Goal: Task Accomplishment & Management: Manage account settings

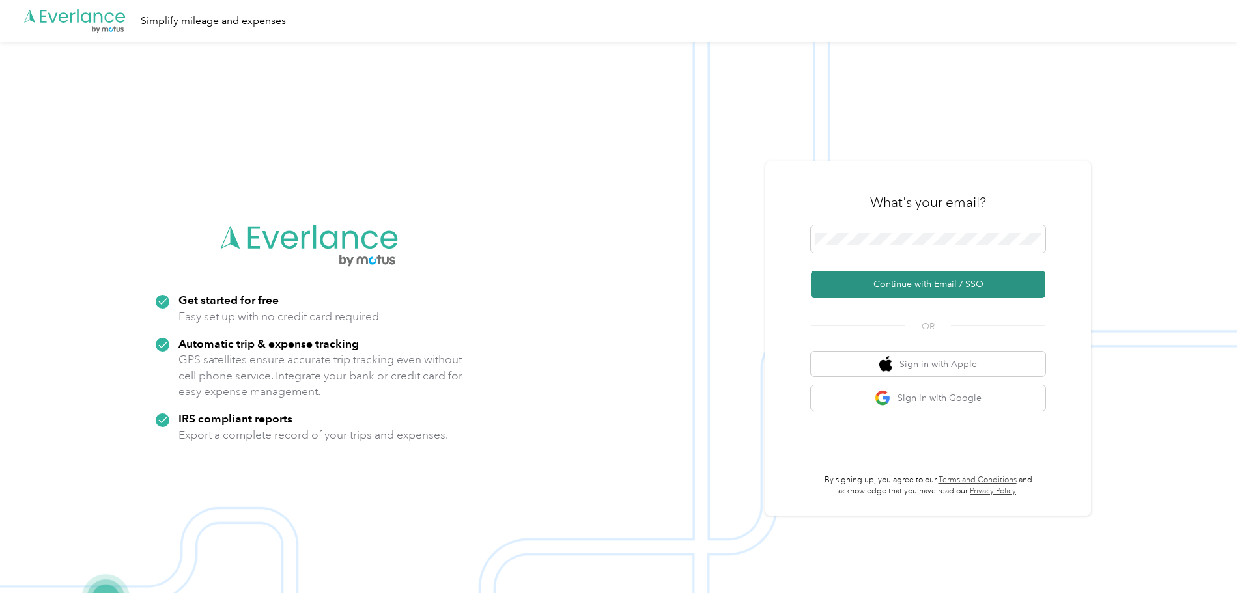
click at [960, 279] on button "Continue with Email / SSO" at bounding box center [928, 284] width 234 height 27
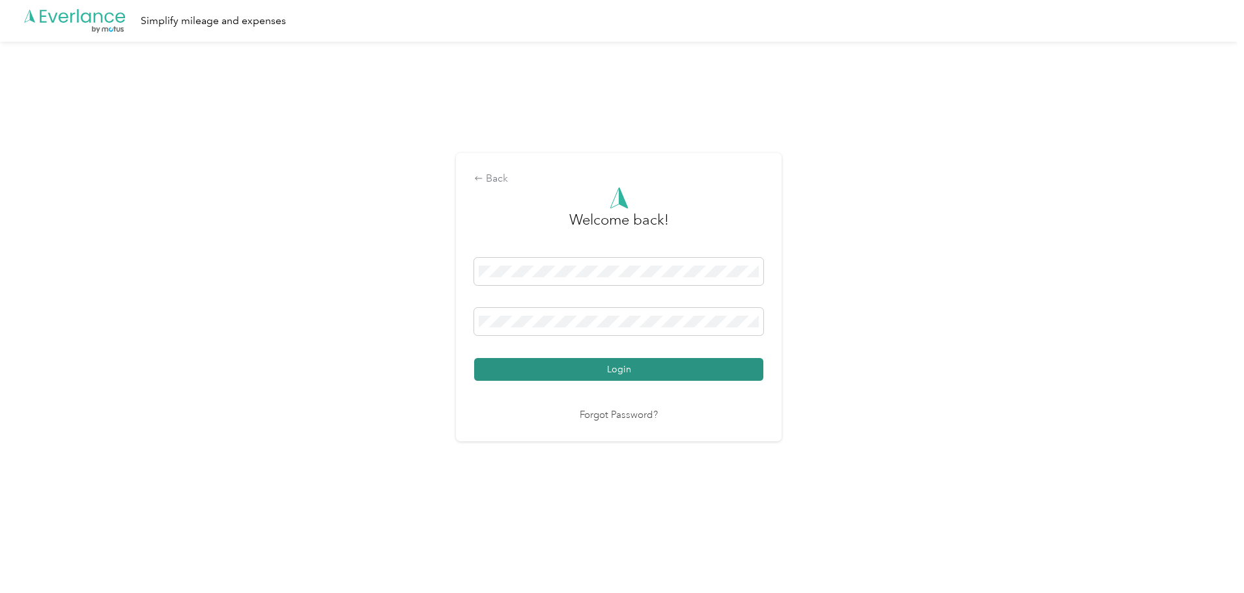
click at [702, 362] on button "Login" at bounding box center [618, 369] width 289 height 23
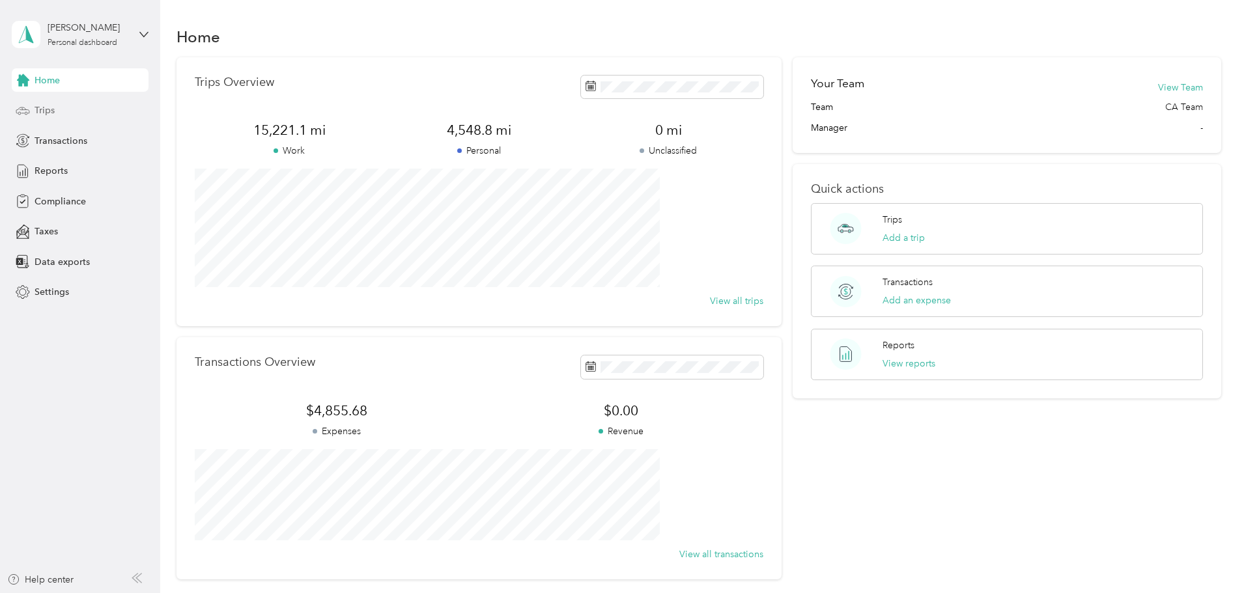
click at [85, 100] on div "Trips" at bounding box center [80, 110] width 137 height 23
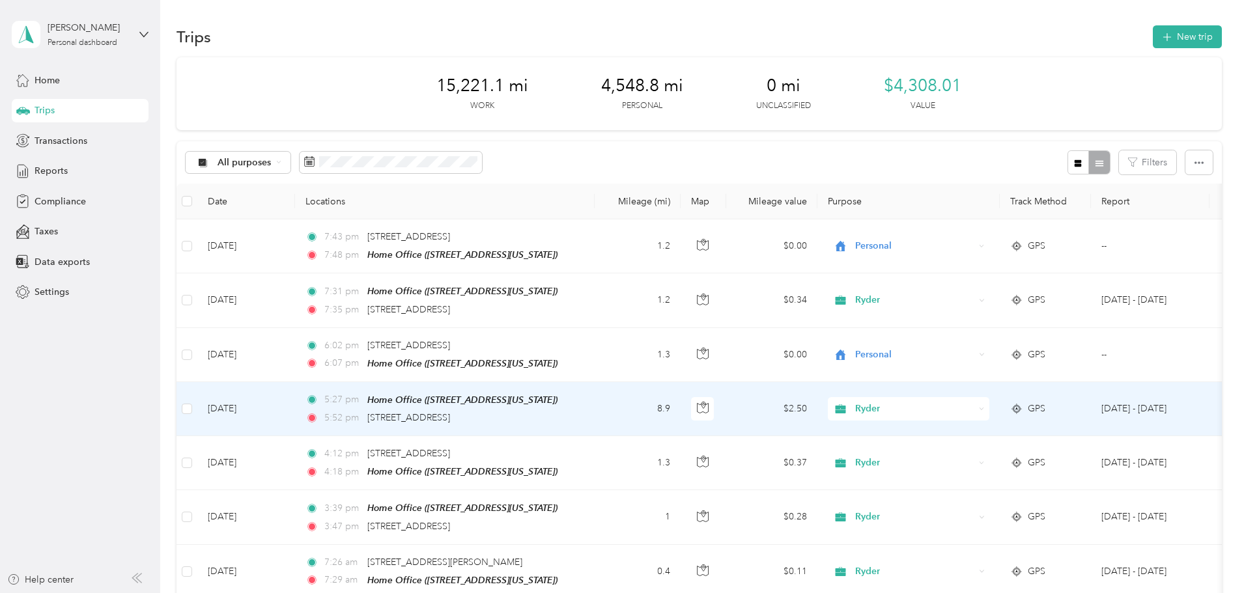
click at [989, 414] on div "Ryder" at bounding box center [909, 408] width 162 height 23
click at [1012, 451] on span "Personal" at bounding box center [1007, 451] width 120 height 14
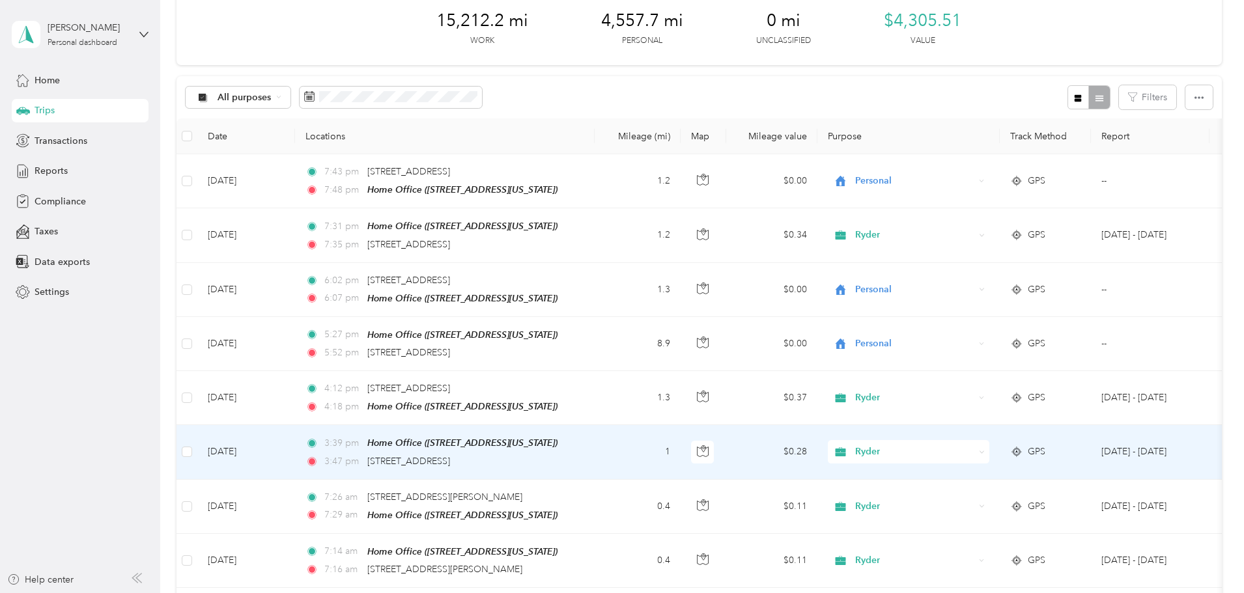
scroll to position [130, 0]
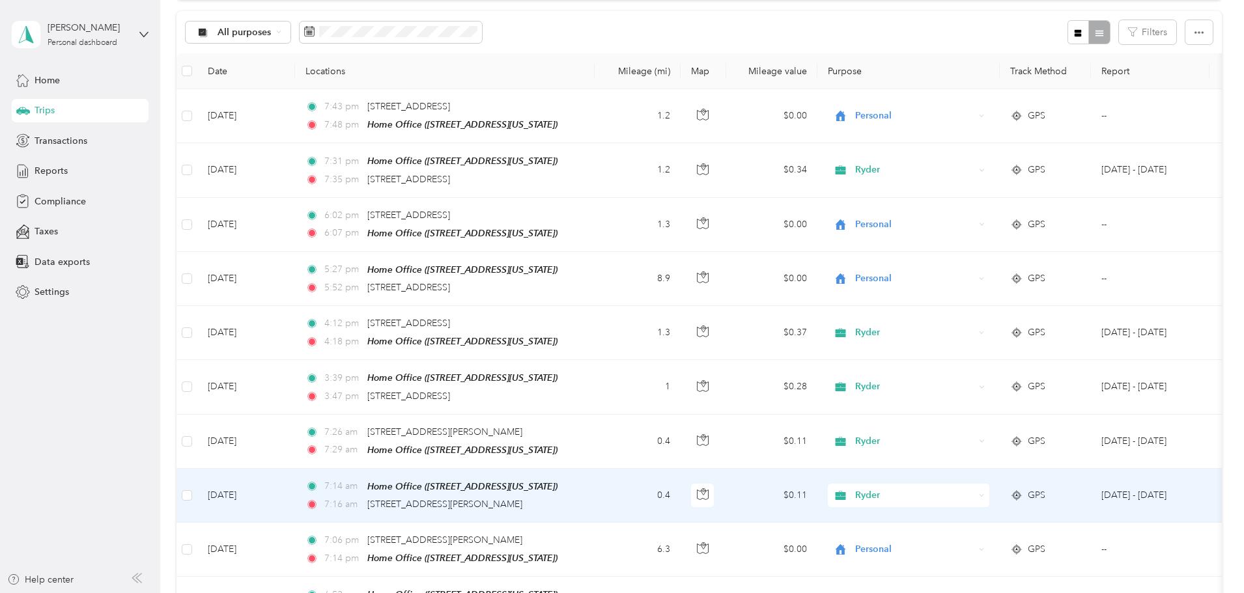
click at [974, 488] on span "Ryder" at bounding box center [914, 495] width 119 height 14
click at [981, 537] on span "Personal" at bounding box center [1007, 538] width 120 height 14
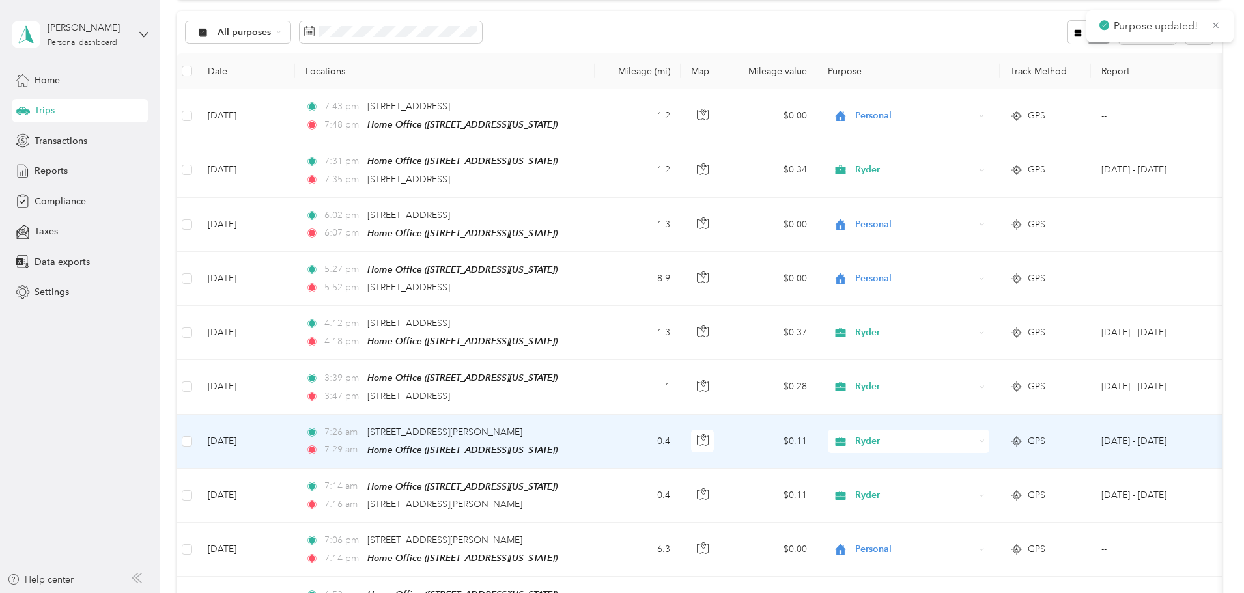
click at [974, 434] on span "Ryder" at bounding box center [914, 441] width 119 height 14
click at [983, 477] on li "Personal" at bounding box center [995, 484] width 162 height 23
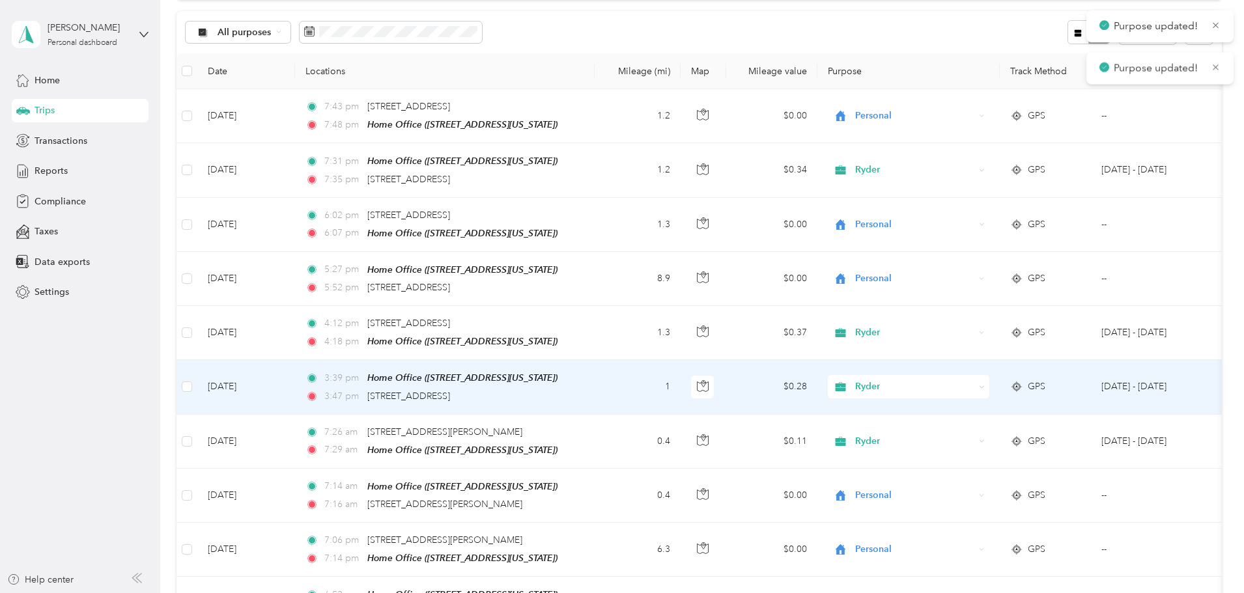
click at [974, 382] on span "Ryder" at bounding box center [914, 387] width 119 height 14
click at [984, 426] on span "Personal" at bounding box center [1007, 431] width 120 height 14
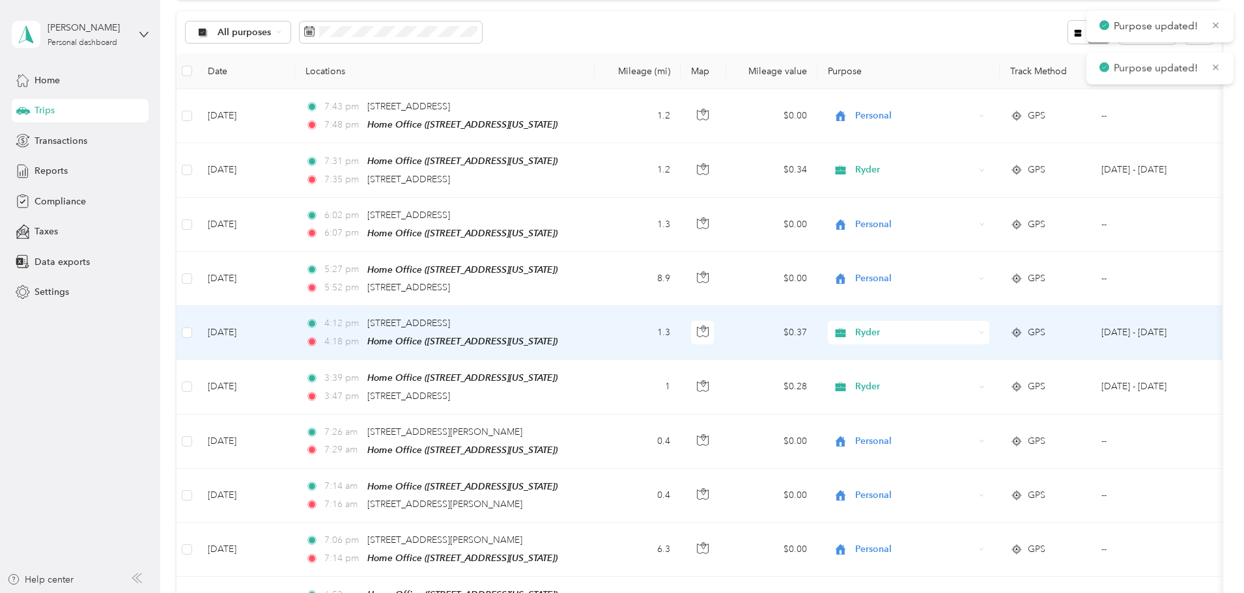
click at [974, 335] on span "Ryder" at bounding box center [914, 333] width 119 height 14
click at [990, 372] on span "Personal" at bounding box center [1007, 378] width 120 height 14
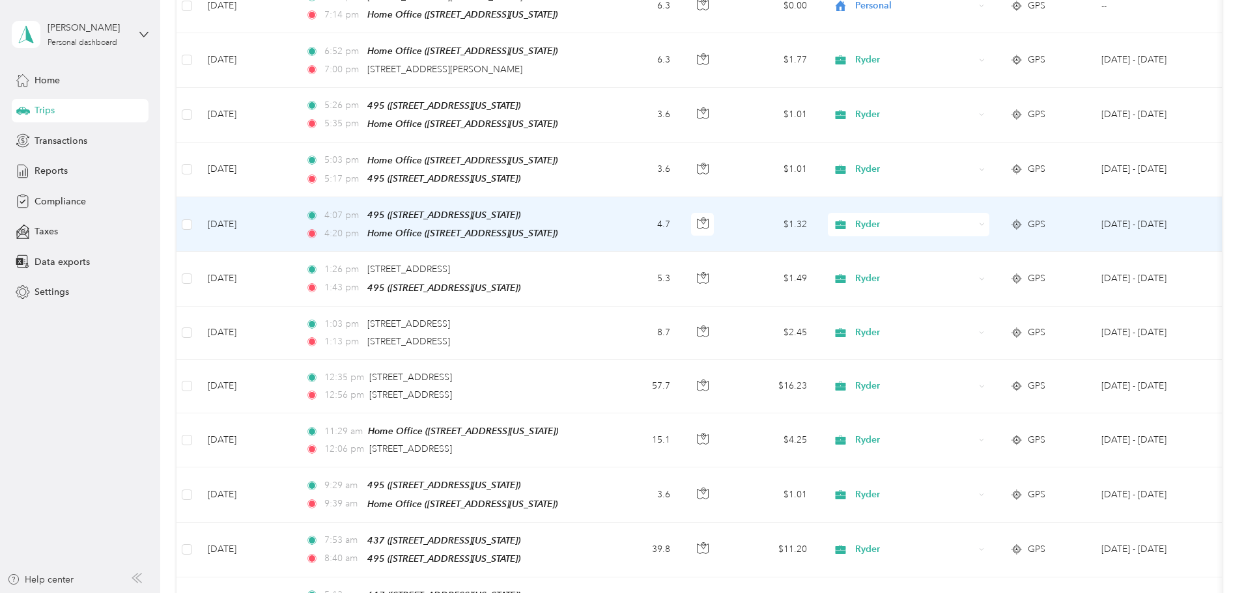
scroll to position [651, 0]
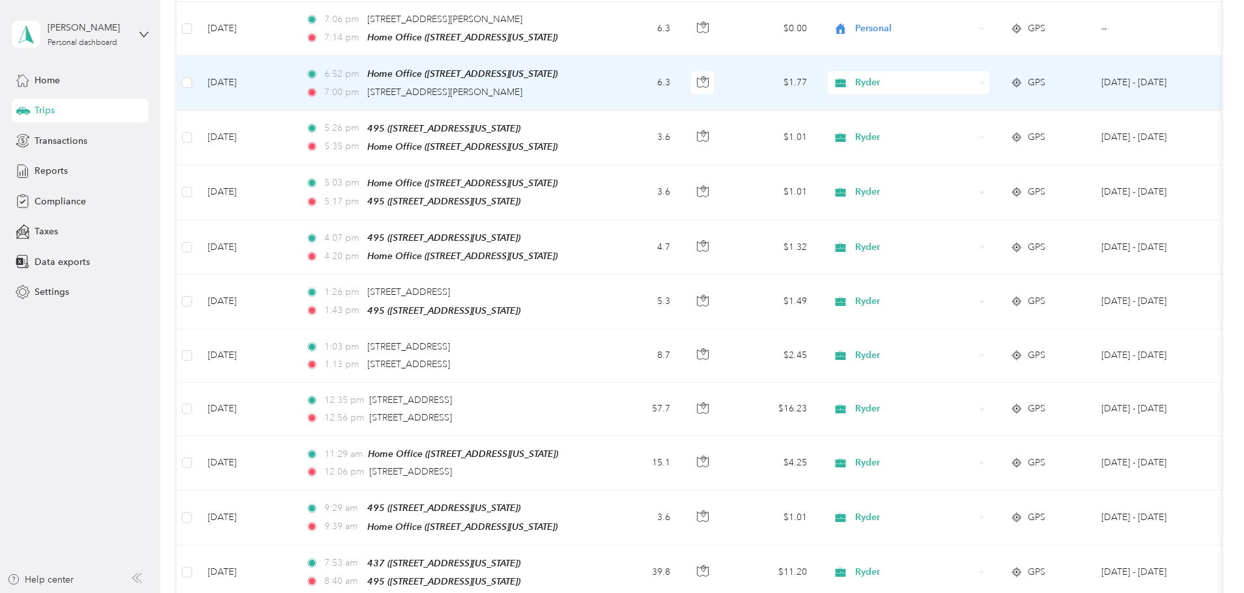
click at [974, 76] on span "Ryder" at bounding box center [914, 83] width 119 height 14
click at [987, 120] on span "Personal" at bounding box center [1007, 124] width 120 height 14
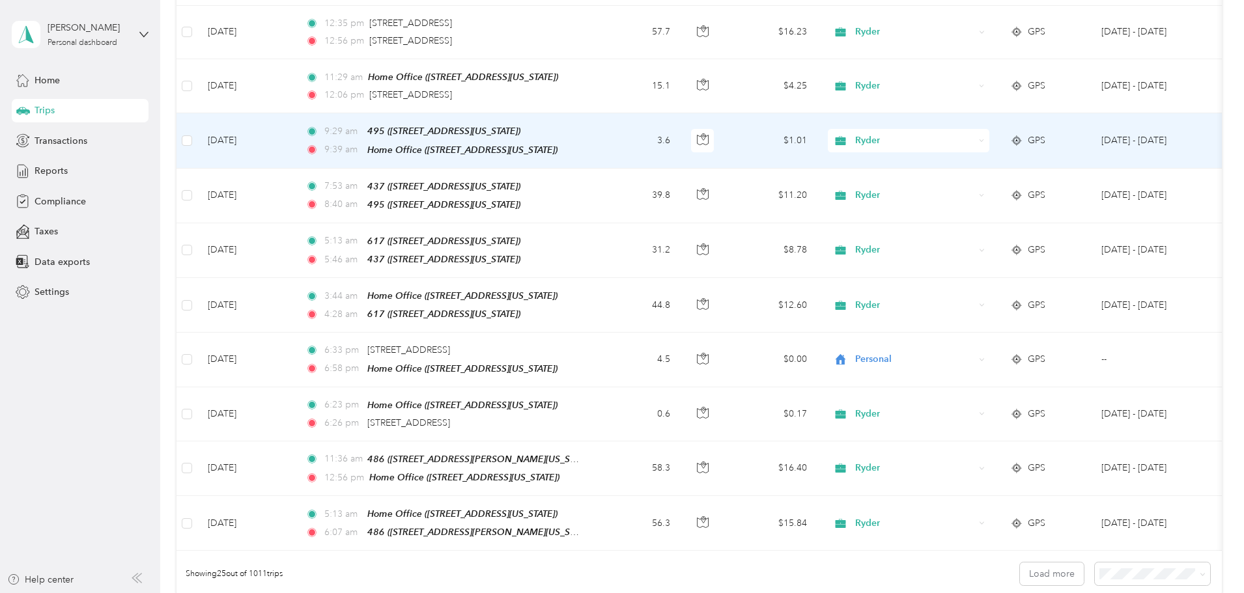
scroll to position [1107, 0]
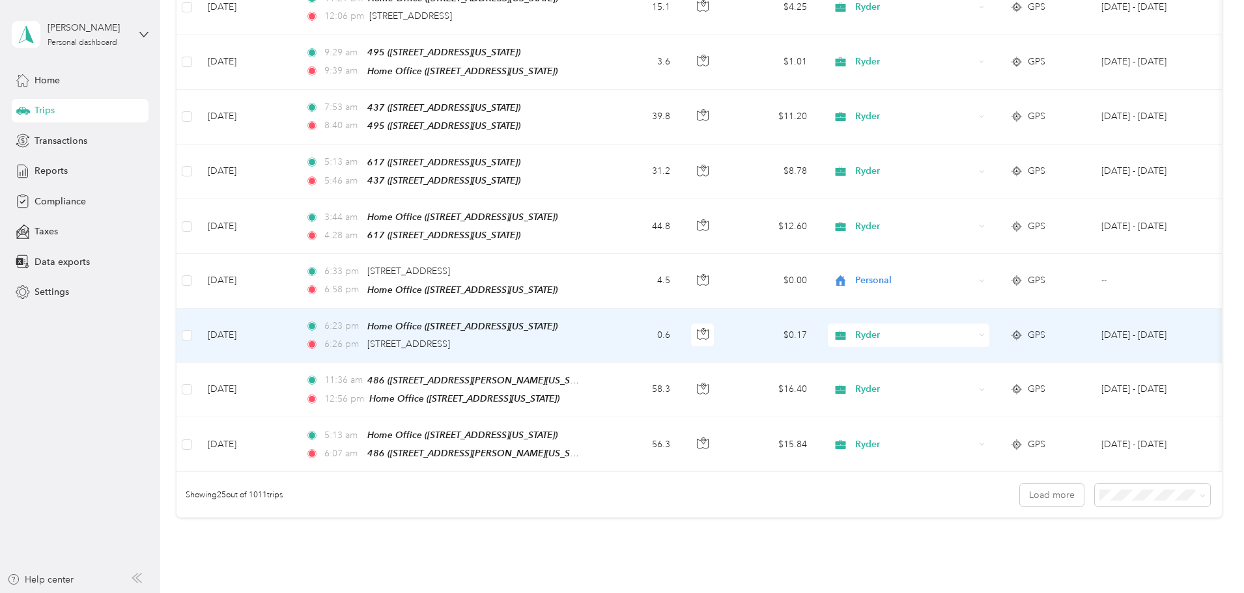
drag, startPoint x: 983, startPoint y: 310, endPoint x: 985, endPoint y: 319, distance: 9.5
click at [974, 328] on span "Ryder" at bounding box center [914, 335] width 119 height 14
click at [990, 361] on span "Personal" at bounding box center [1007, 365] width 120 height 14
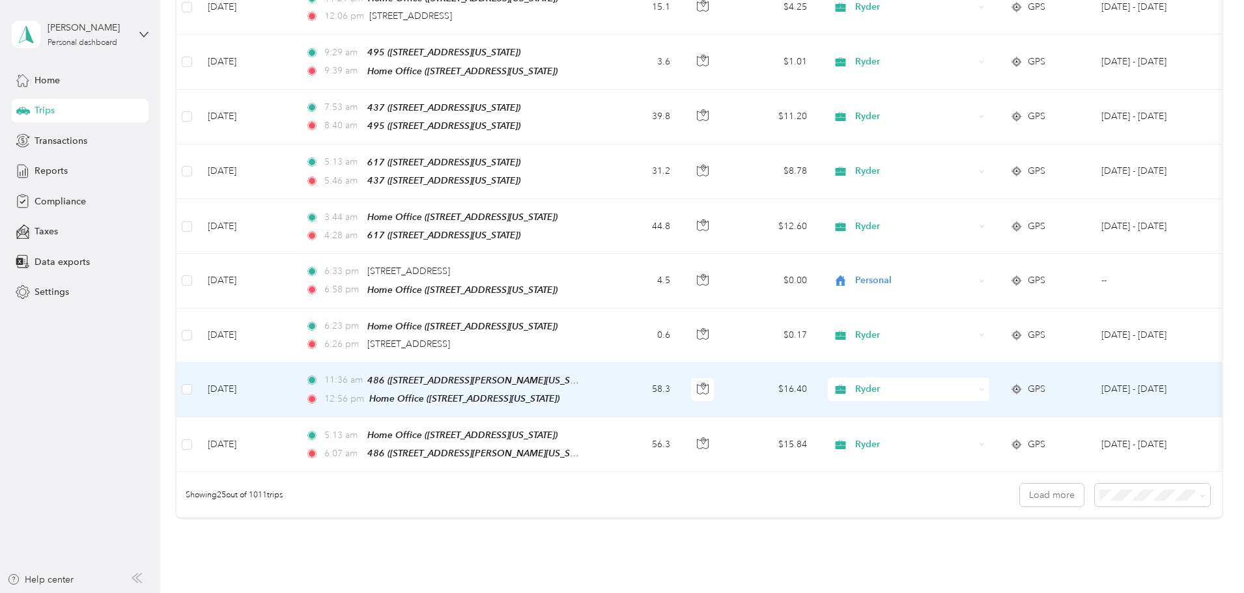
click at [974, 382] on span "Ryder" at bounding box center [914, 389] width 119 height 14
click at [997, 416] on span "Personal" at bounding box center [1007, 418] width 120 height 14
click at [974, 382] on span "Personal" at bounding box center [914, 389] width 119 height 14
click at [990, 391] on span "Ryder" at bounding box center [1007, 395] width 120 height 14
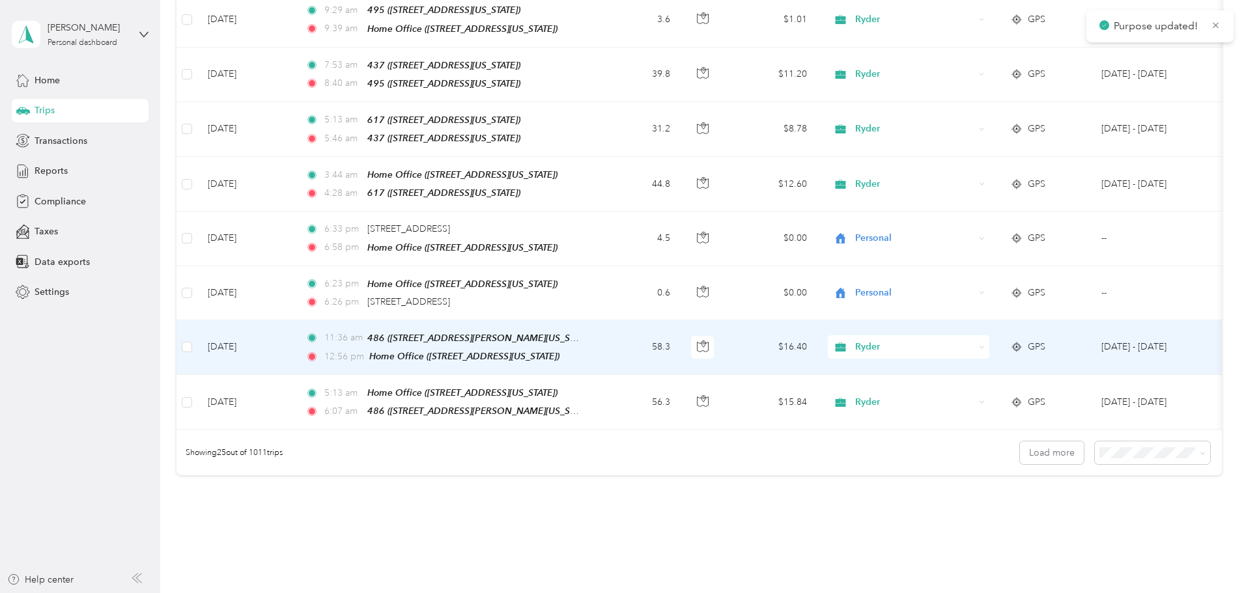
scroll to position [1172, 0]
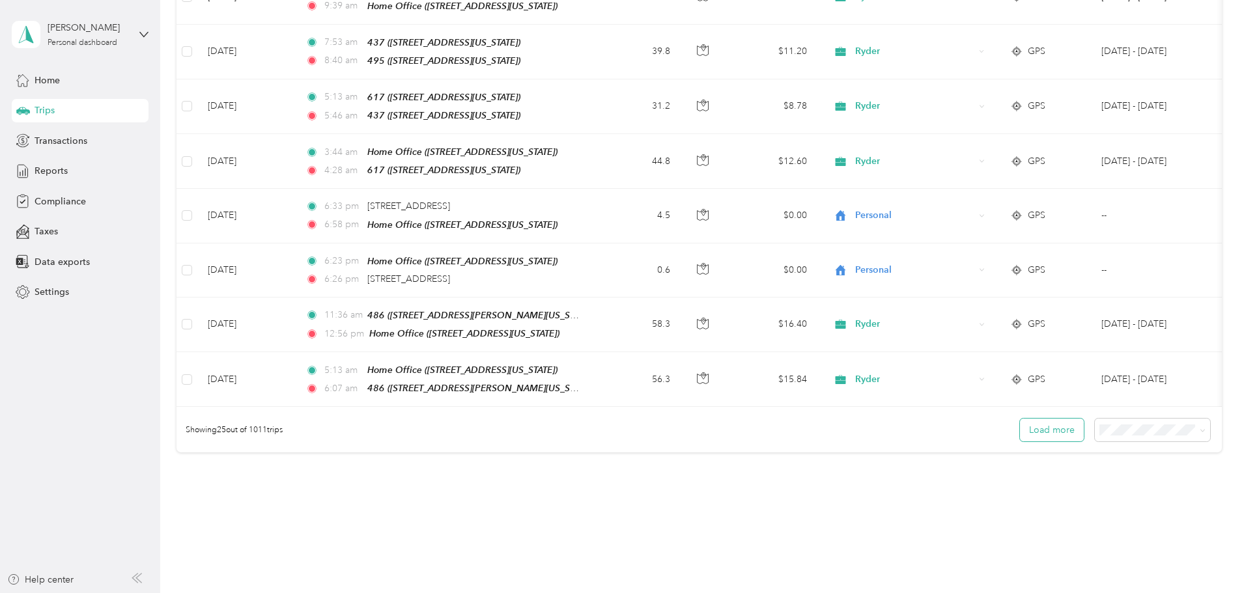
click at [1020, 420] on button "Load more" at bounding box center [1052, 430] width 64 height 23
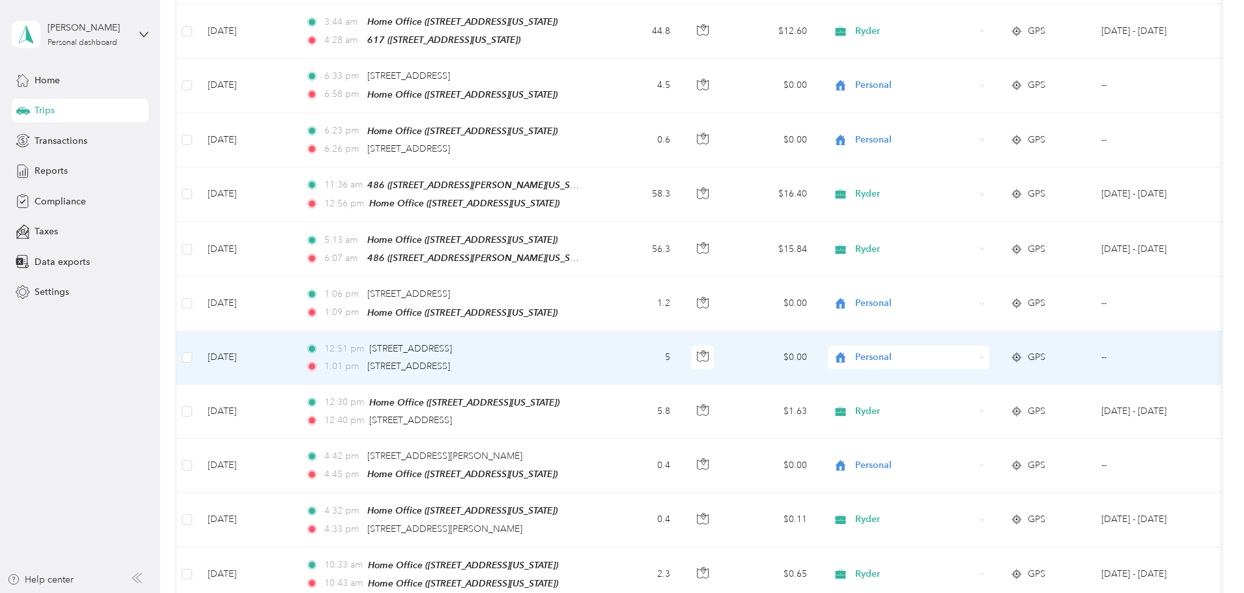
scroll to position [1368, 0]
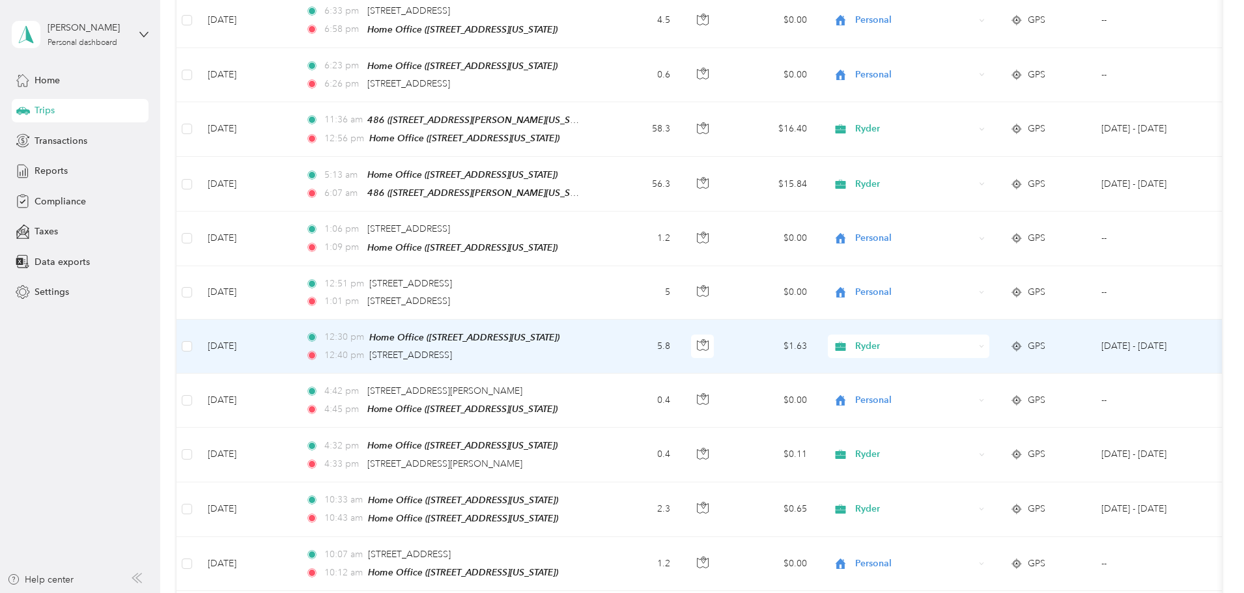
click at [989, 335] on div "Ryder" at bounding box center [909, 346] width 162 height 23
click at [985, 373] on li "Personal" at bounding box center [995, 366] width 162 height 23
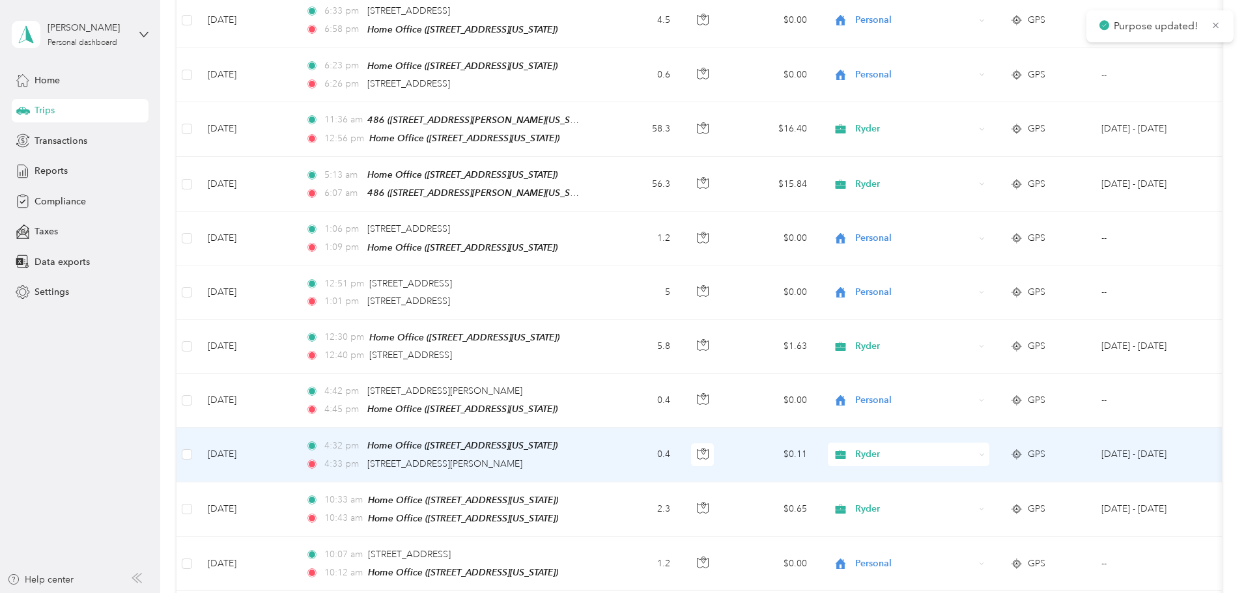
click at [989, 443] on div "Ryder" at bounding box center [909, 454] width 162 height 23
click at [992, 471] on li "Personal" at bounding box center [995, 479] width 162 height 23
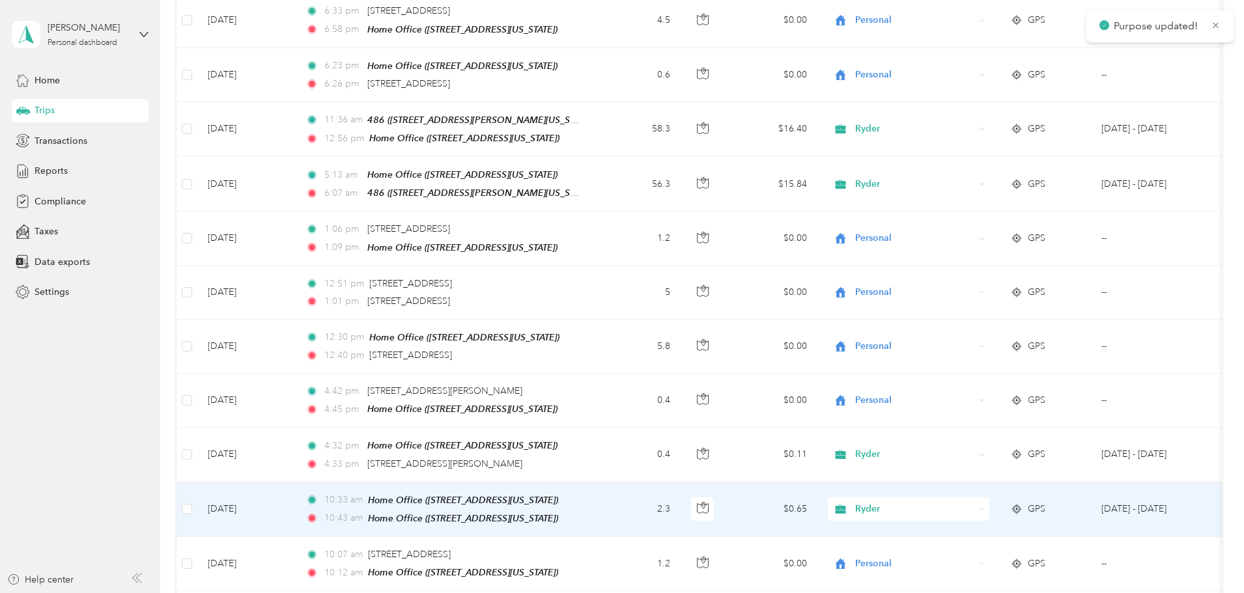
click at [974, 502] on span "Ryder" at bounding box center [914, 509] width 119 height 14
click at [980, 527] on span "Personal" at bounding box center [1007, 533] width 120 height 14
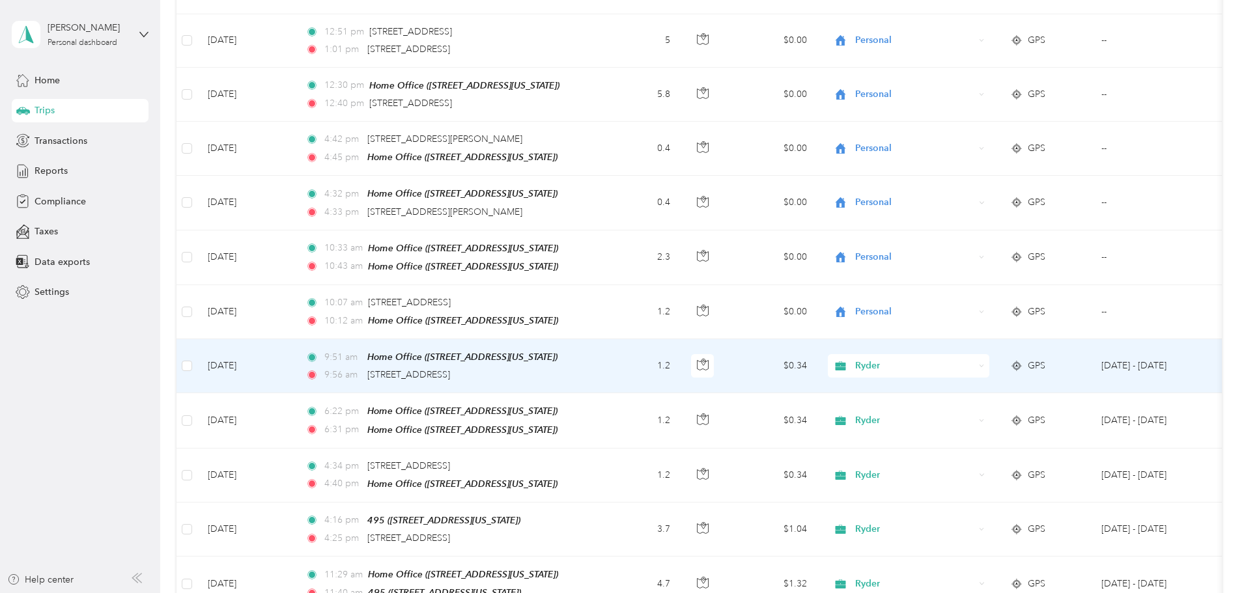
scroll to position [1628, 0]
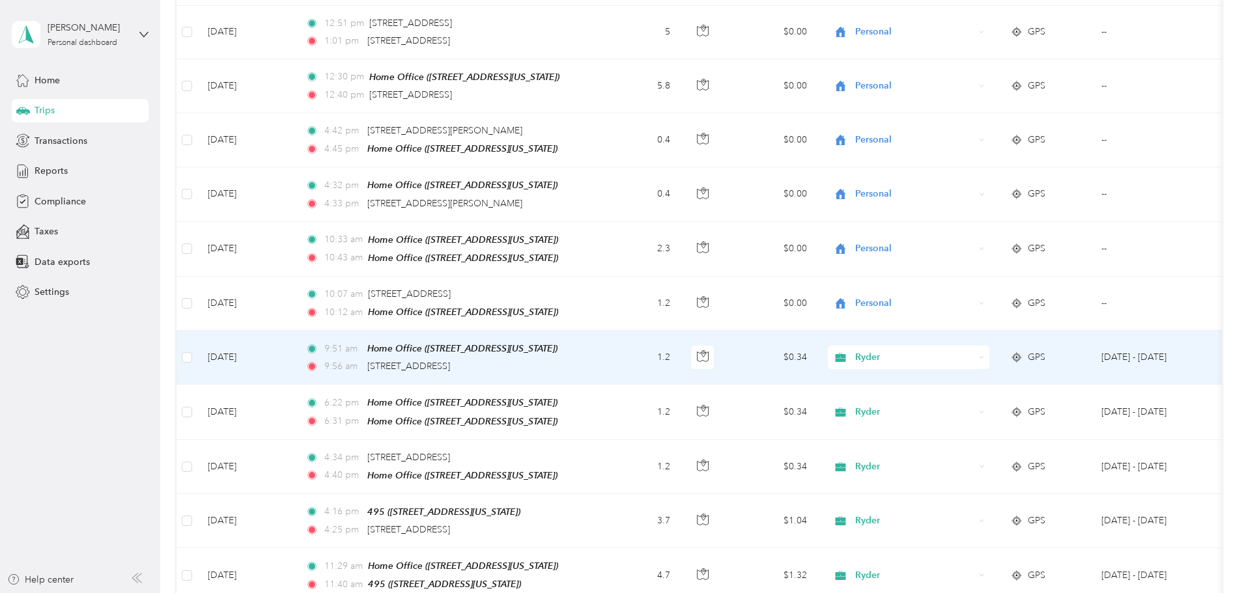
click at [974, 350] on span "Ryder" at bounding box center [914, 357] width 119 height 14
click at [1004, 378] on span "Personal" at bounding box center [1007, 379] width 120 height 14
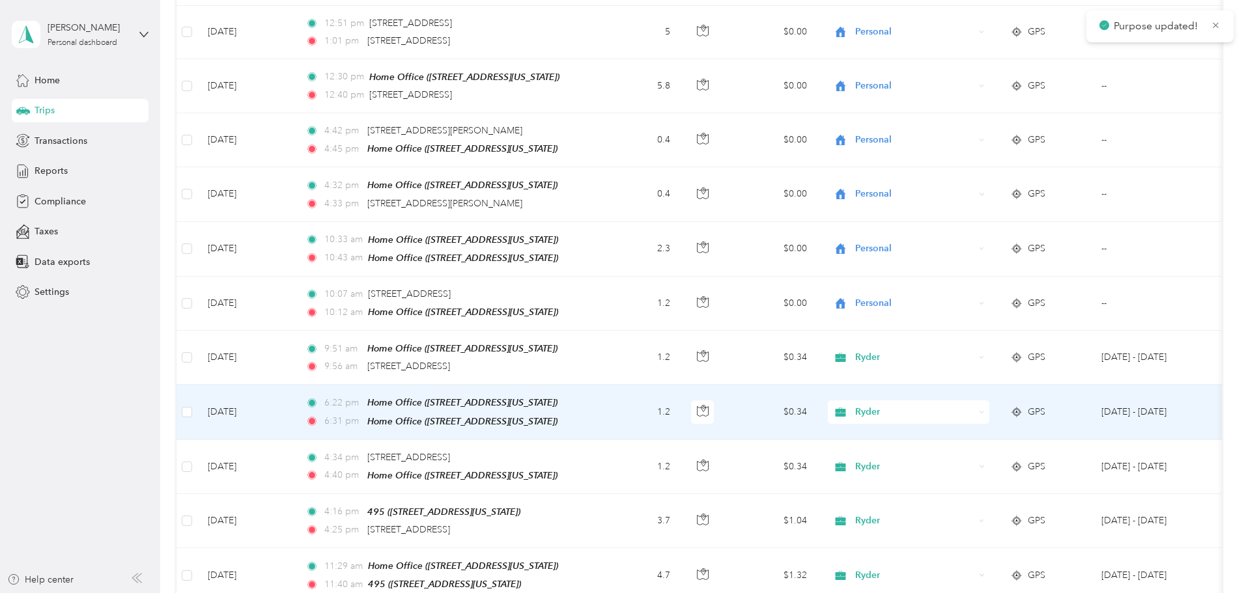
click at [974, 405] on span "Ryder" at bounding box center [914, 412] width 119 height 14
click at [989, 429] on span "Personal" at bounding box center [1007, 433] width 120 height 14
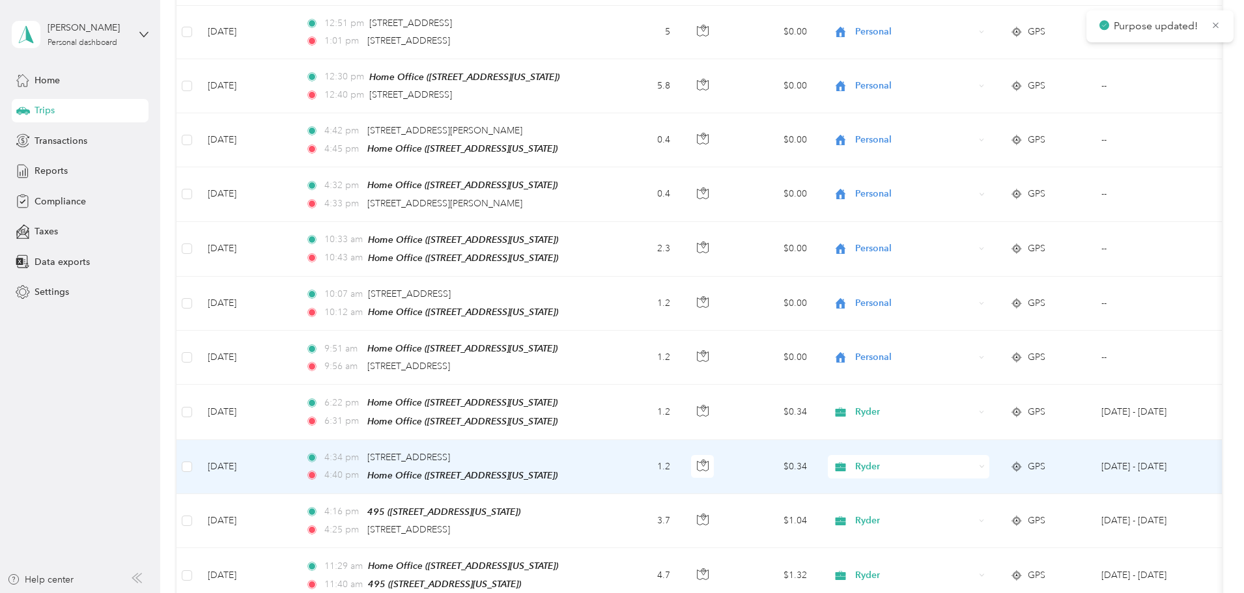
click at [974, 460] on span "Ryder" at bounding box center [914, 467] width 119 height 14
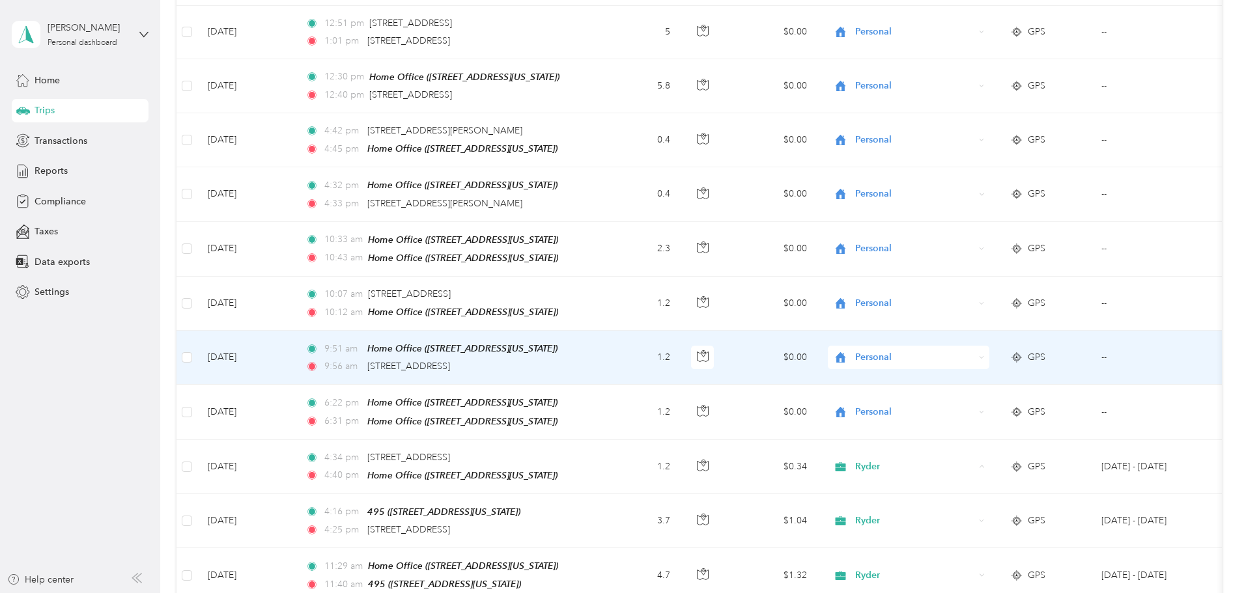
click at [1000, 358] on td "Personal" at bounding box center [908, 358] width 182 height 54
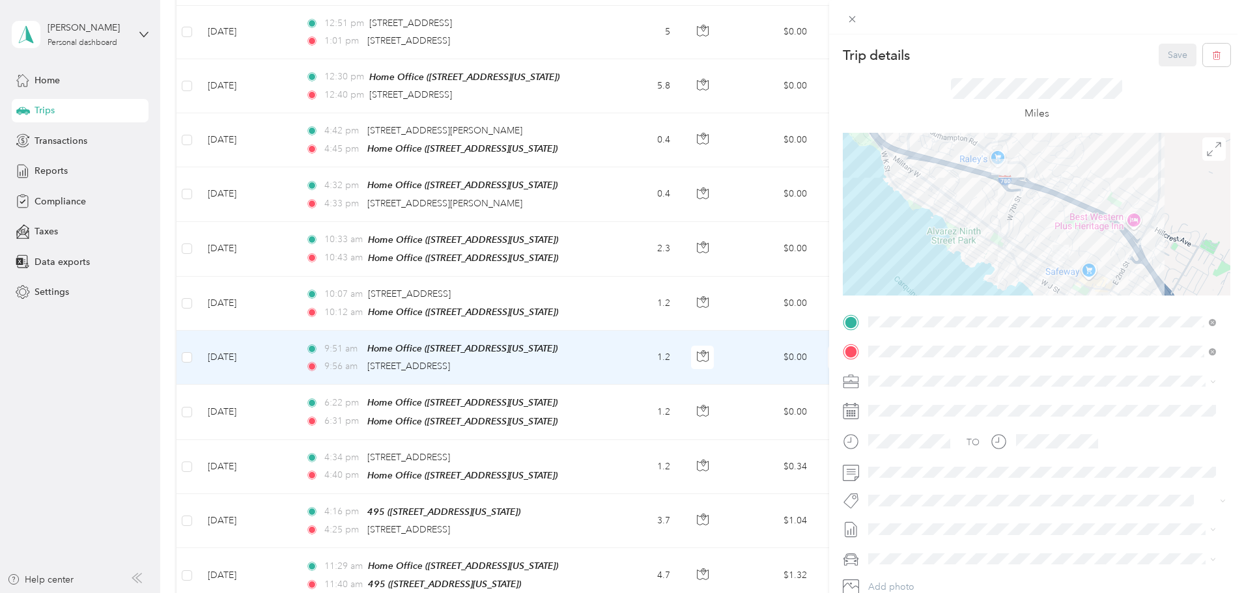
click at [653, 186] on div "Trip details Save This trip cannot be edited because it is either under review,…" at bounding box center [622, 296] width 1244 height 593
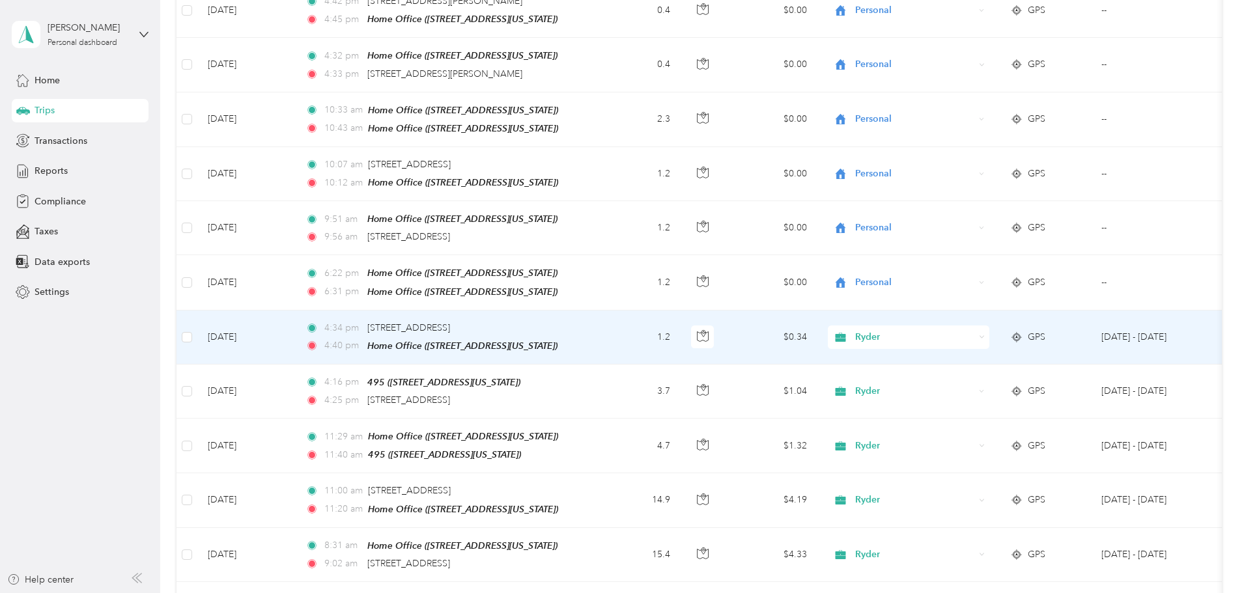
scroll to position [1758, 0]
click at [974, 330] on span "Ryder" at bounding box center [914, 337] width 119 height 14
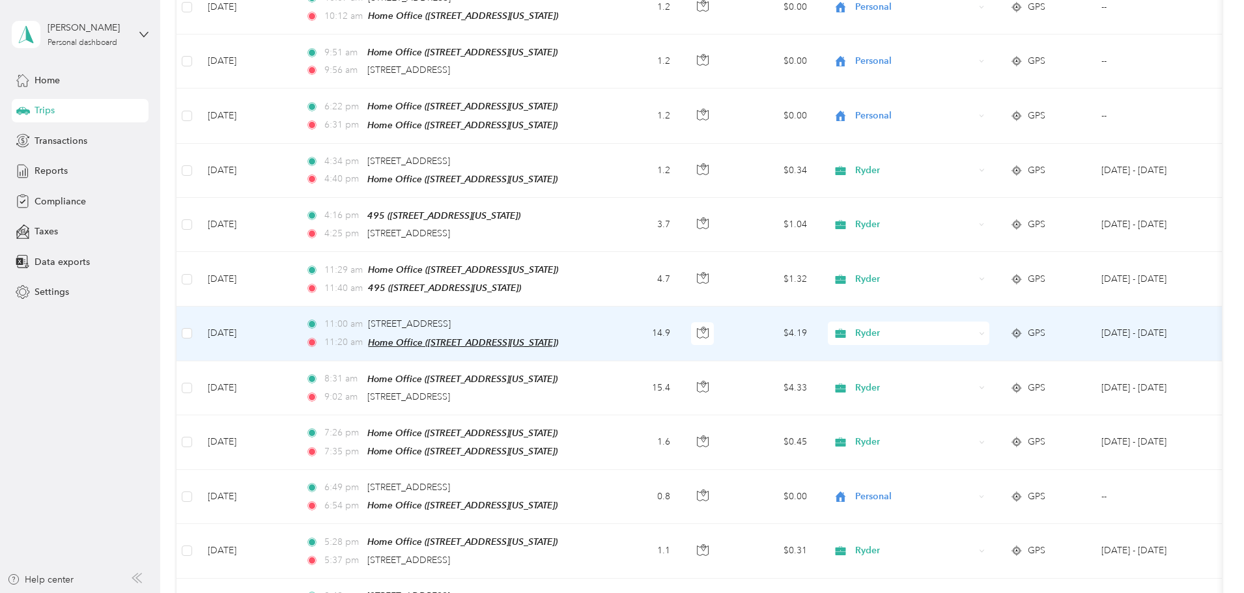
scroll to position [1954, 0]
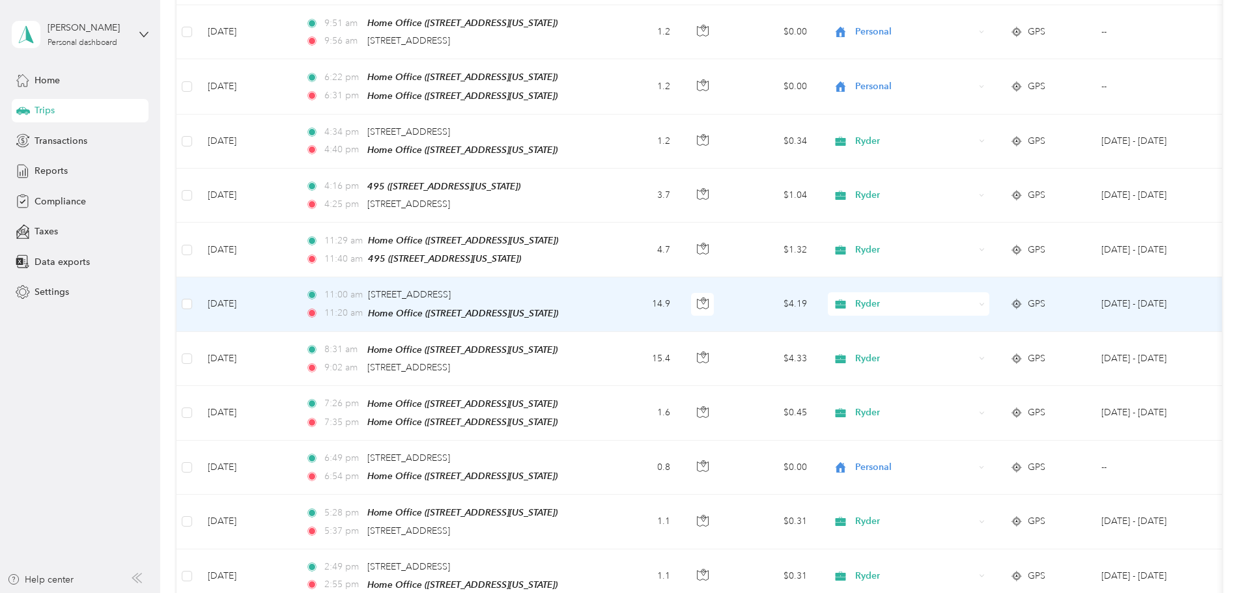
click at [974, 297] on span "Ryder" at bounding box center [914, 304] width 119 height 14
click at [1005, 319] on span "Personal" at bounding box center [1007, 318] width 120 height 14
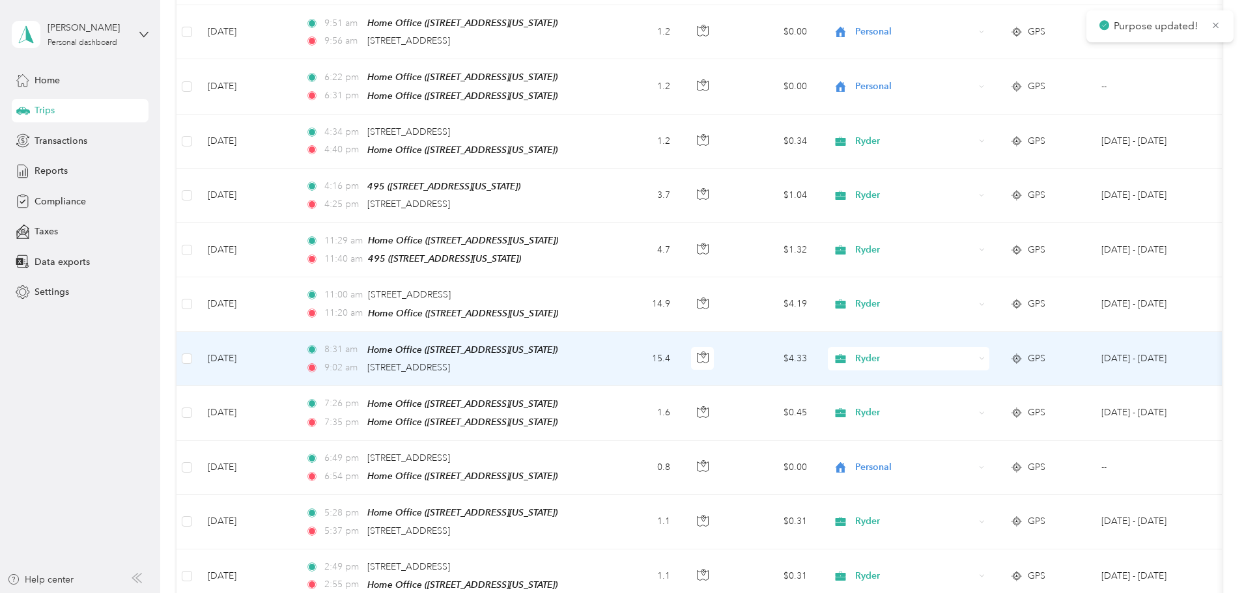
click at [974, 352] on span "Ryder" at bounding box center [914, 359] width 119 height 14
click at [988, 375] on span "Personal" at bounding box center [1007, 374] width 120 height 14
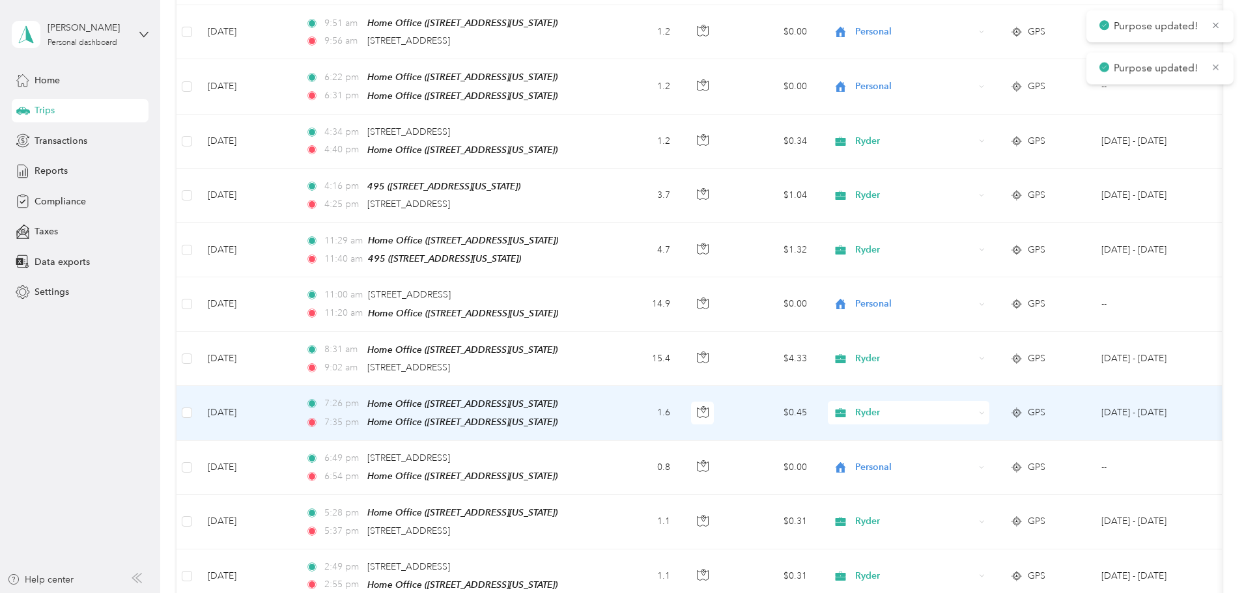
click at [974, 406] on span "Ryder" at bounding box center [914, 413] width 119 height 14
click at [994, 425] on span "Personal" at bounding box center [1007, 428] width 120 height 14
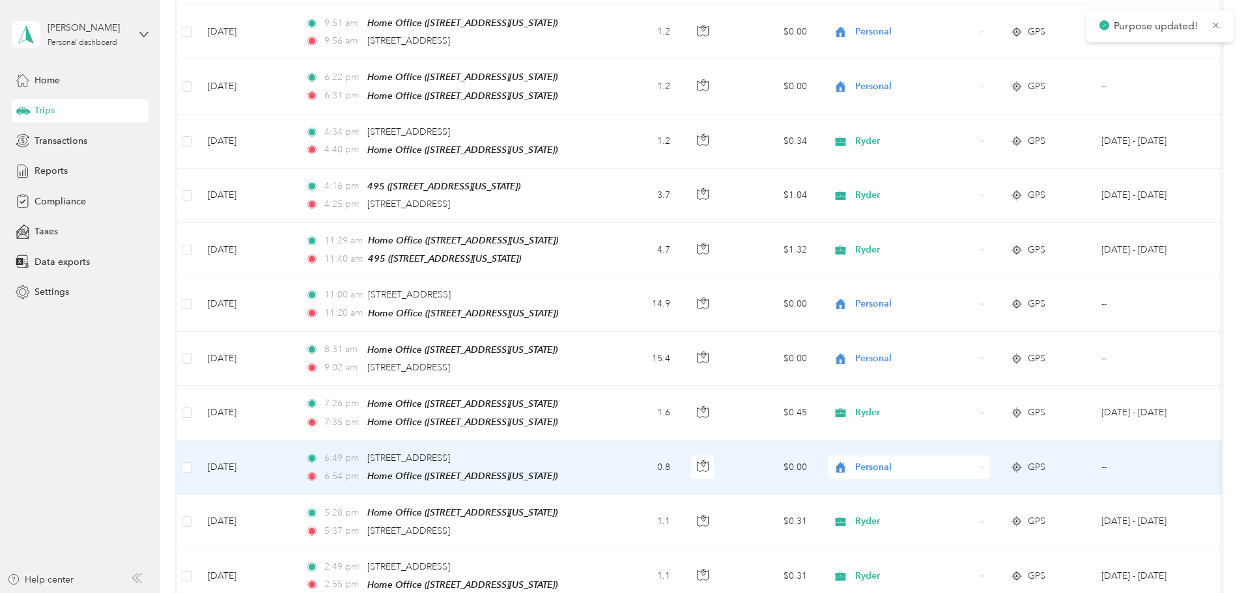
click at [974, 460] on span "Personal" at bounding box center [914, 467] width 119 height 14
click at [996, 483] on span "Personal" at bounding box center [1000, 481] width 106 height 14
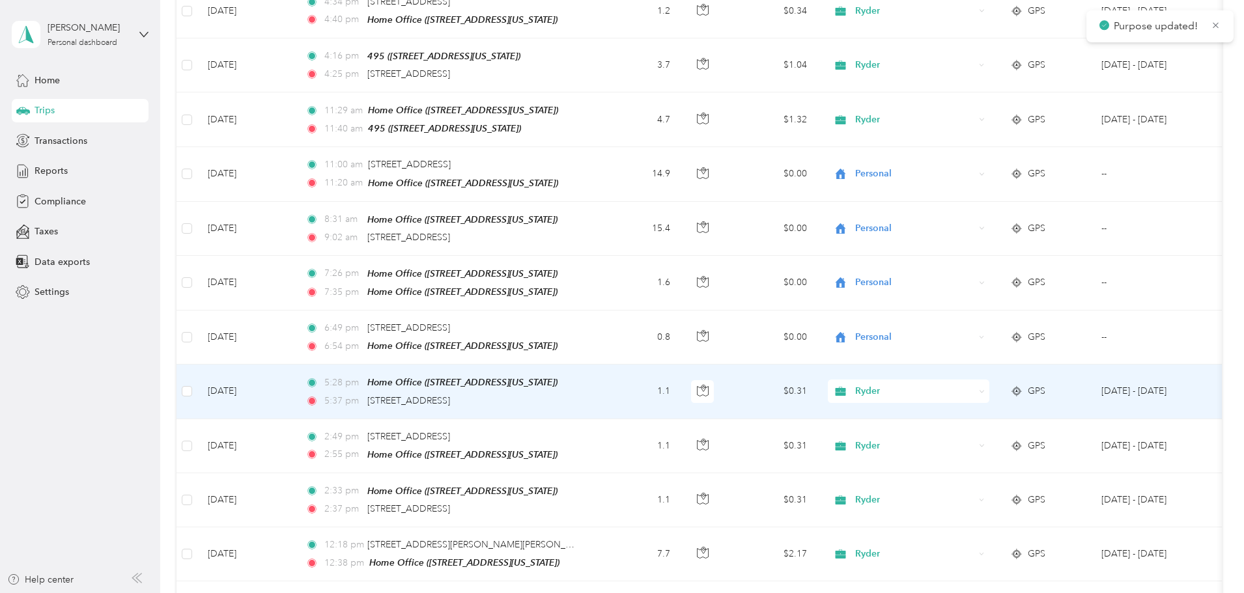
scroll to position [2149, 0]
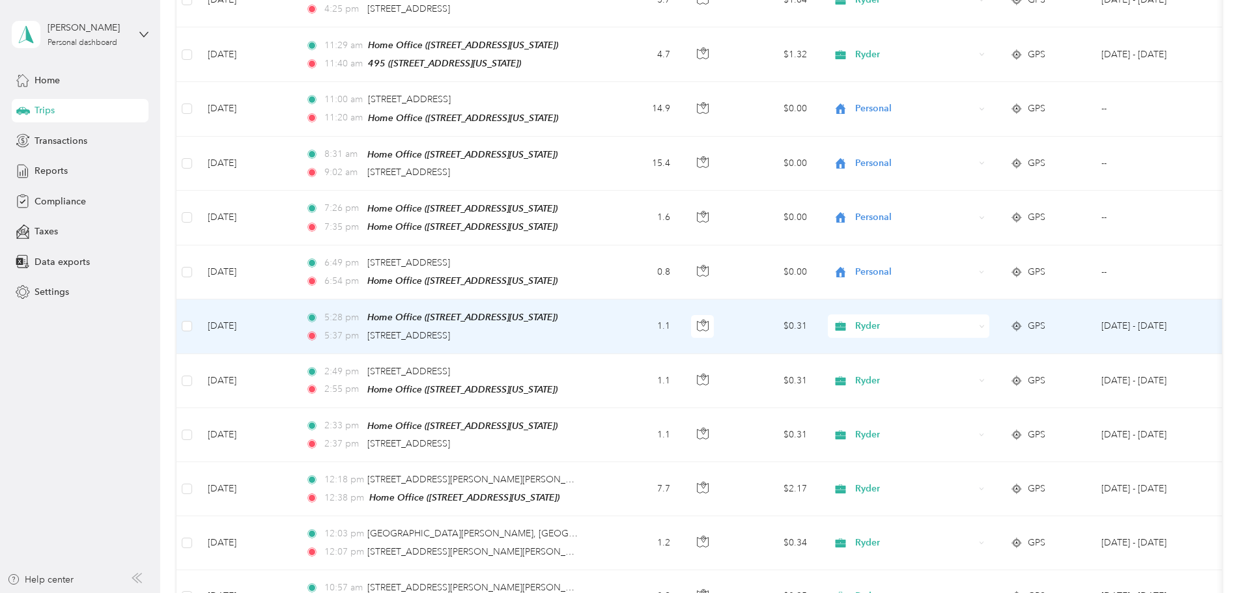
click at [974, 319] on span "Ryder" at bounding box center [914, 326] width 119 height 14
click at [986, 344] on li "Personal" at bounding box center [995, 339] width 162 height 23
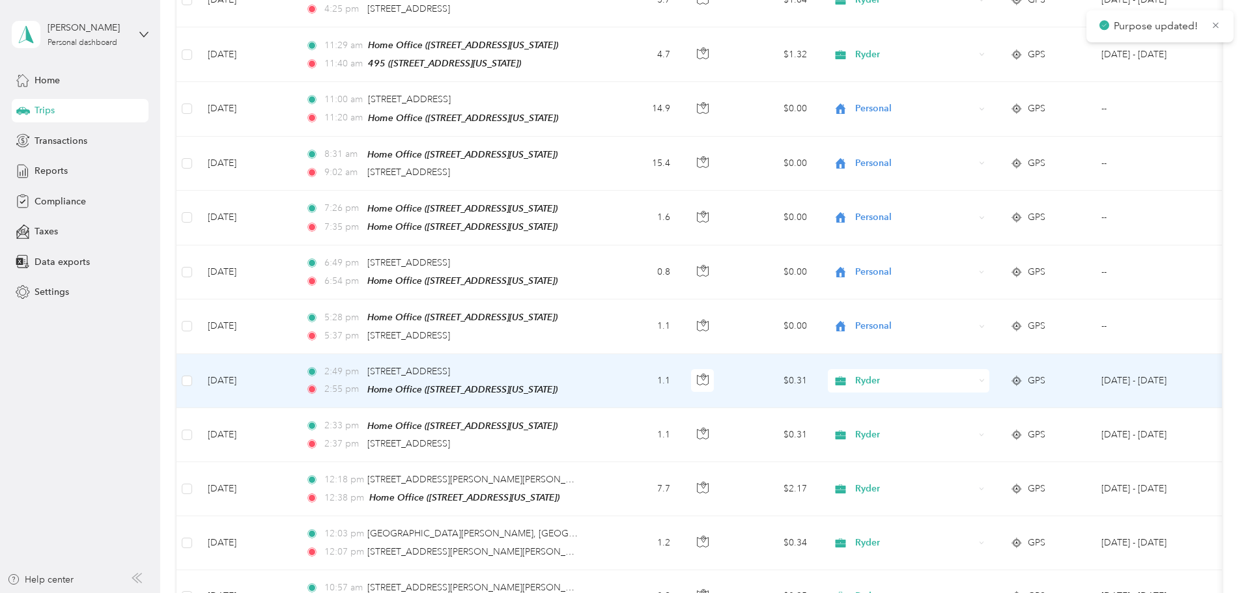
click at [974, 374] on span "Ryder" at bounding box center [914, 381] width 119 height 14
click at [1019, 391] on span "Personal" at bounding box center [1007, 394] width 120 height 14
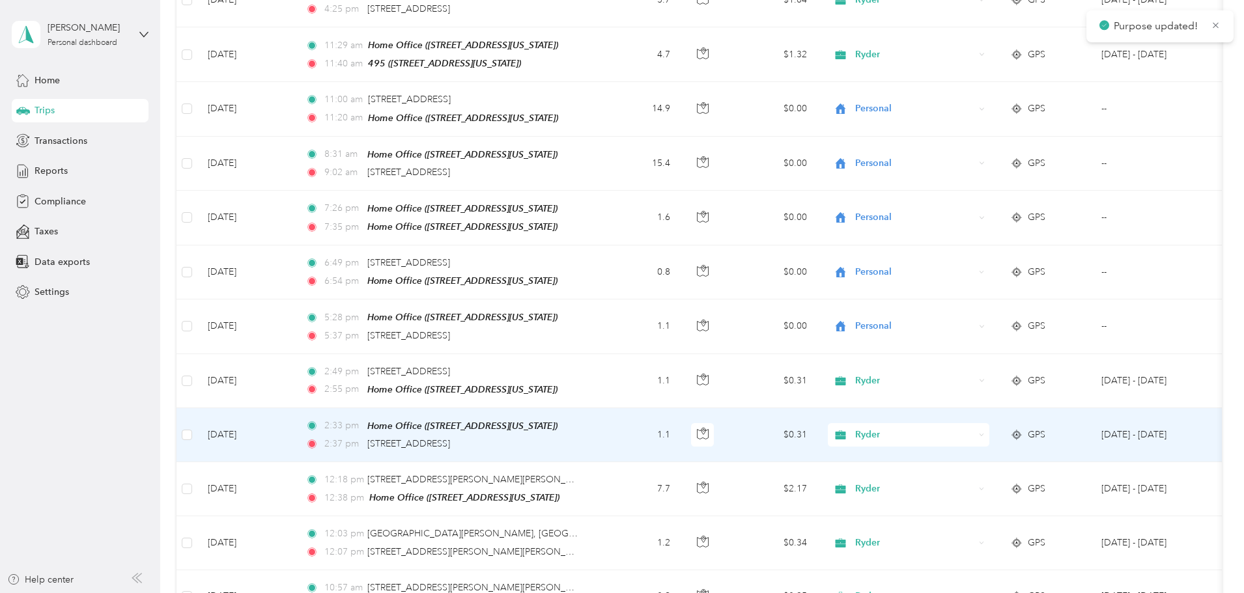
click at [974, 428] on span "Ryder" at bounding box center [914, 435] width 119 height 14
click at [1008, 451] on li "Personal" at bounding box center [995, 442] width 162 height 23
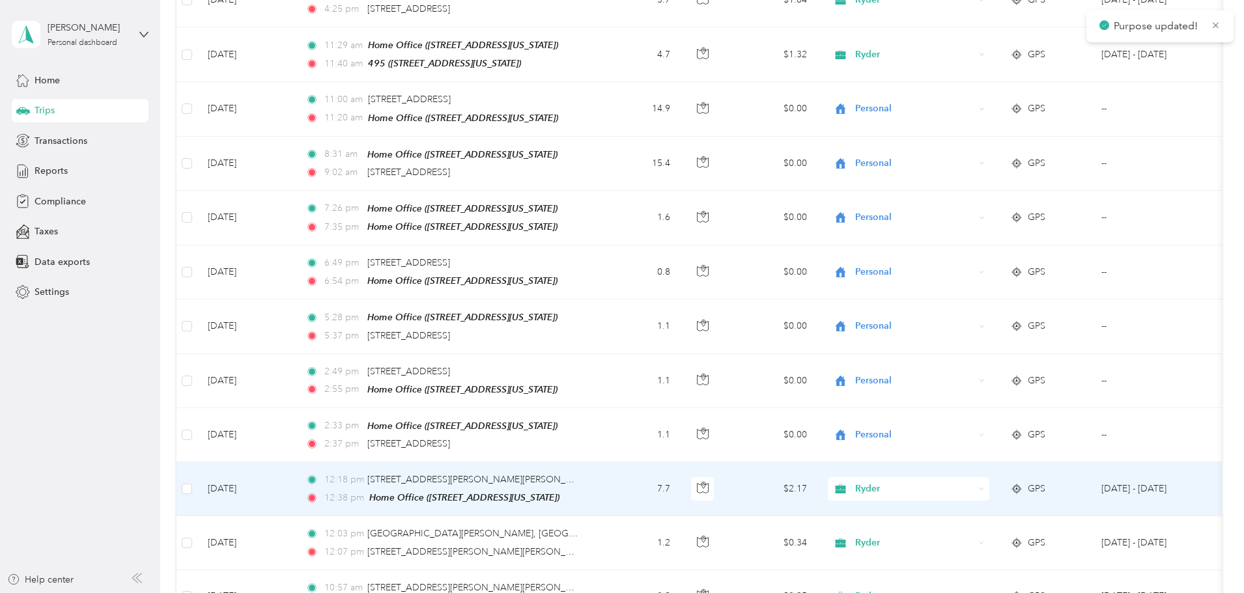
click at [974, 482] on span "Ryder" at bounding box center [914, 489] width 119 height 14
click at [998, 494] on span "Personal" at bounding box center [1007, 501] width 120 height 14
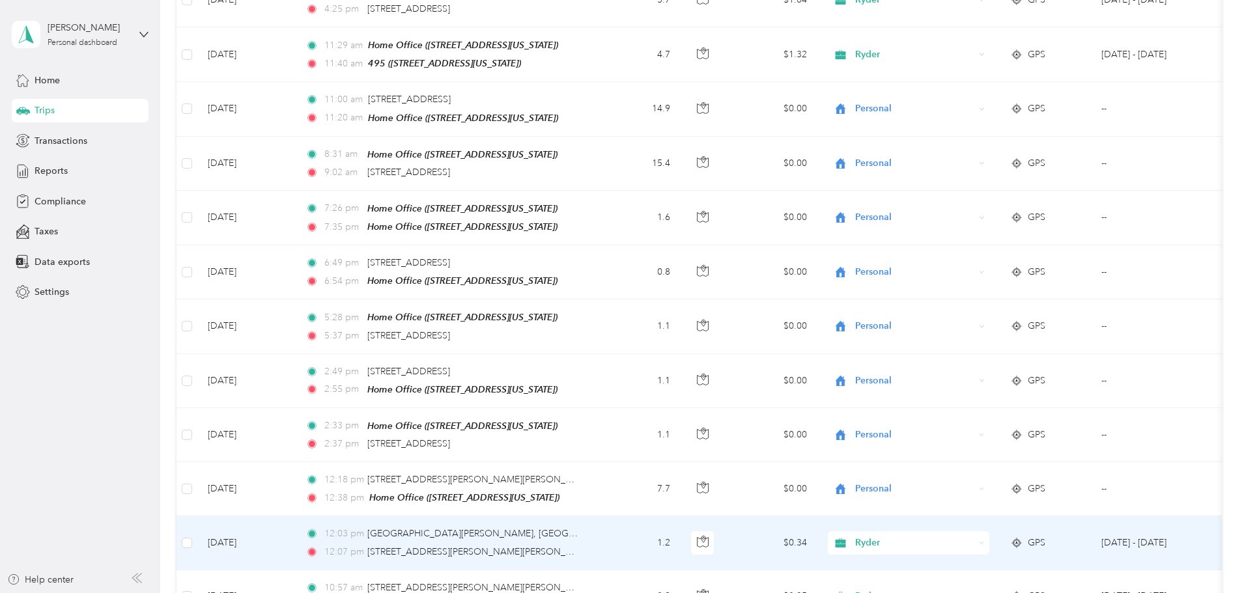
click at [974, 536] on span "Ryder" at bounding box center [914, 543] width 119 height 14
click at [983, 554] on span "Personal" at bounding box center [1007, 551] width 120 height 14
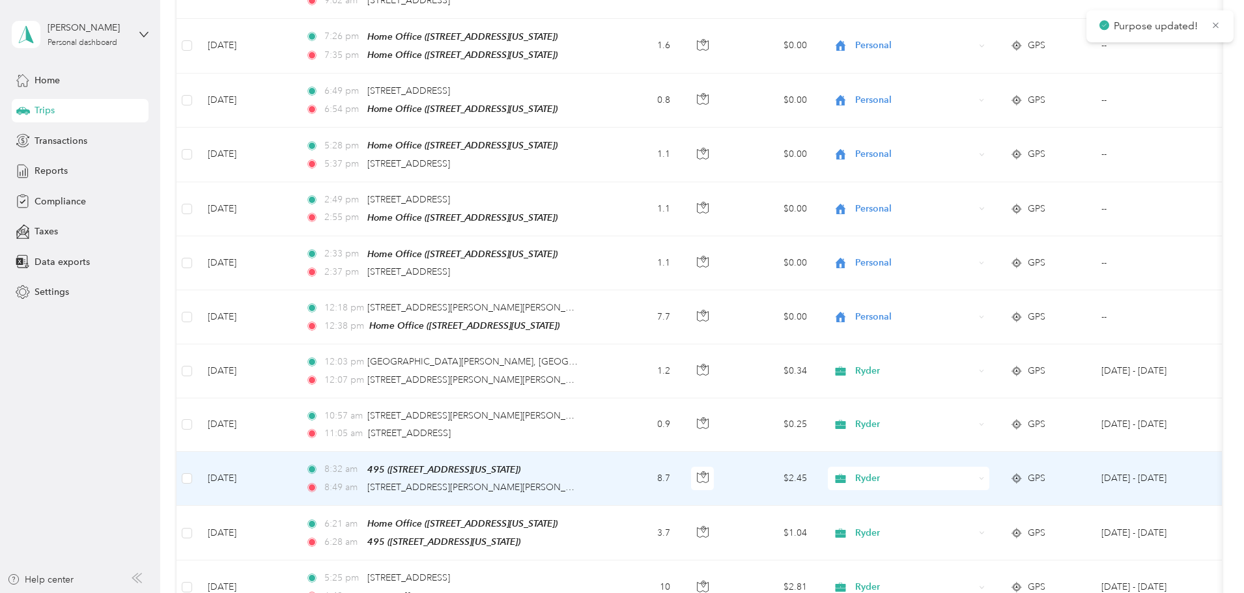
scroll to position [2345, 0]
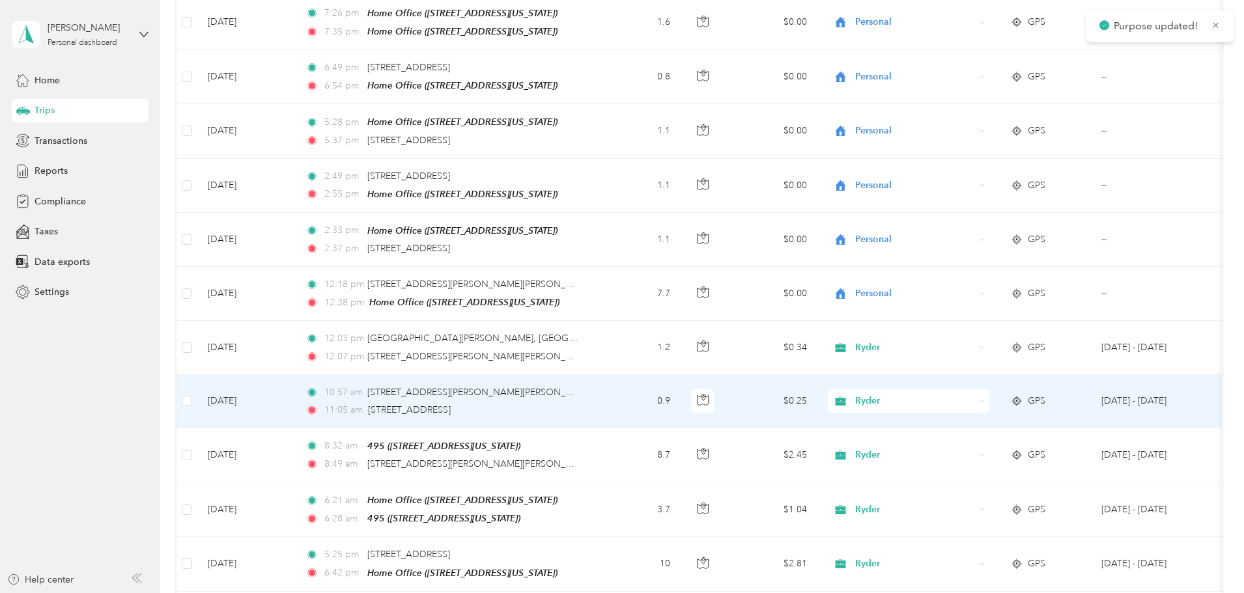
click at [974, 394] on span "Ryder" at bounding box center [914, 401] width 119 height 14
click at [1009, 414] on li "Personal" at bounding box center [995, 412] width 162 height 23
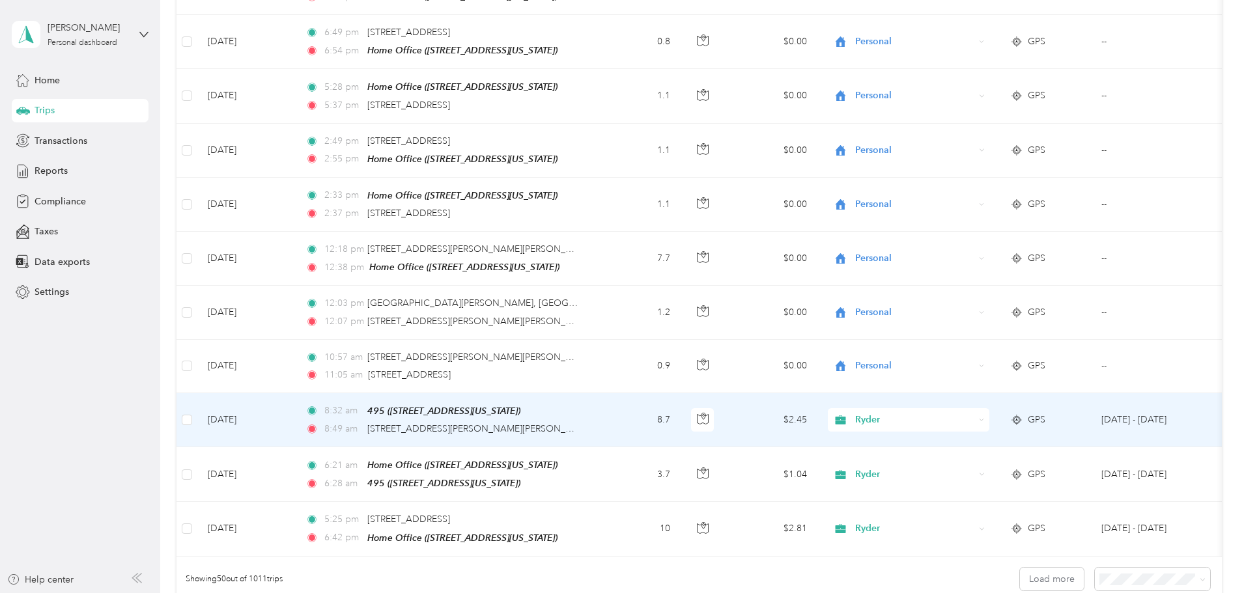
scroll to position [2410, 0]
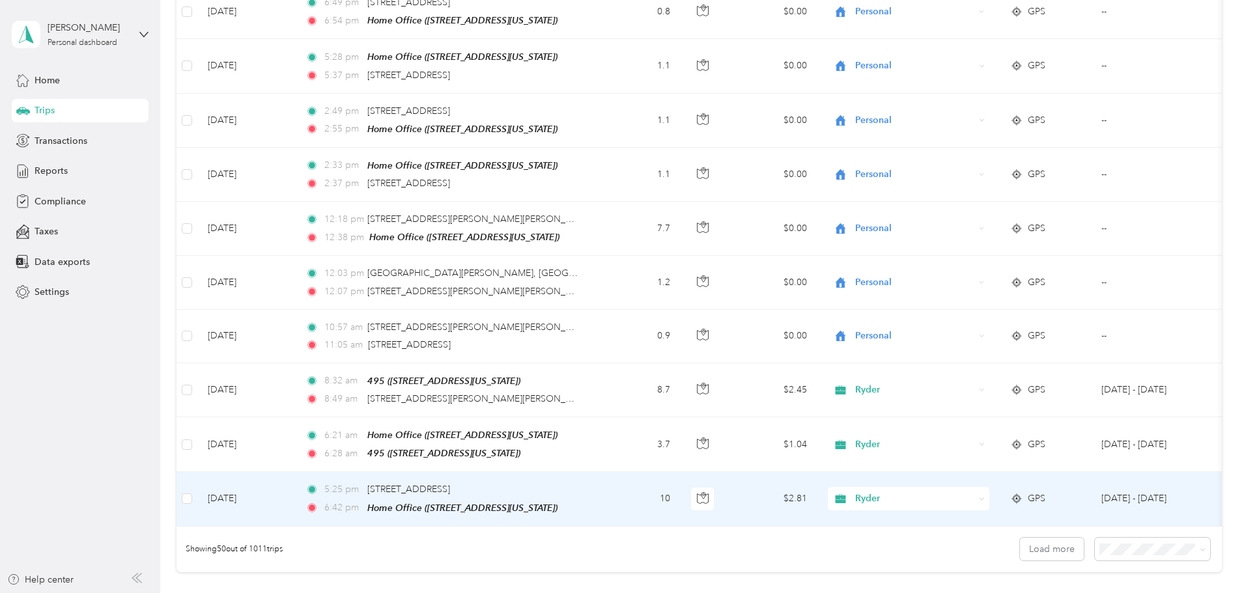
click at [974, 492] on span "Ryder" at bounding box center [914, 499] width 119 height 14
click at [1004, 505] on span "Personal" at bounding box center [1007, 503] width 120 height 14
click at [1020, 538] on button "Load more" at bounding box center [1052, 549] width 64 height 23
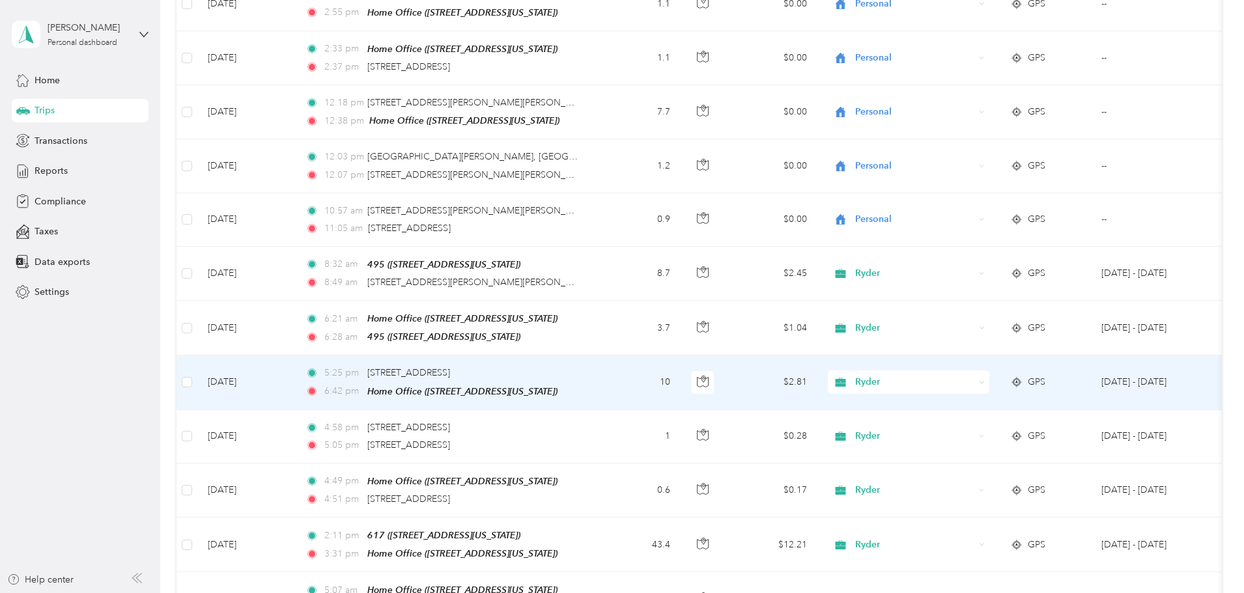
scroll to position [2540, 0]
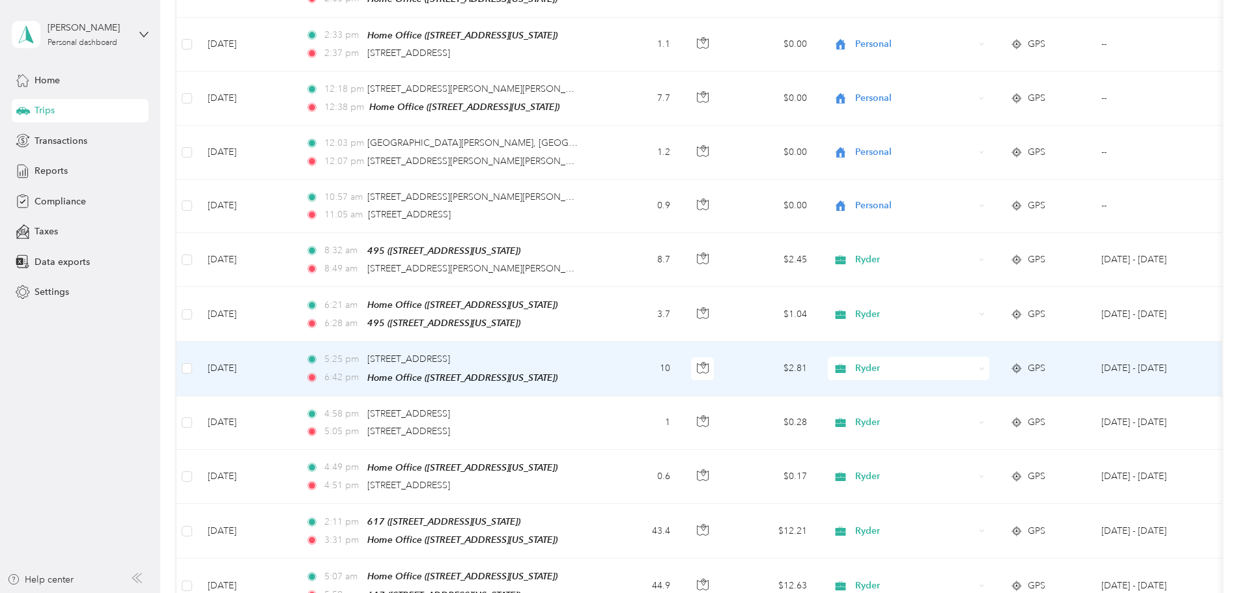
click at [974, 361] on span "Ryder" at bounding box center [914, 368] width 119 height 14
click at [1011, 380] on li "Personal" at bounding box center [995, 373] width 162 height 23
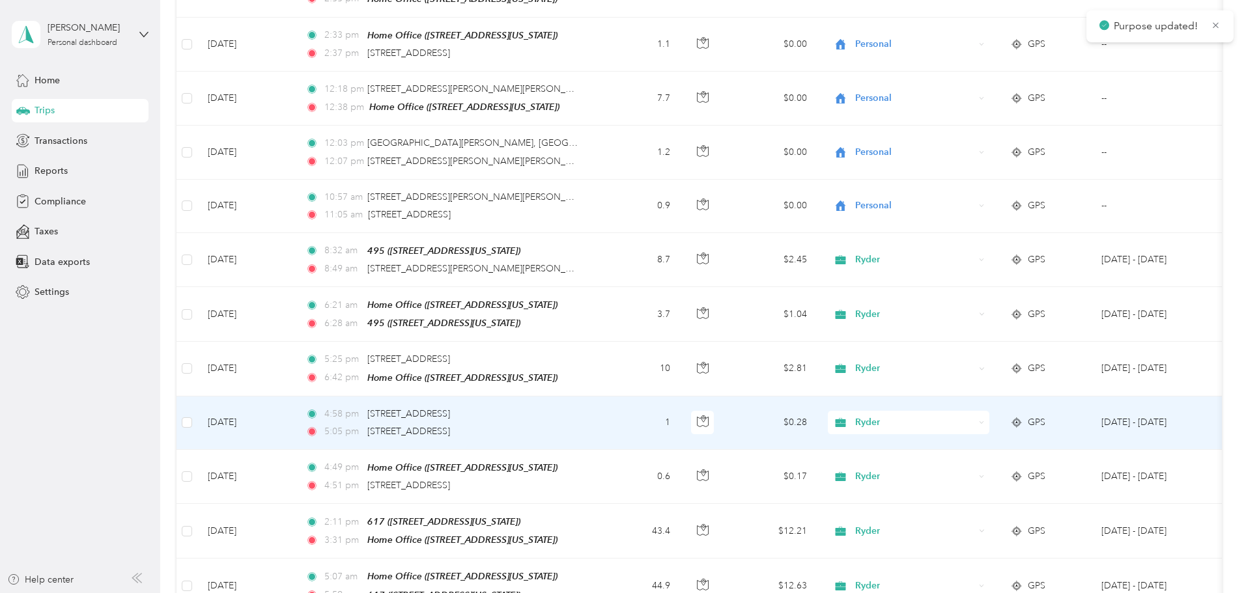
click at [974, 416] on span "Ryder" at bounding box center [914, 423] width 119 height 14
click at [999, 427] on span "Personal" at bounding box center [1007, 432] width 120 height 14
click at [974, 416] on span "Ryder" at bounding box center [914, 423] width 119 height 14
click at [996, 426] on span "Personal" at bounding box center [1007, 432] width 120 height 14
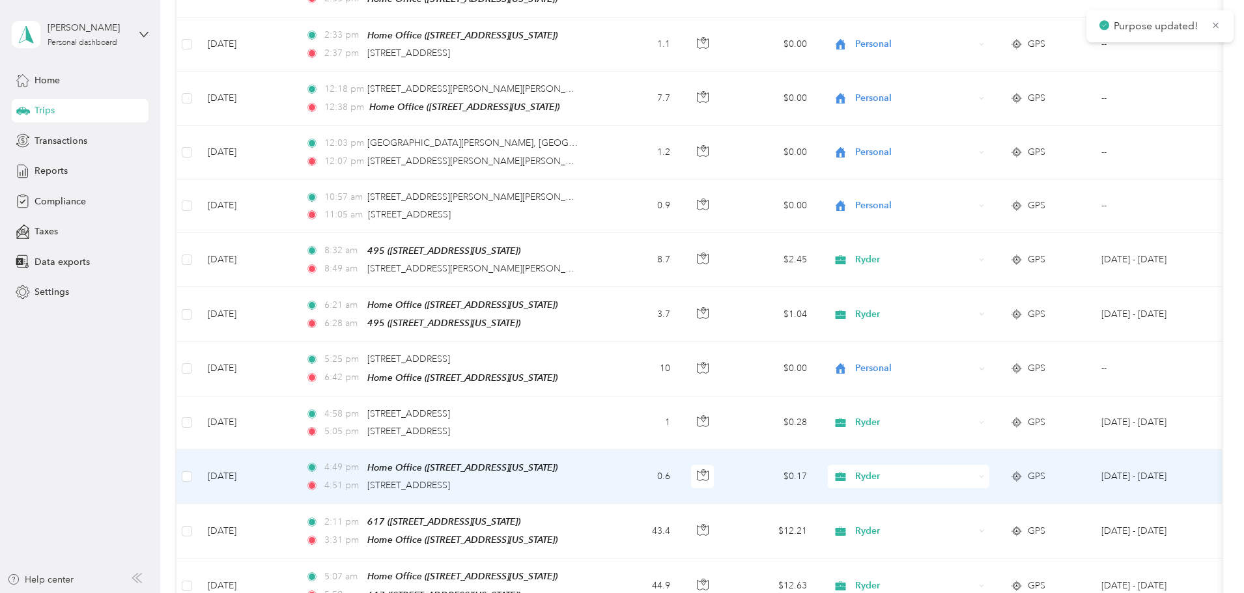
click at [974, 470] on span "Ryder" at bounding box center [914, 477] width 119 height 14
click at [997, 481] on span "Personal" at bounding box center [1007, 485] width 120 height 14
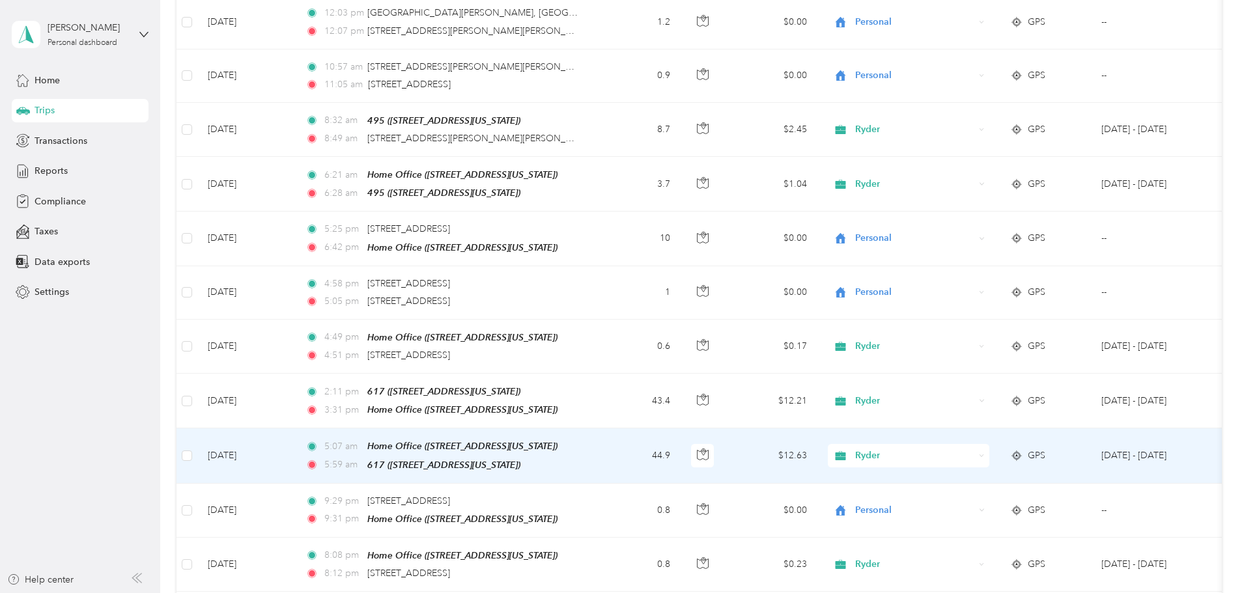
scroll to position [2735, 0]
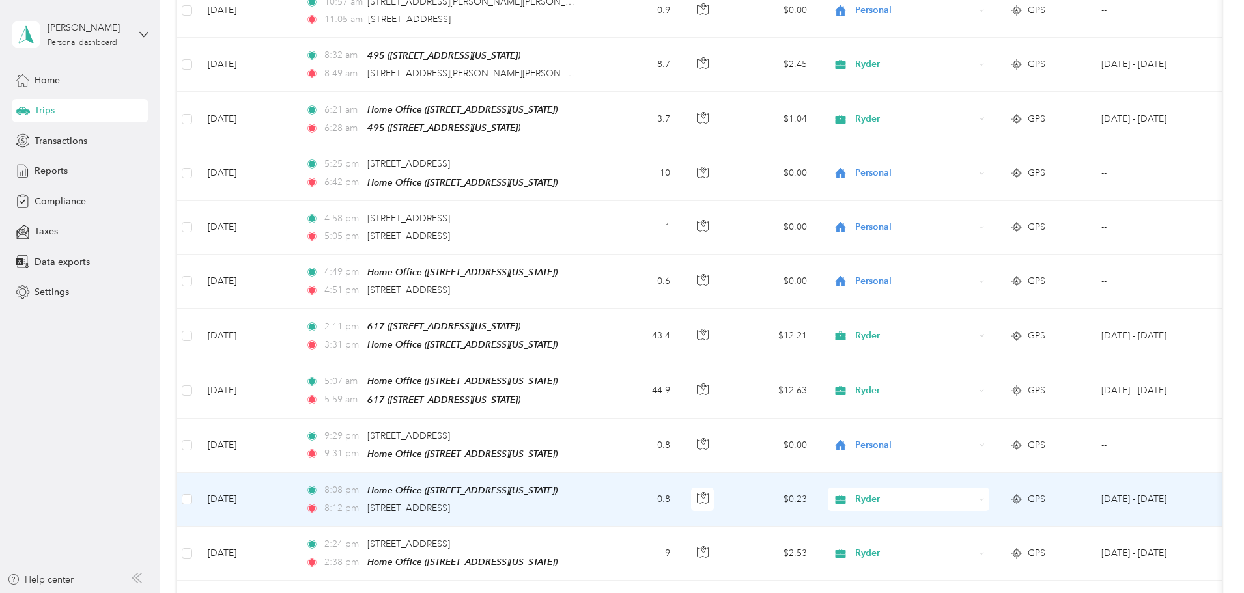
click at [989, 488] on div "Ryder" at bounding box center [909, 499] width 162 height 23
click at [999, 502] on span "Personal" at bounding box center [1007, 499] width 120 height 14
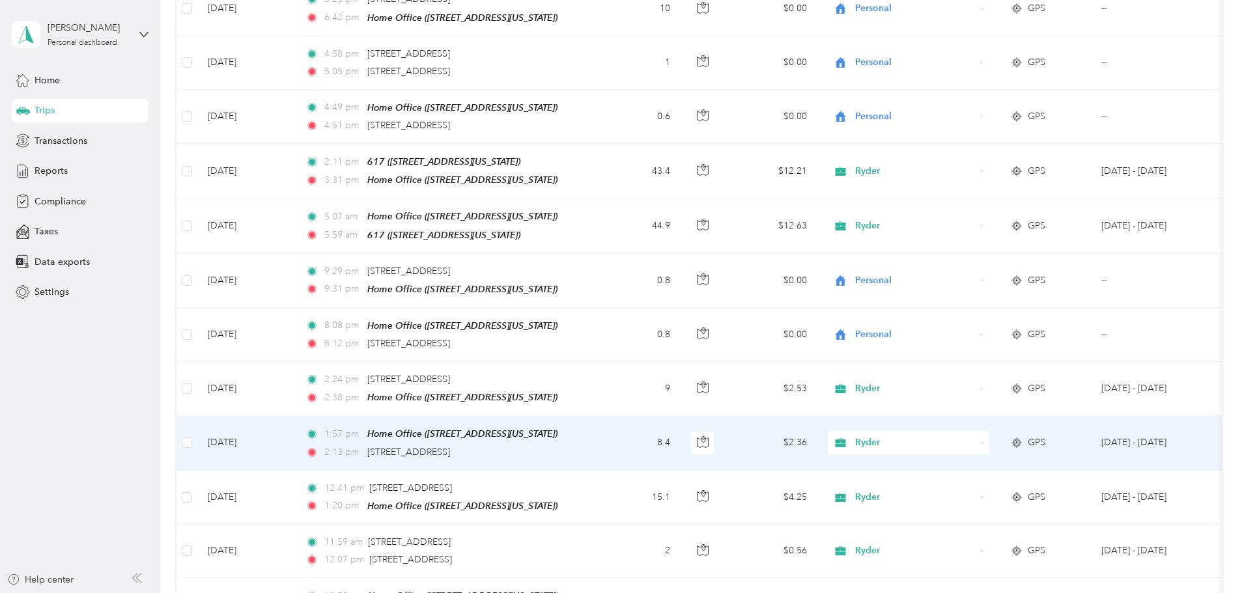
scroll to position [2931, 0]
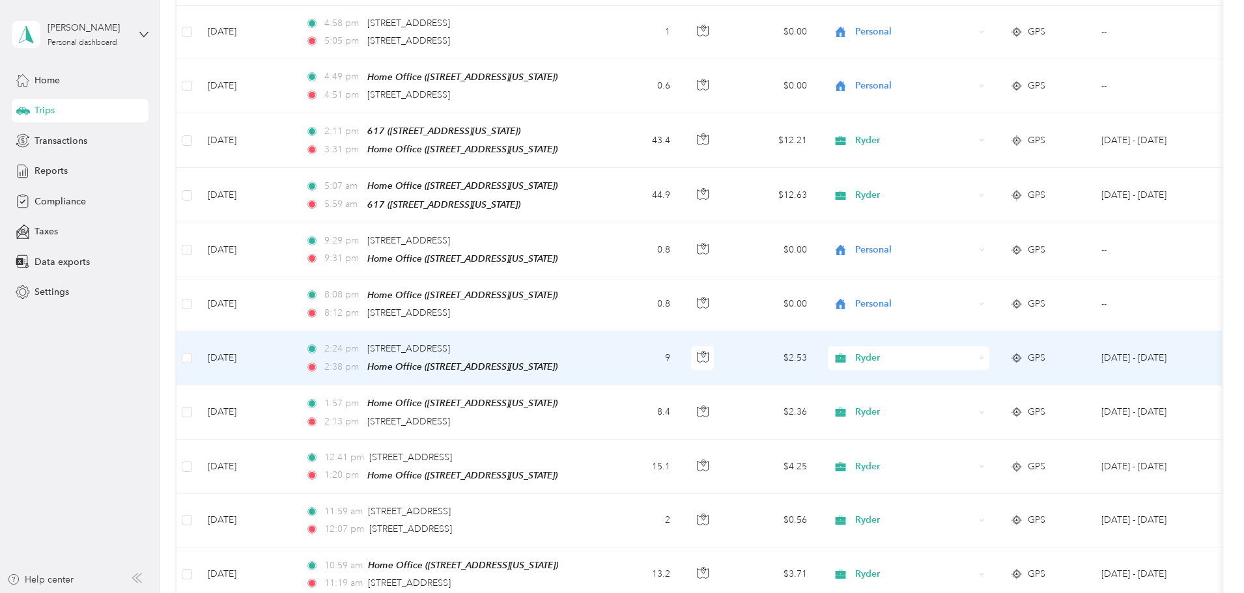
click at [974, 351] on span "Ryder" at bounding box center [914, 358] width 119 height 14
click at [982, 363] on span "Personal" at bounding box center [1007, 363] width 120 height 14
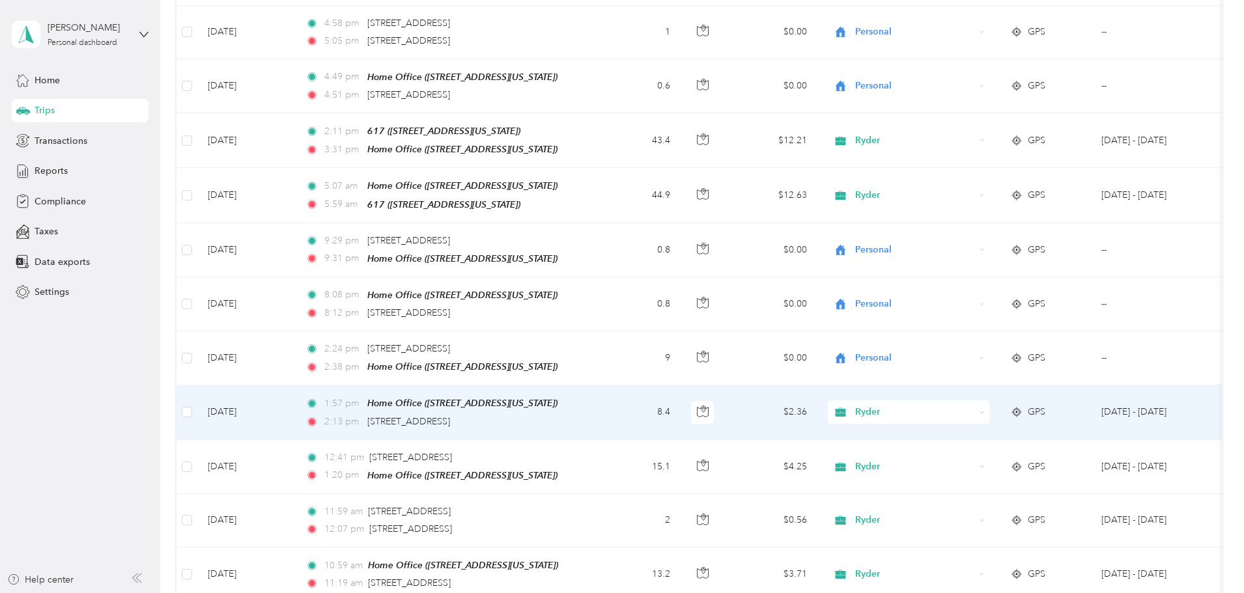
click at [974, 405] on span "Ryder" at bounding box center [914, 412] width 119 height 14
click at [997, 410] on span "Personal" at bounding box center [1007, 416] width 120 height 14
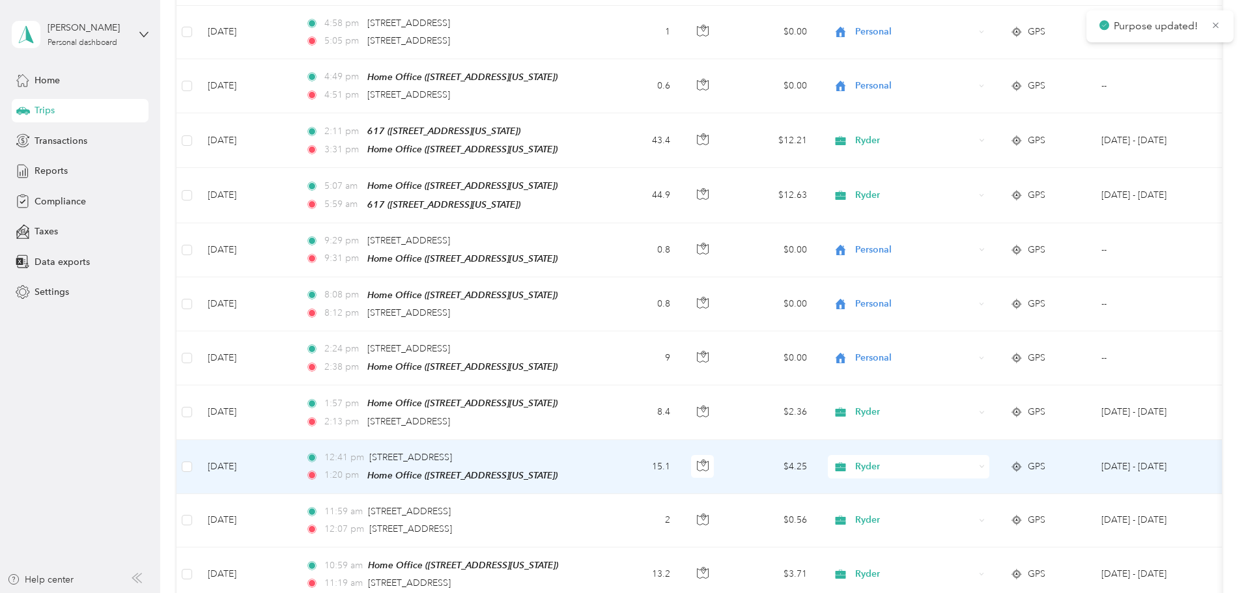
click at [974, 460] on span "Ryder" at bounding box center [914, 467] width 119 height 14
click at [1005, 472] on span "Personal" at bounding box center [1007, 469] width 120 height 14
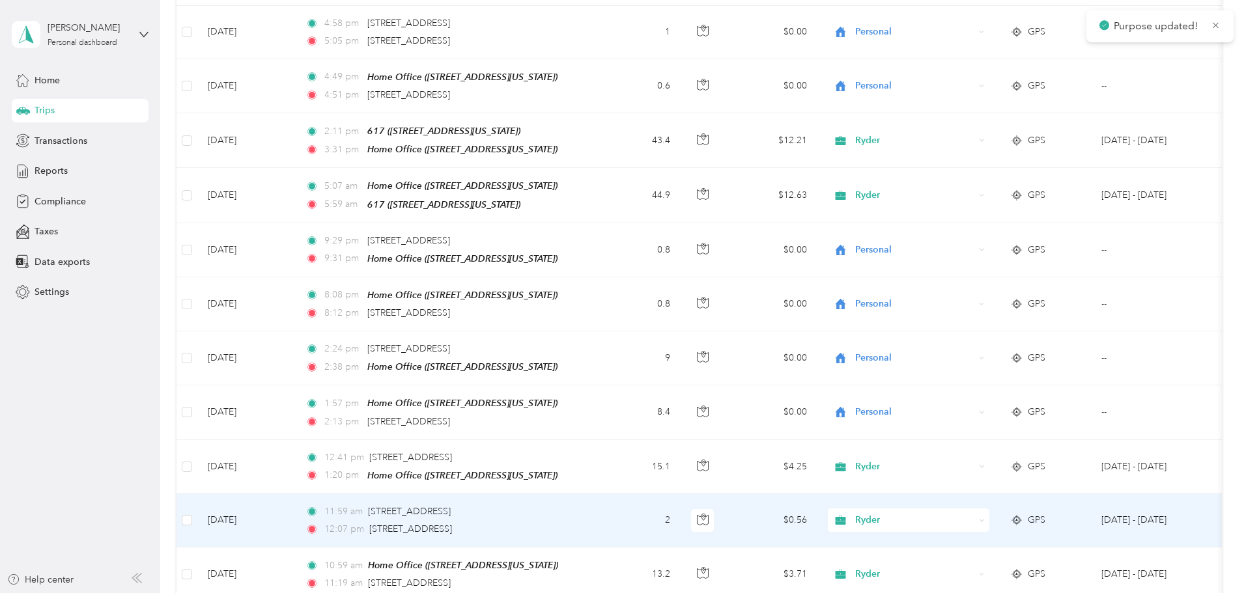
click at [974, 513] on span "Ryder" at bounding box center [914, 520] width 119 height 14
click at [1001, 519] on span "Personal" at bounding box center [1007, 523] width 120 height 14
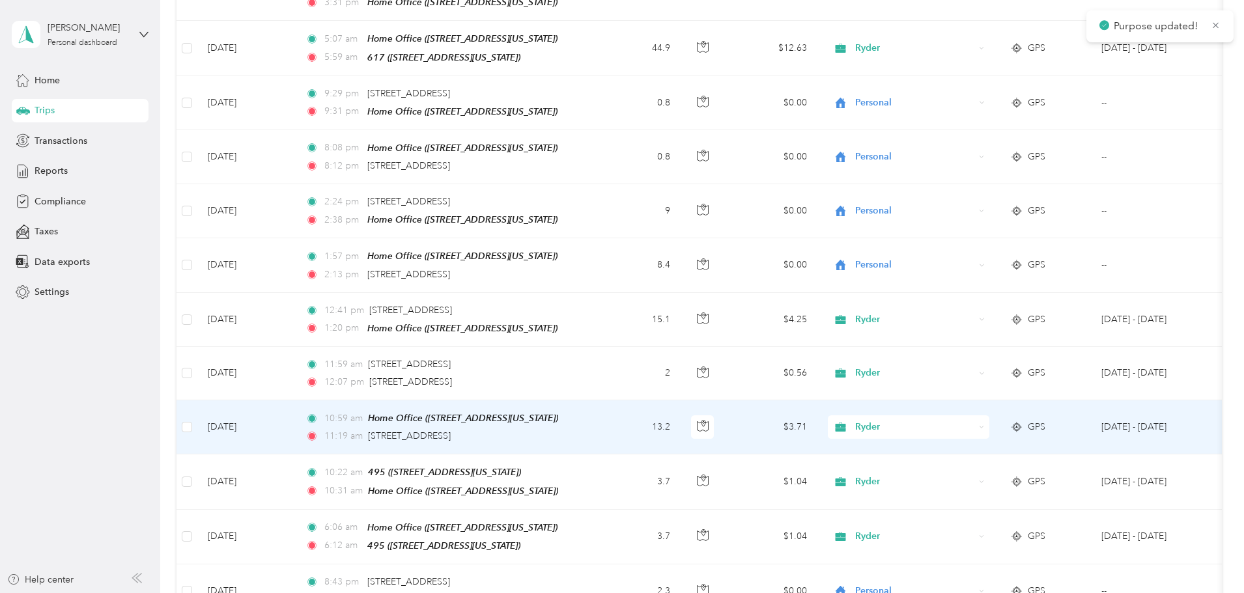
scroll to position [3126, 0]
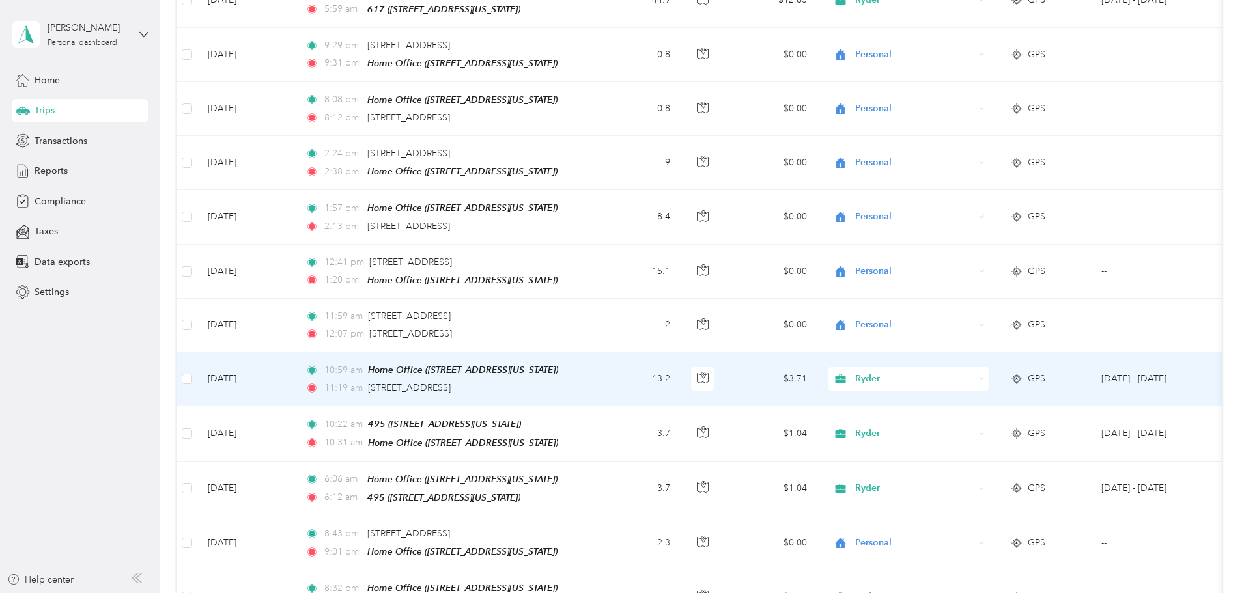
click at [974, 372] on span "Ryder" at bounding box center [914, 379] width 119 height 14
click at [1010, 375] on span "Personal" at bounding box center [1007, 381] width 120 height 14
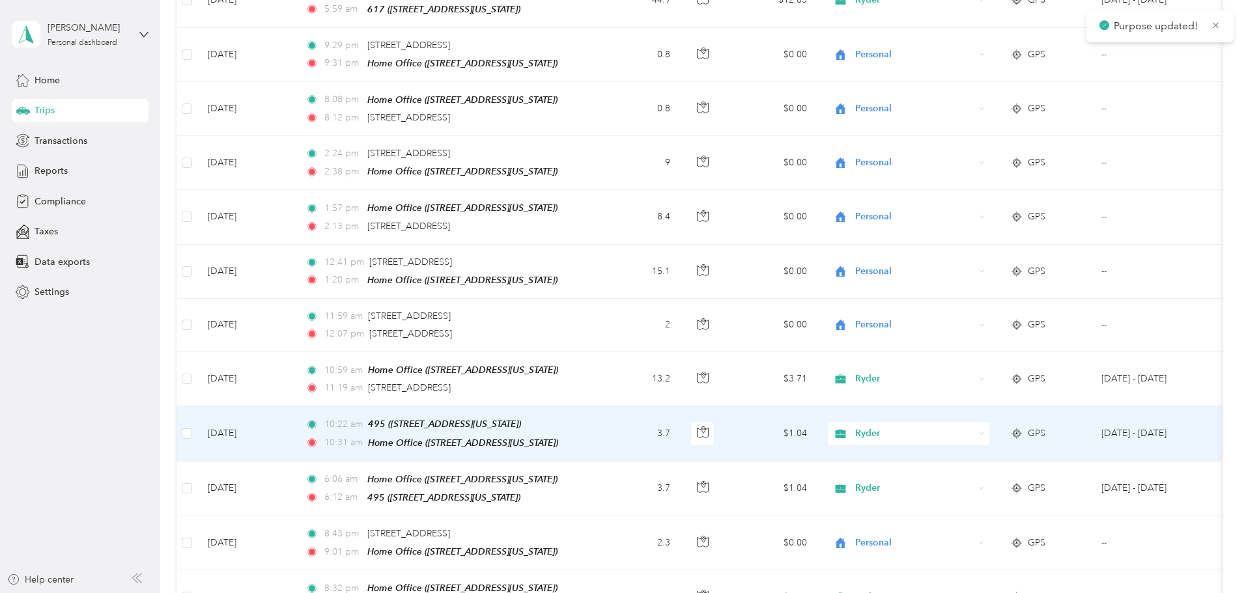
click at [974, 427] on span "Ryder" at bounding box center [914, 434] width 119 height 14
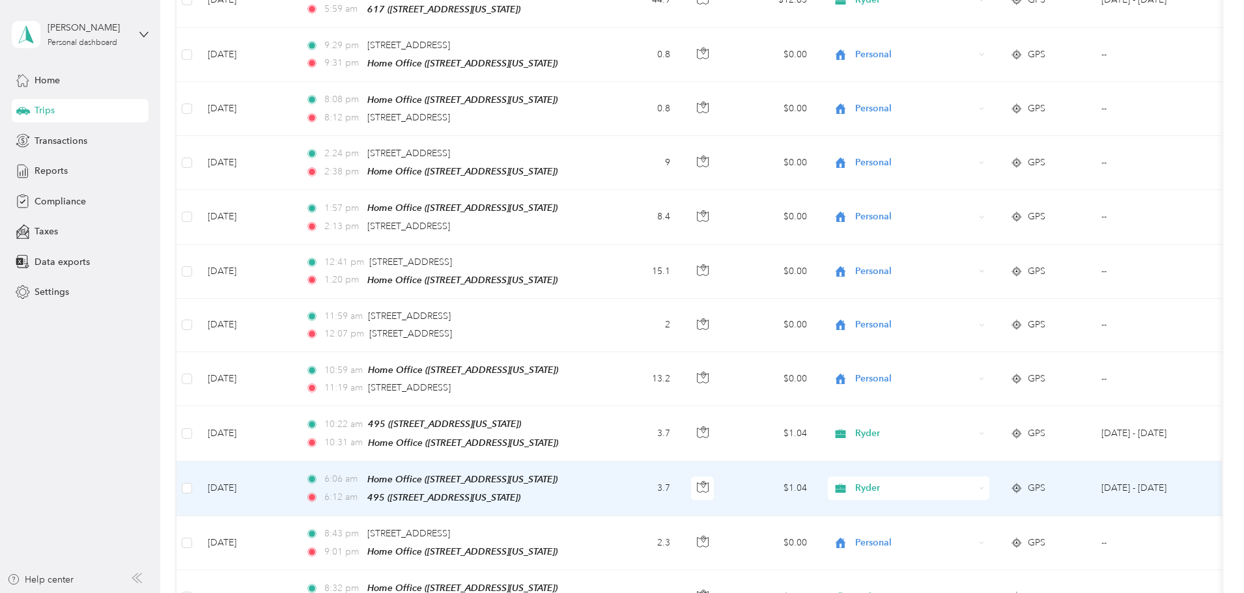
click at [1000, 462] on td "Ryder" at bounding box center [908, 489] width 182 height 55
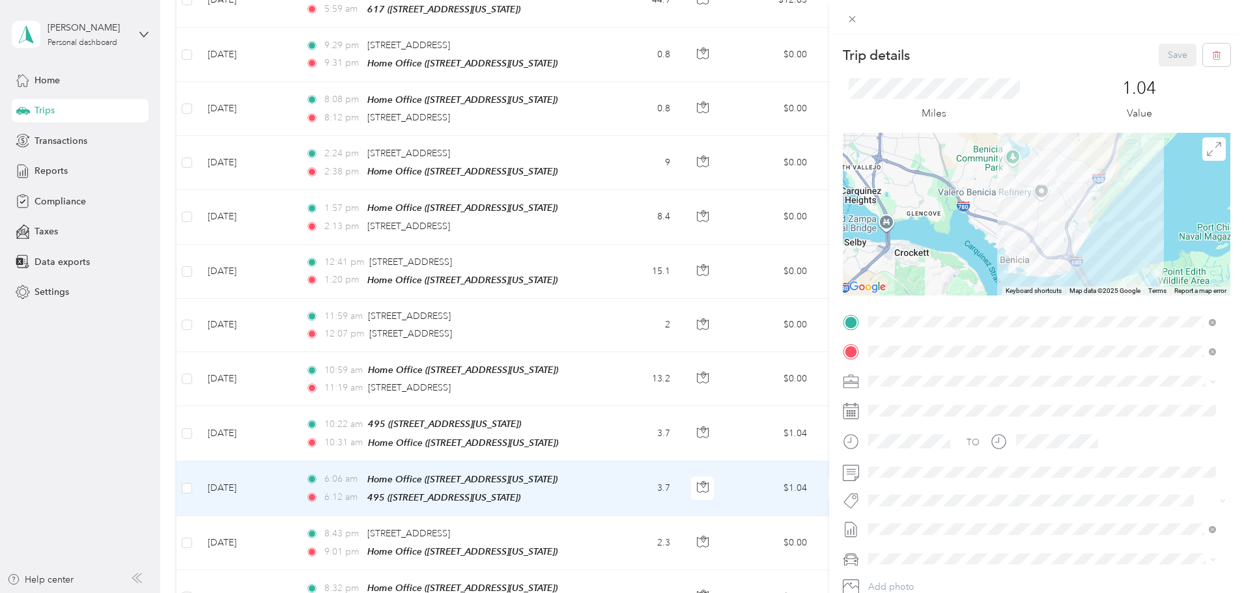
click at [204, 326] on div "Trip details Save This trip cannot be edited because it is either under review,…" at bounding box center [622, 296] width 1244 height 593
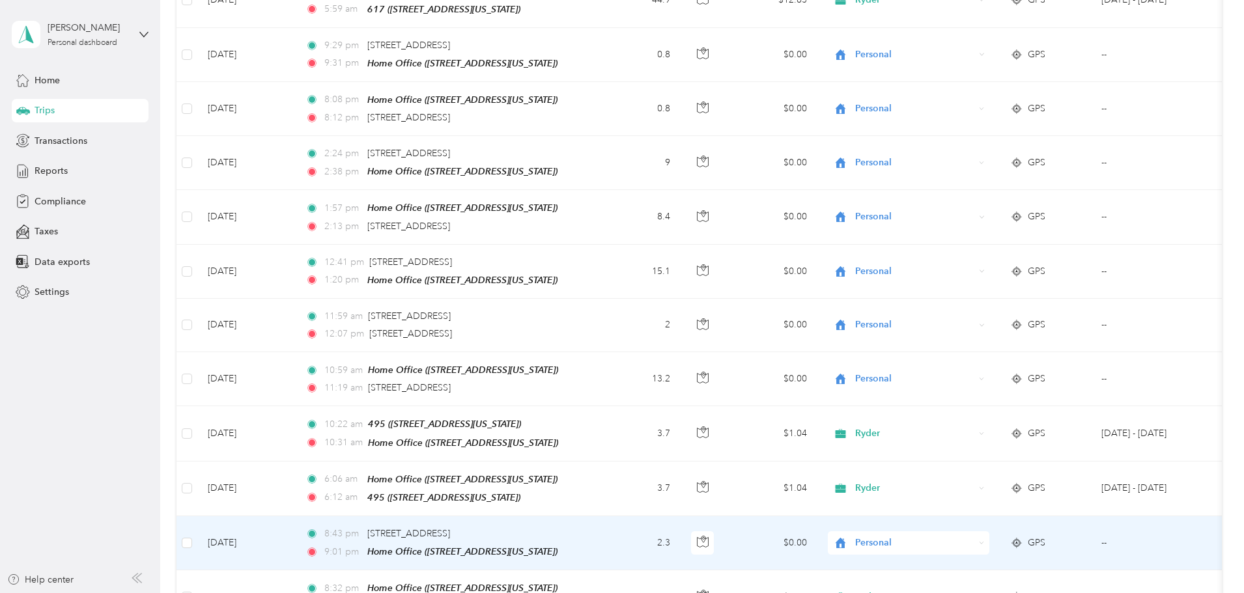
click at [974, 536] on span "Personal" at bounding box center [914, 543] width 119 height 14
click at [1004, 535] on span "Personal" at bounding box center [1000, 542] width 106 height 14
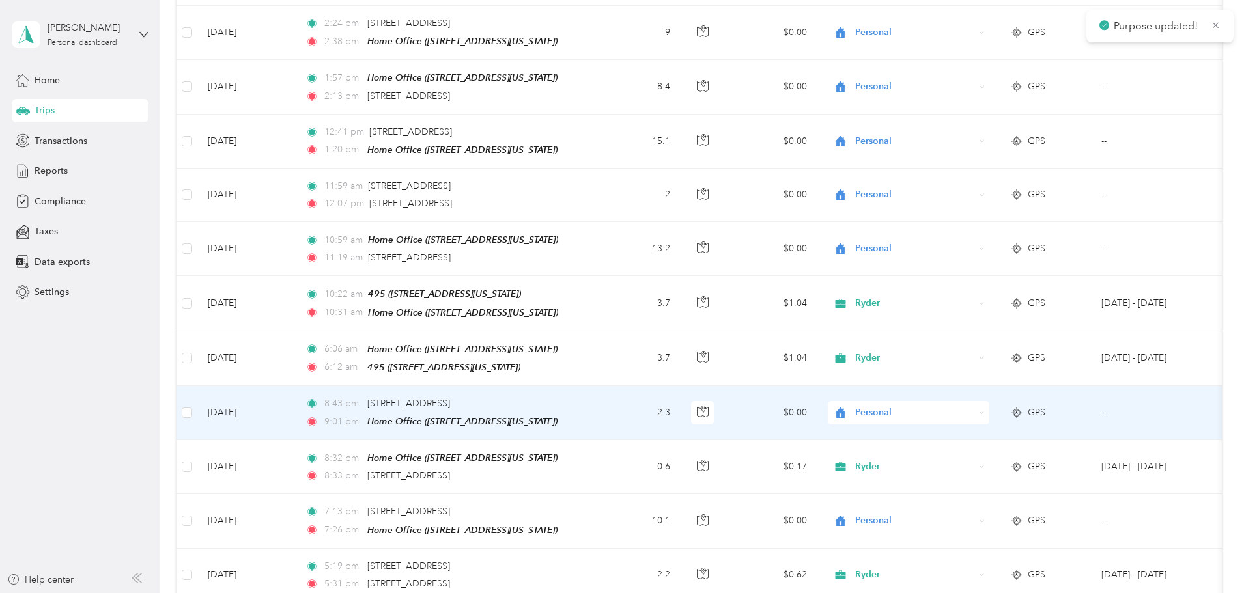
scroll to position [3322, 0]
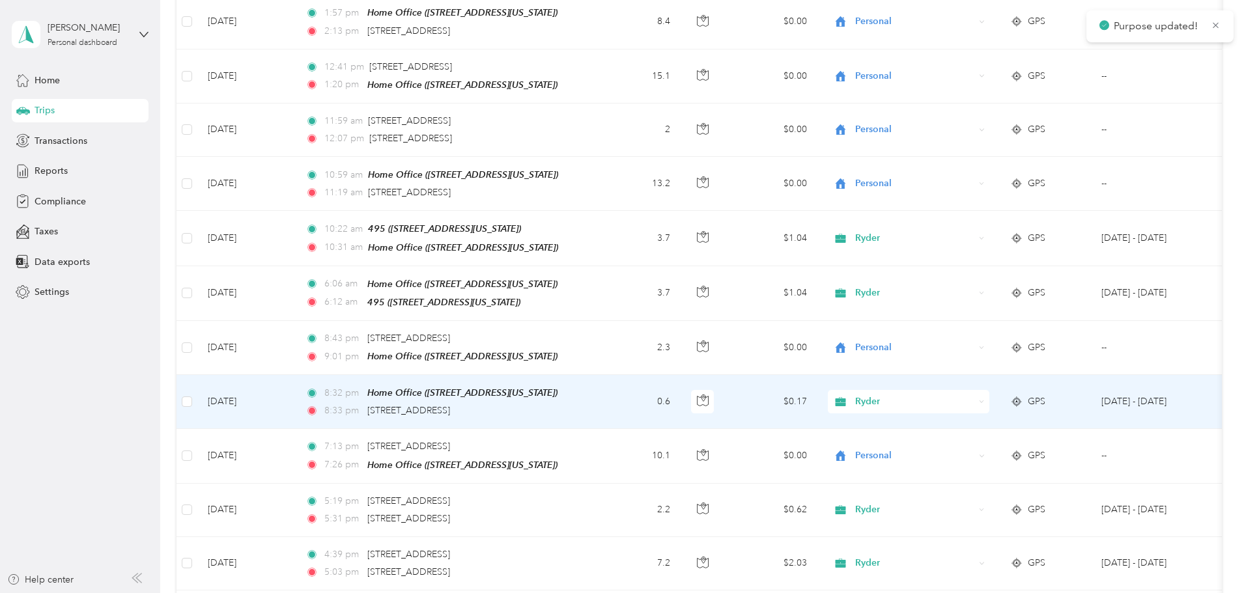
click at [974, 395] on span "Ryder" at bounding box center [914, 402] width 119 height 14
click at [989, 402] on li "Personal" at bounding box center [995, 393] width 162 height 23
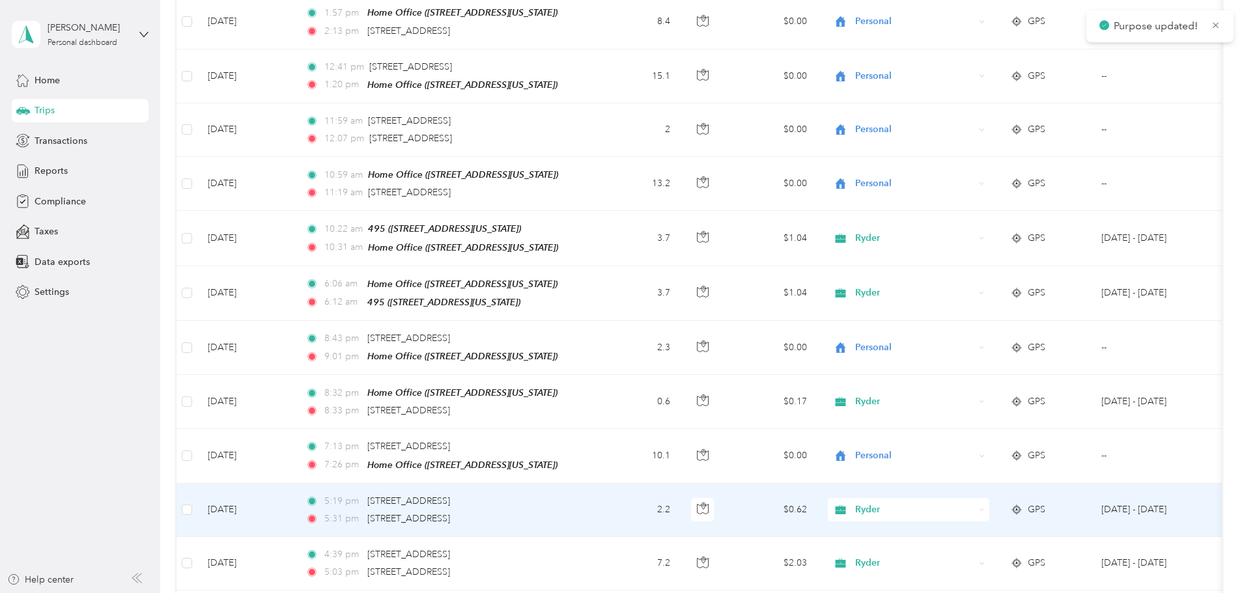
click at [974, 503] on span "Ryder" at bounding box center [914, 510] width 119 height 14
click at [989, 509] on li "Personal" at bounding box center [995, 502] width 162 height 23
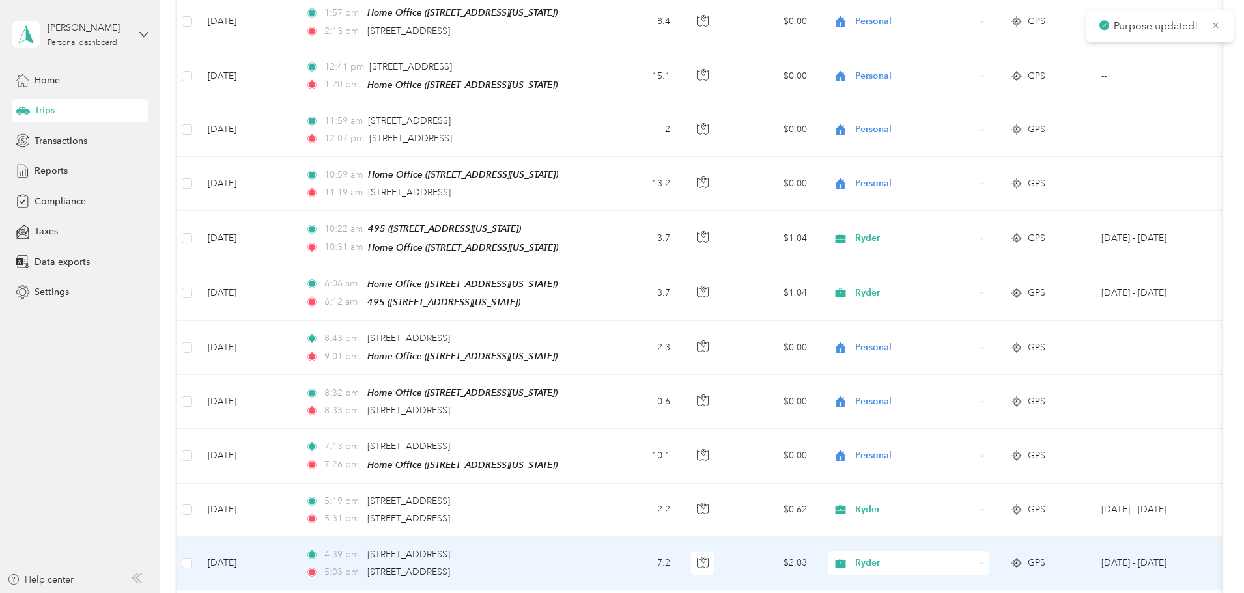
click at [974, 556] on span "Ryder" at bounding box center [914, 563] width 119 height 14
click at [989, 556] on span "Personal" at bounding box center [1007, 559] width 120 height 14
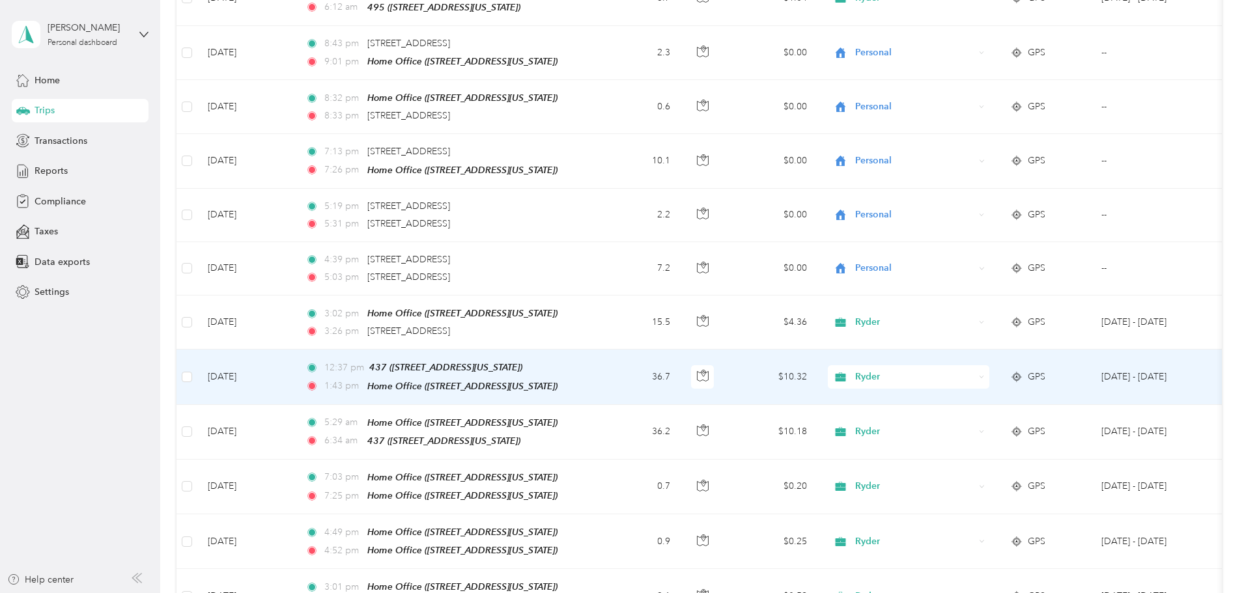
scroll to position [3647, 0]
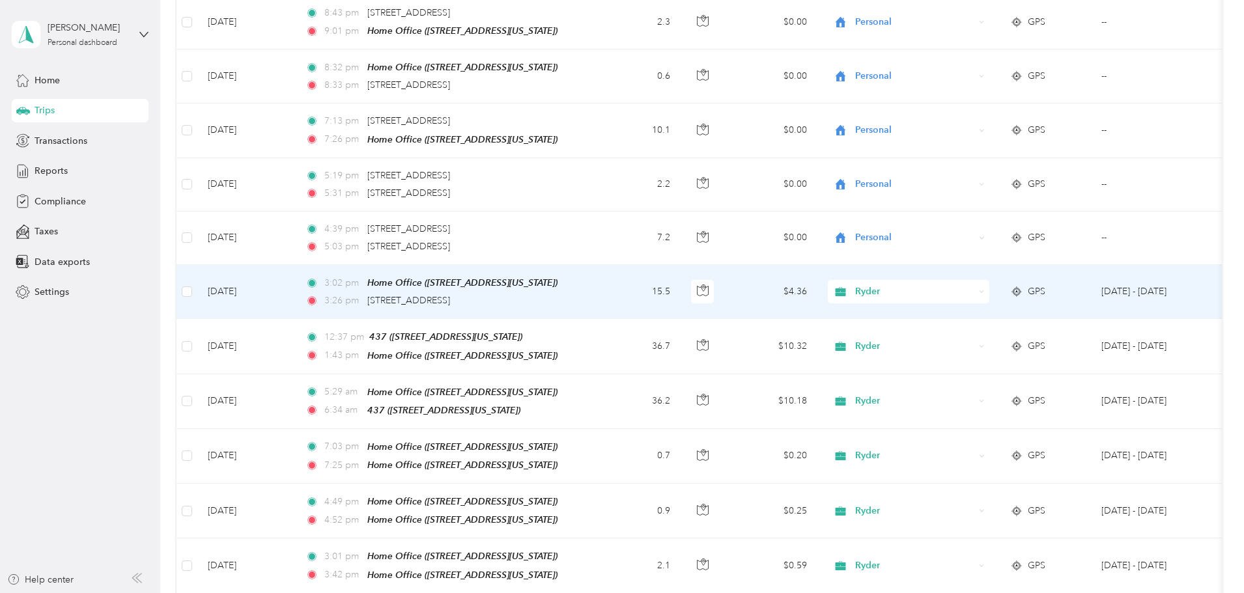
click at [974, 285] on span "Ryder" at bounding box center [914, 292] width 119 height 14
click at [1015, 289] on span "Personal" at bounding box center [1007, 289] width 120 height 14
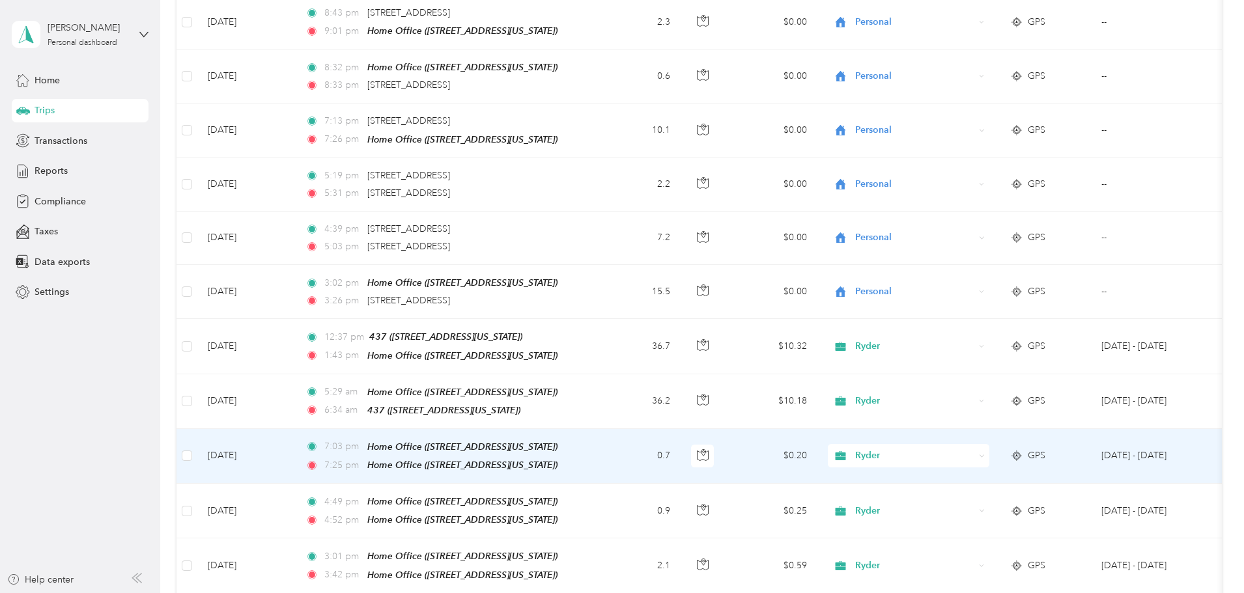
click at [974, 449] on span "Ryder" at bounding box center [914, 456] width 119 height 14
click at [991, 446] on span "Personal" at bounding box center [1007, 449] width 120 height 14
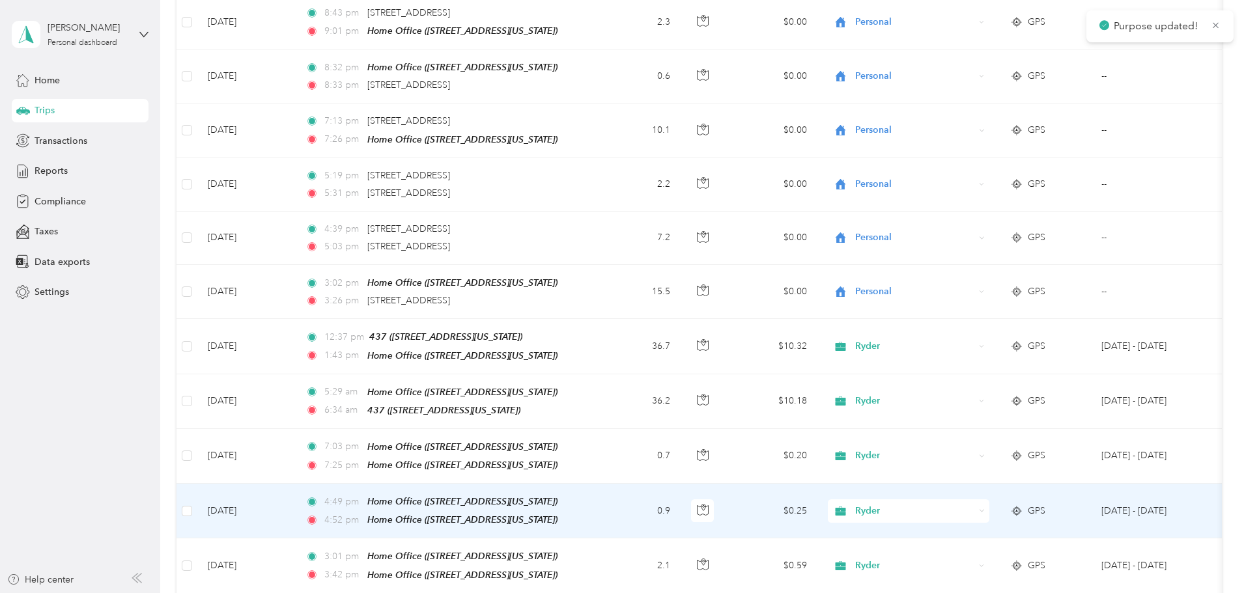
click at [974, 504] on span "Ryder" at bounding box center [914, 511] width 119 height 14
click at [998, 505] on span "Personal" at bounding box center [1007, 503] width 120 height 14
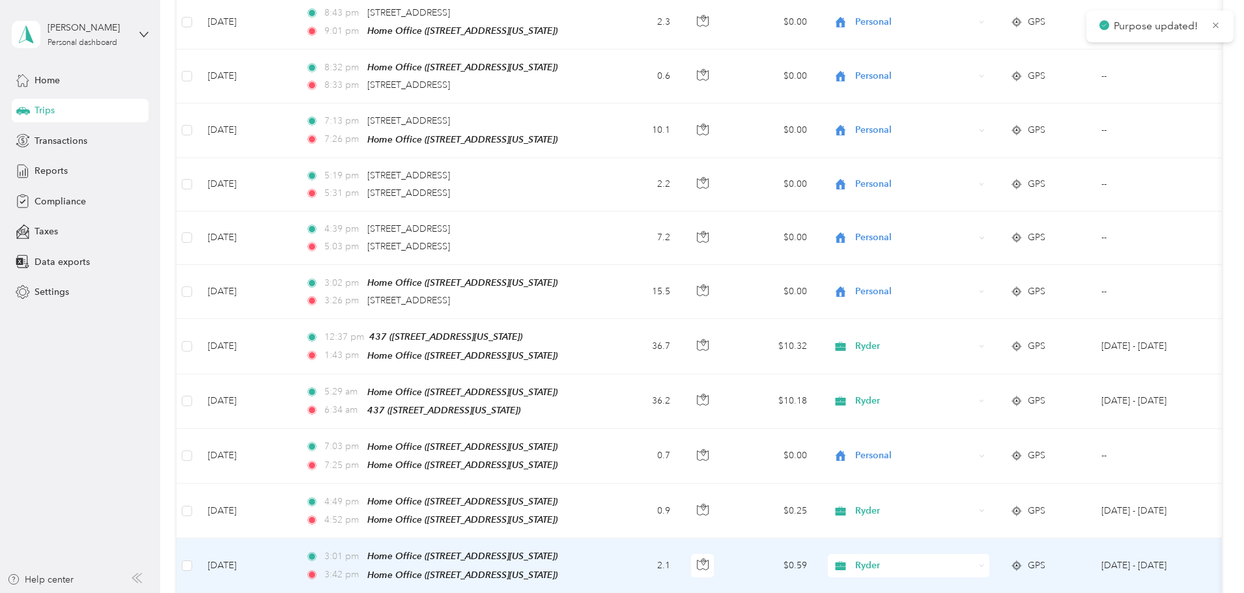
click at [974, 559] on span "Ryder" at bounding box center [914, 566] width 119 height 14
click at [999, 552] on span "Personal" at bounding box center [1007, 555] width 120 height 14
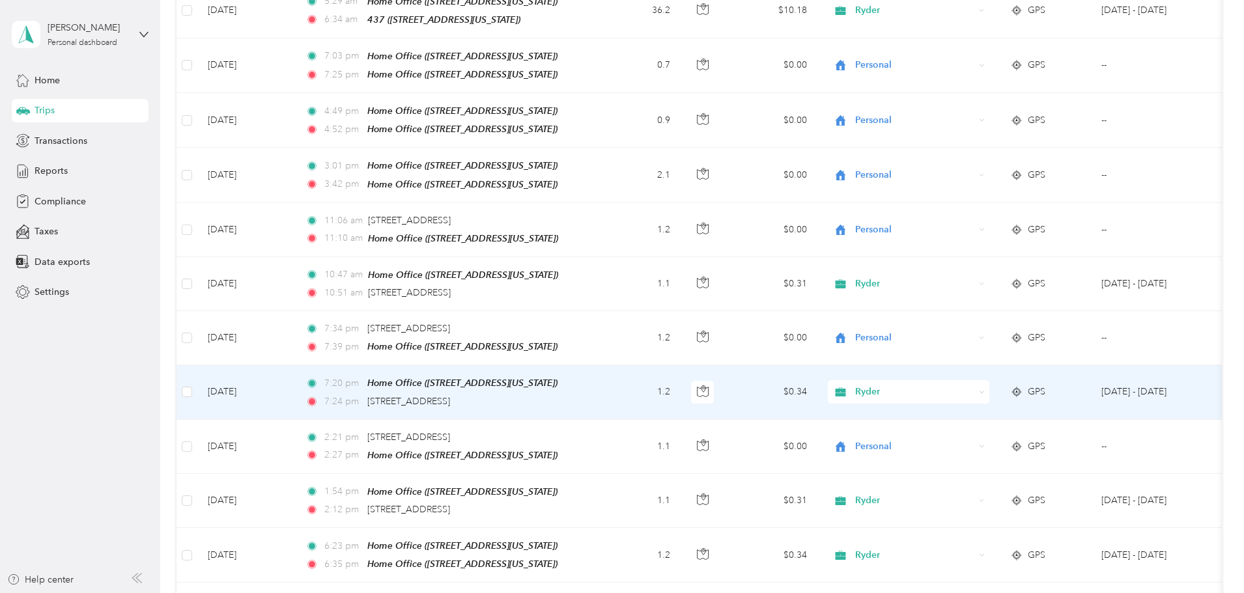
scroll to position [4103, 0]
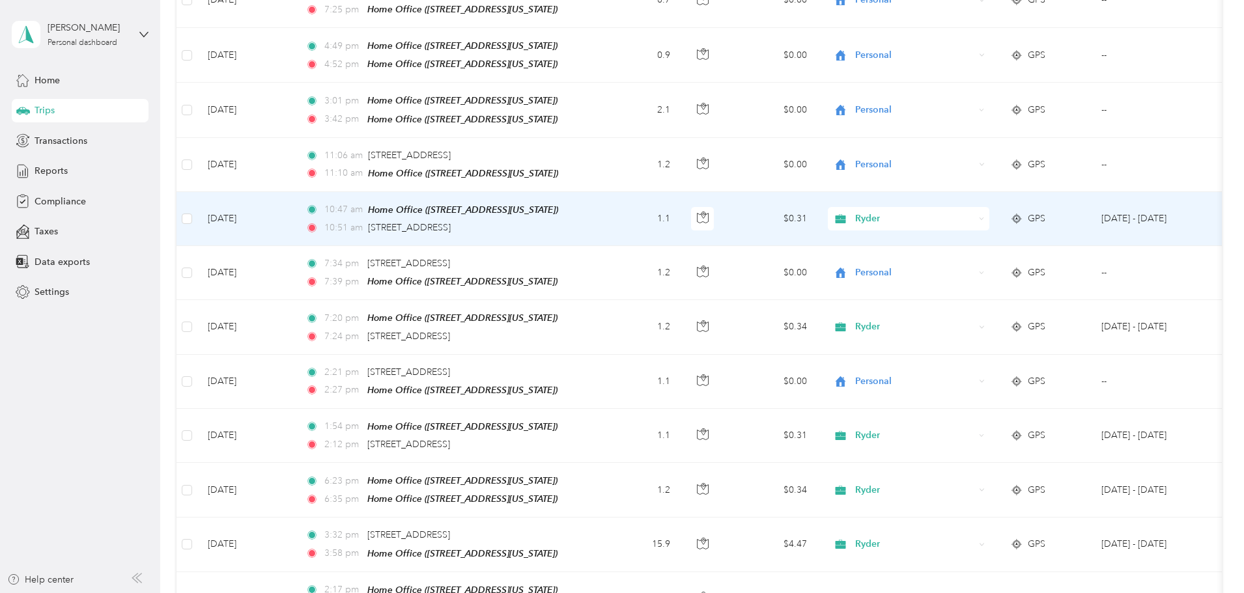
click at [989, 207] on div "Ryder" at bounding box center [909, 218] width 162 height 23
click at [1002, 209] on span "Personal" at bounding box center [1007, 208] width 120 height 14
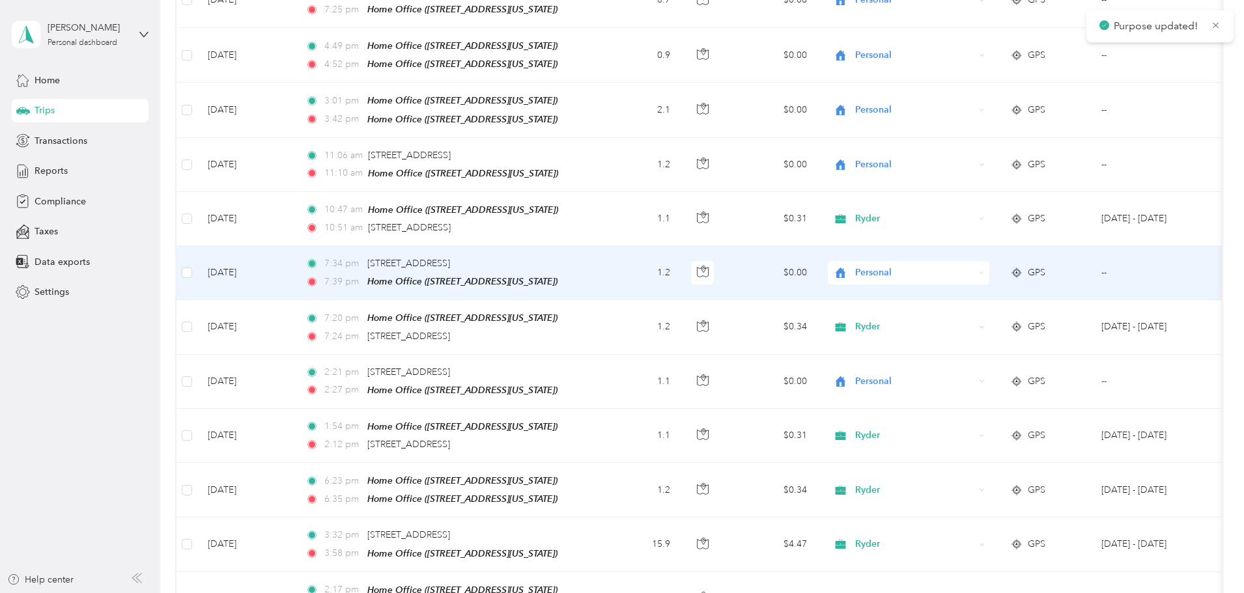
click at [974, 266] on span "Personal" at bounding box center [914, 273] width 119 height 14
click at [998, 266] on li "Personal" at bounding box center [995, 256] width 162 height 23
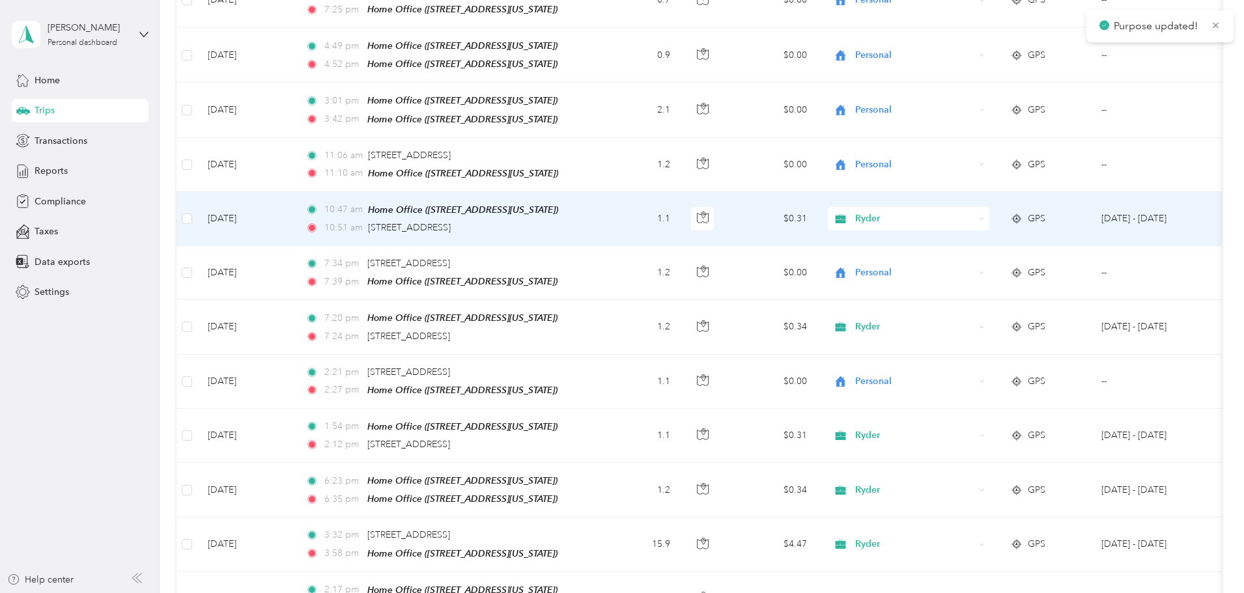
click at [974, 212] on span "Ryder" at bounding box center [914, 219] width 119 height 14
click at [997, 206] on span "Personal" at bounding box center [1007, 208] width 120 height 14
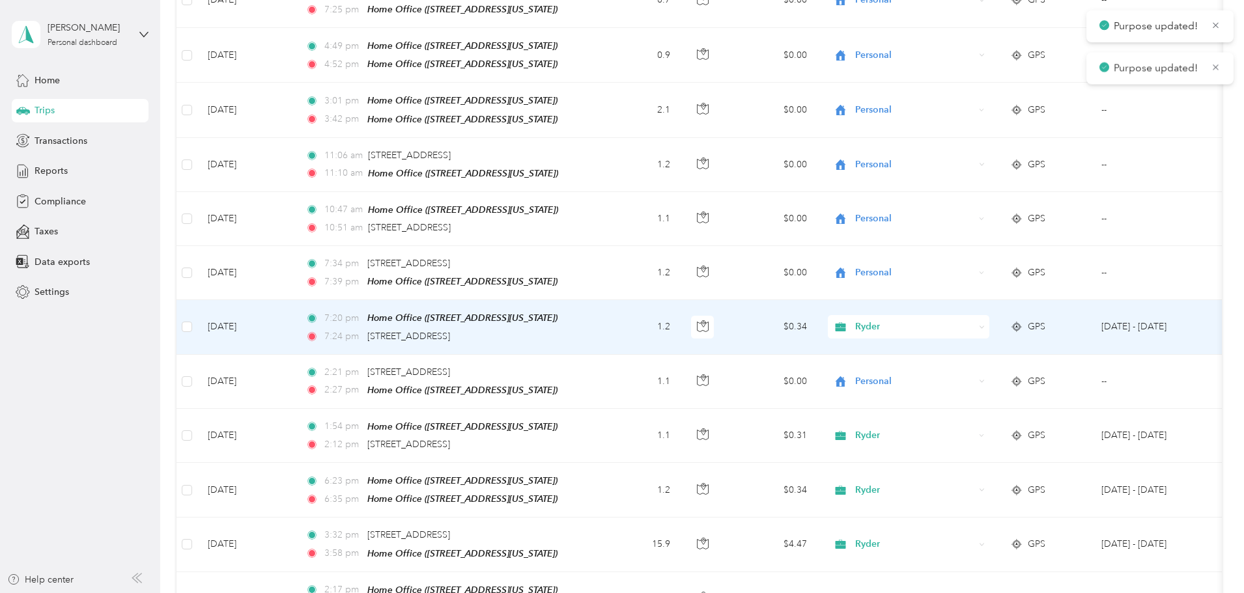
click at [974, 320] on span "Ryder" at bounding box center [914, 327] width 119 height 14
click at [997, 318] on li "Personal" at bounding box center [995, 311] width 162 height 23
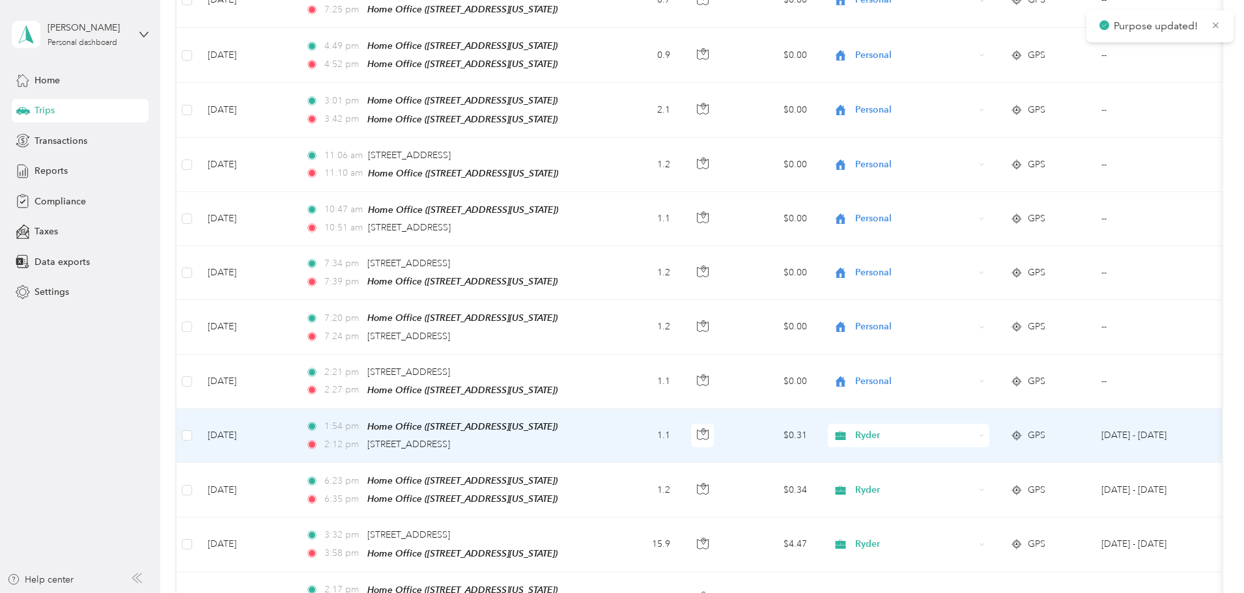
click at [974, 429] on span "Ryder" at bounding box center [914, 436] width 119 height 14
click at [994, 420] on span "Personal" at bounding box center [1007, 416] width 120 height 14
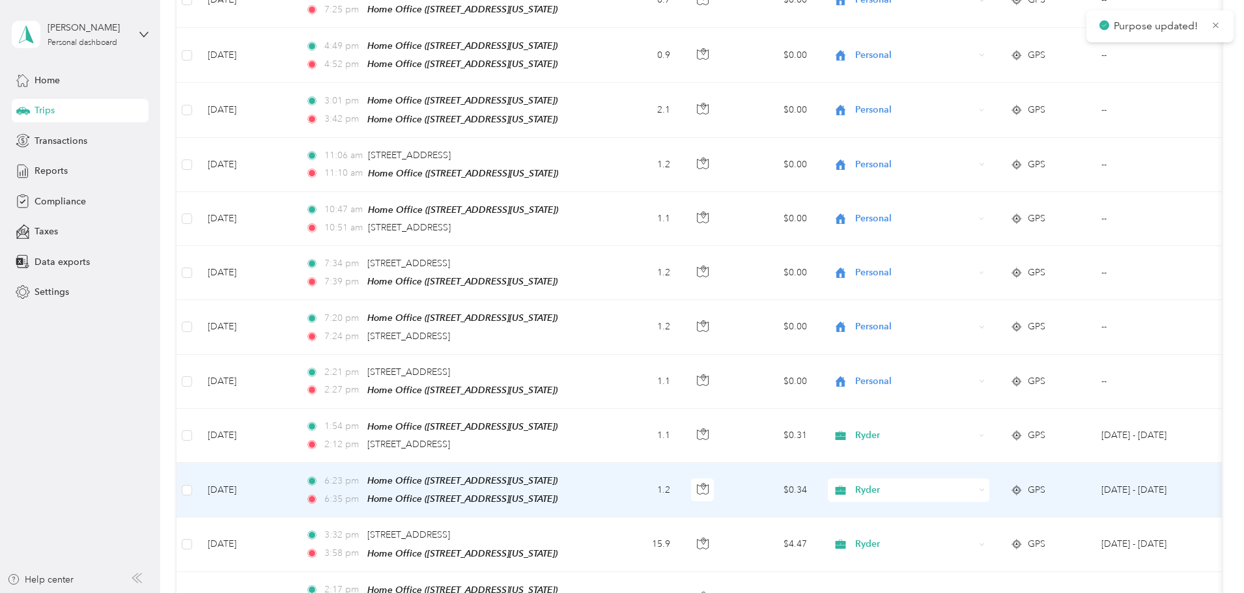
click at [974, 483] on span "Ryder" at bounding box center [914, 490] width 119 height 14
click at [996, 473] on span "Personal" at bounding box center [1007, 476] width 120 height 14
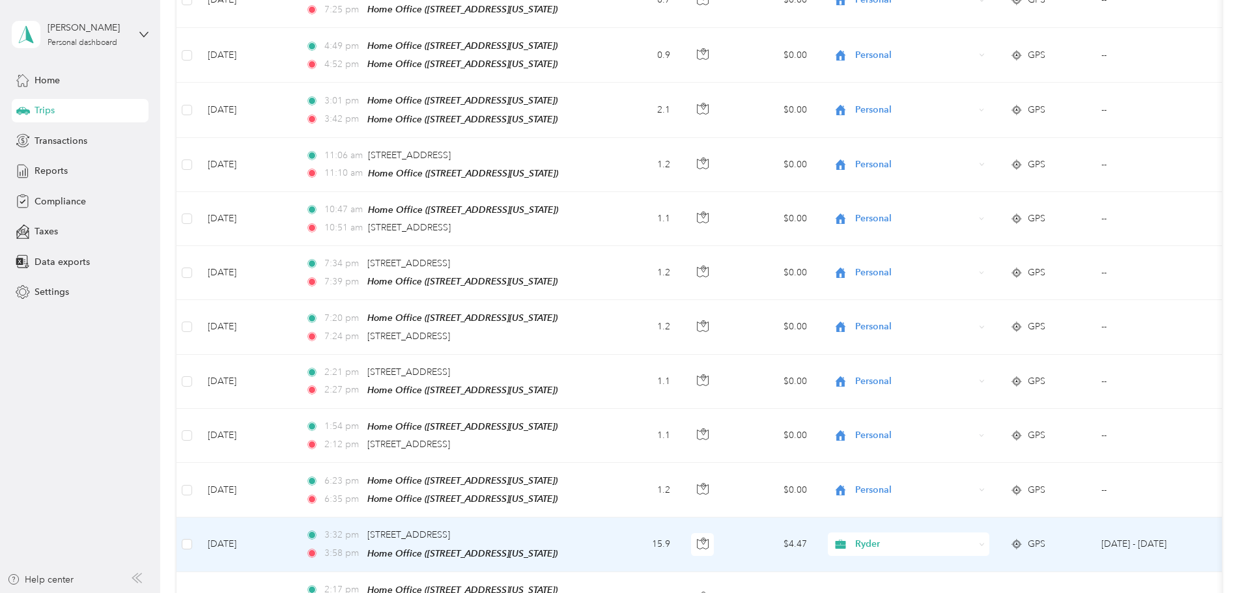
click at [974, 537] on span "Ryder" at bounding box center [914, 544] width 119 height 14
click at [1003, 528] on span "Personal" at bounding box center [1007, 529] width 120 height 14
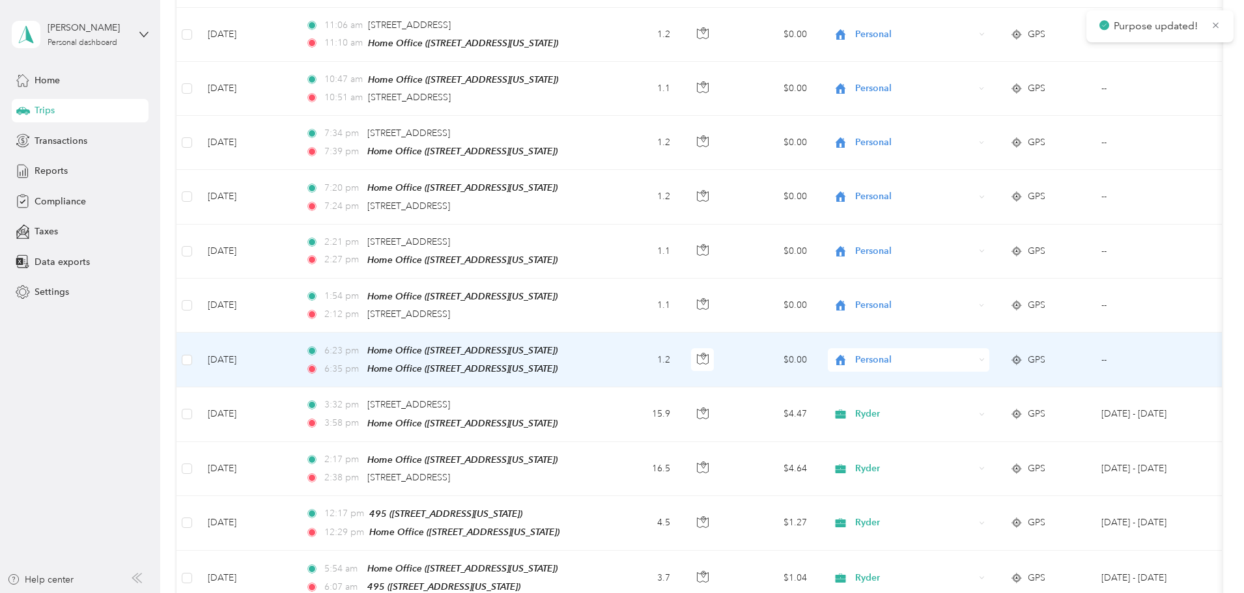
scroll to position [4299, 0]
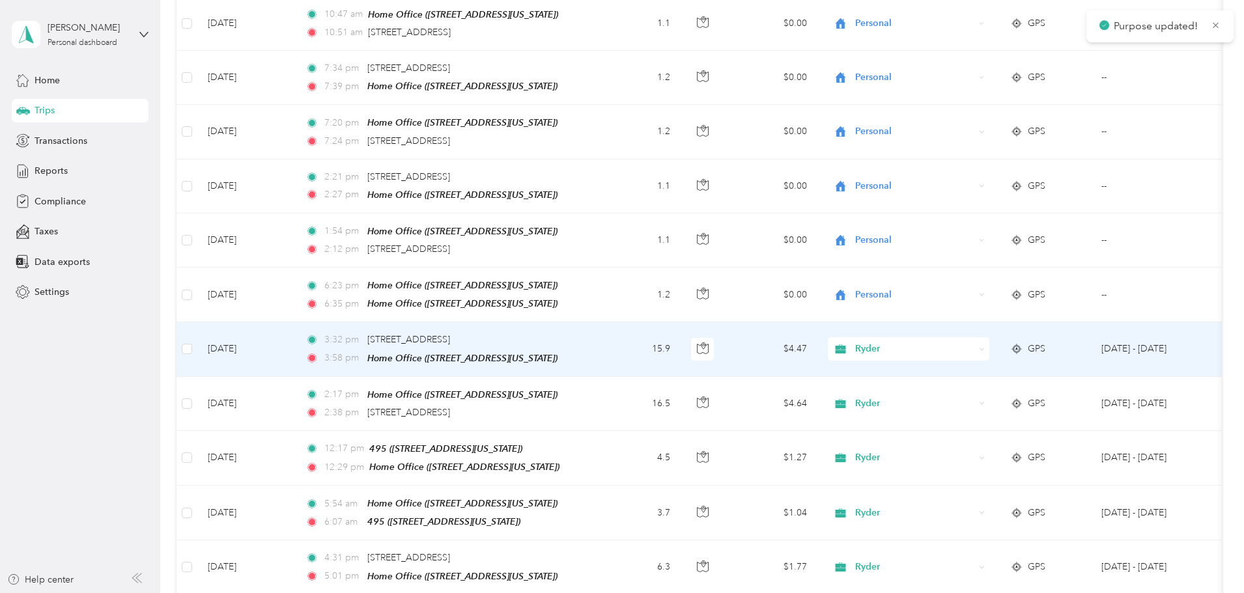
click at [974, 342] on span "Ryder" at bounding box center [914, 349] width 119 height 14
click at [1008, 332] on span "Personal" at bounding box center [1007, 334] width 120 height 14
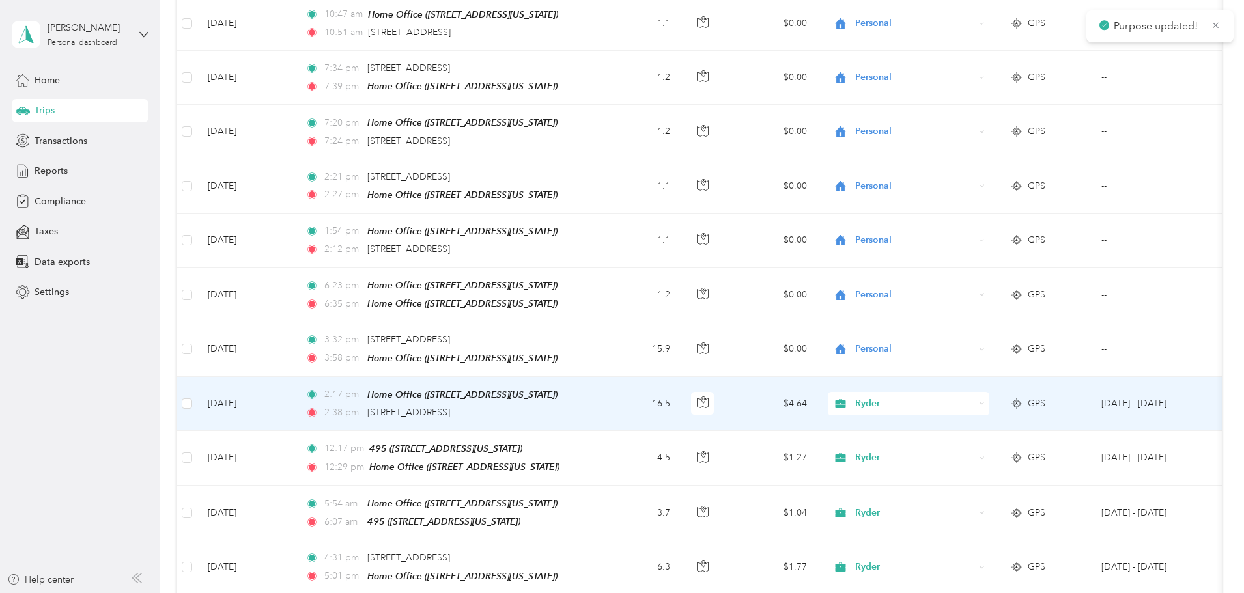
click at [974, 397] on span "Ryder" at bounding box center [914, 404] width 119 height 14
click at [1012, 386] on span "Personal" at bounding box center [1007, 387] width 120 height 14
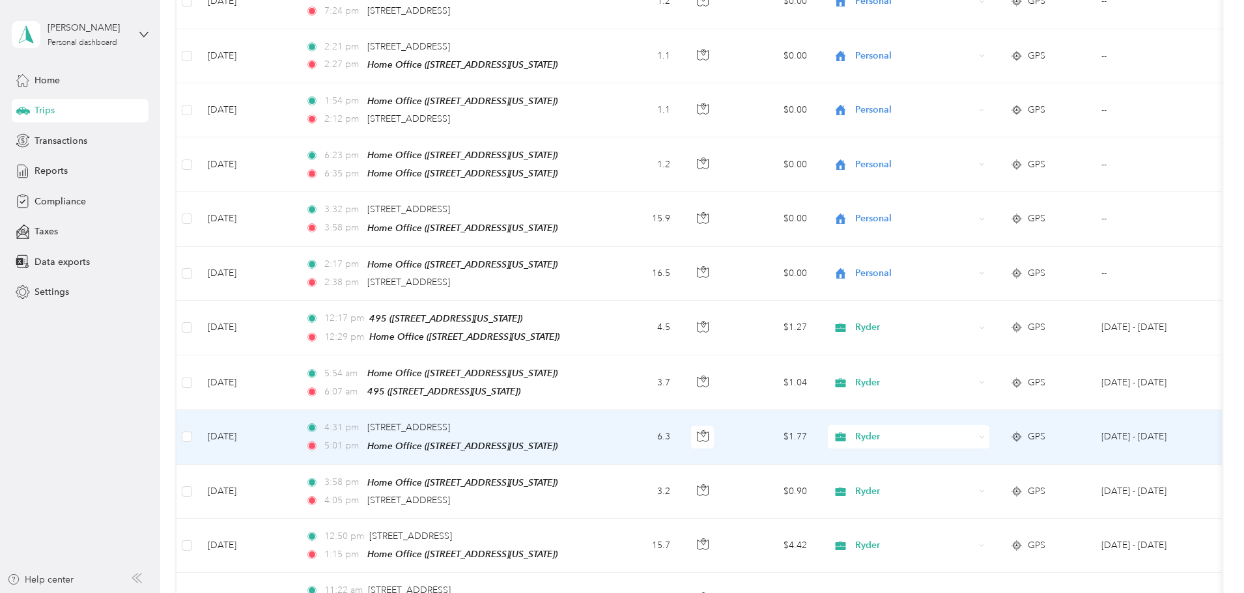
scroll to position [4494, 0]
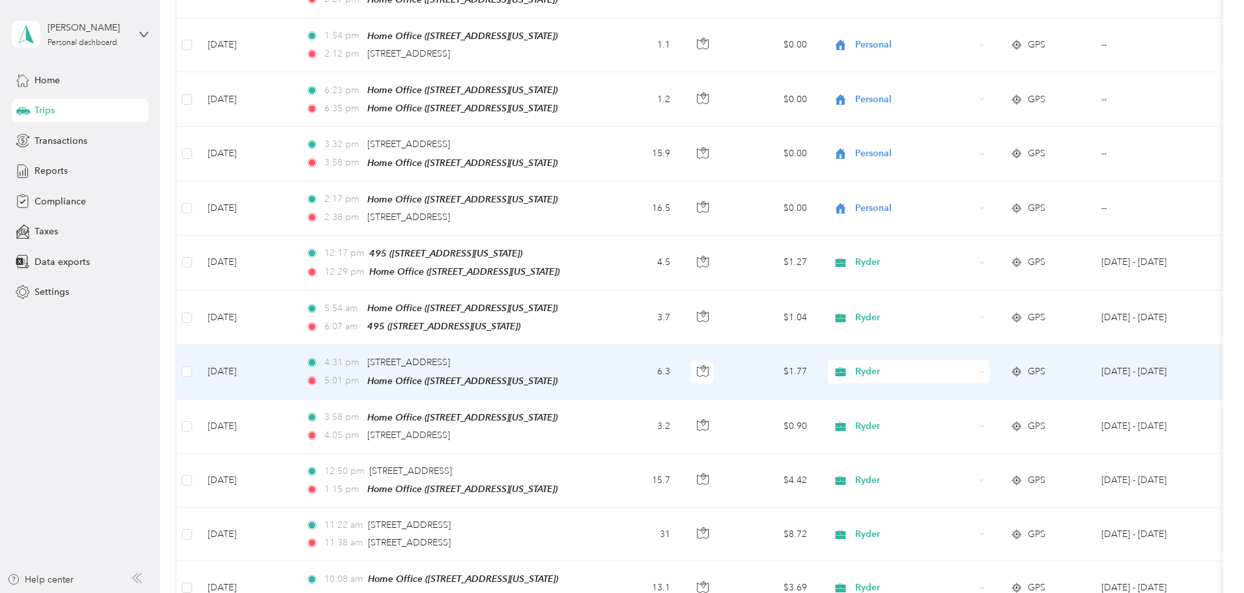
click at [974, 365] on span "Ryder" at bounding box center [914, 372] width 119 height 14
click at [996, 350] on span "Personal" at bounding box center [1007, 352] width 120 height 14
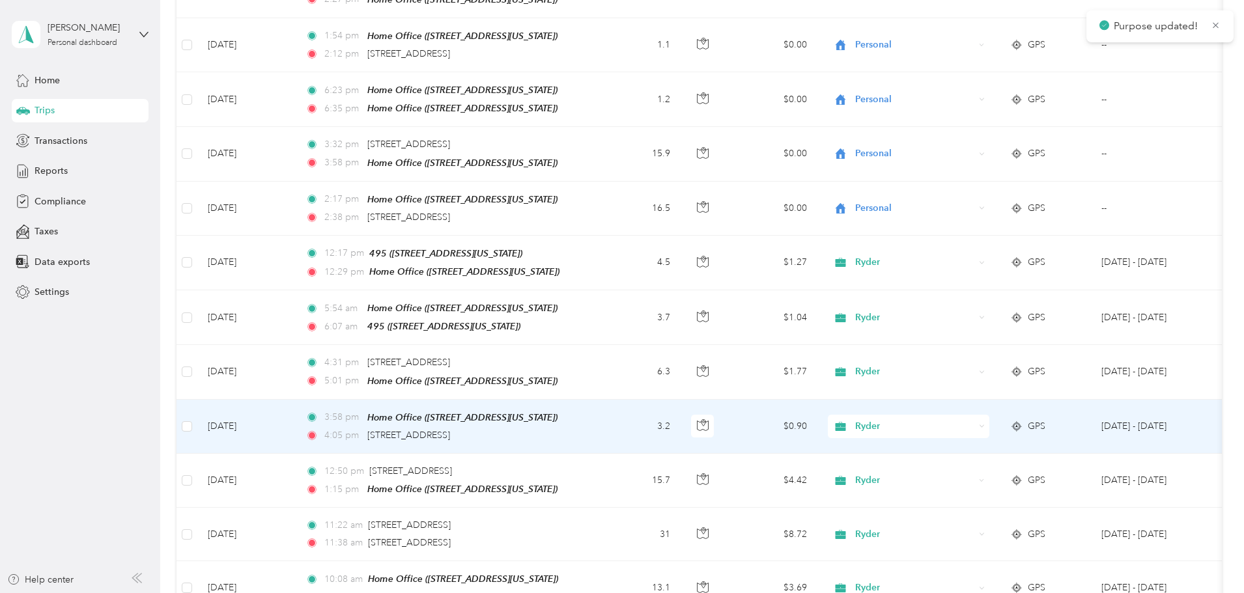
click at [974, 419] on span "Ryder" at bounding box center [914, 426] width 119 height 14
click at [997, 397] on li "Personal" at bounding box center [995, 406] width 162 height 23
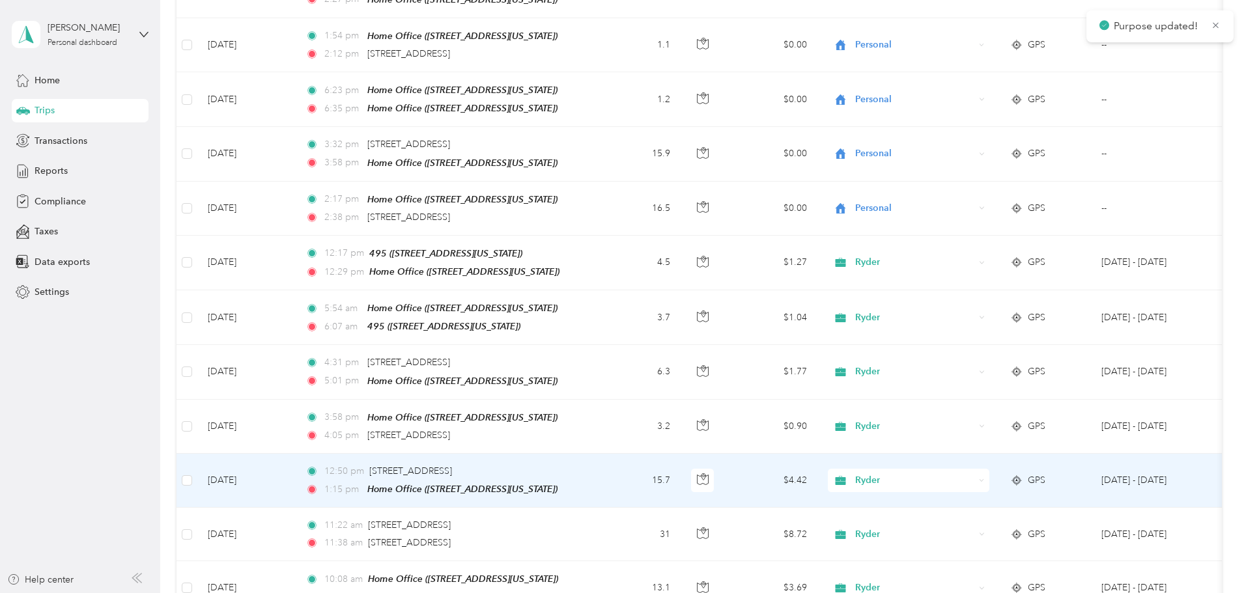
click at [974, 473] on span "Ryder" at bounding box center [914, 480] width 119 height 14
click at [996, 456] on span "Personal" at bounding box center [1007, 460] width 120 height 14
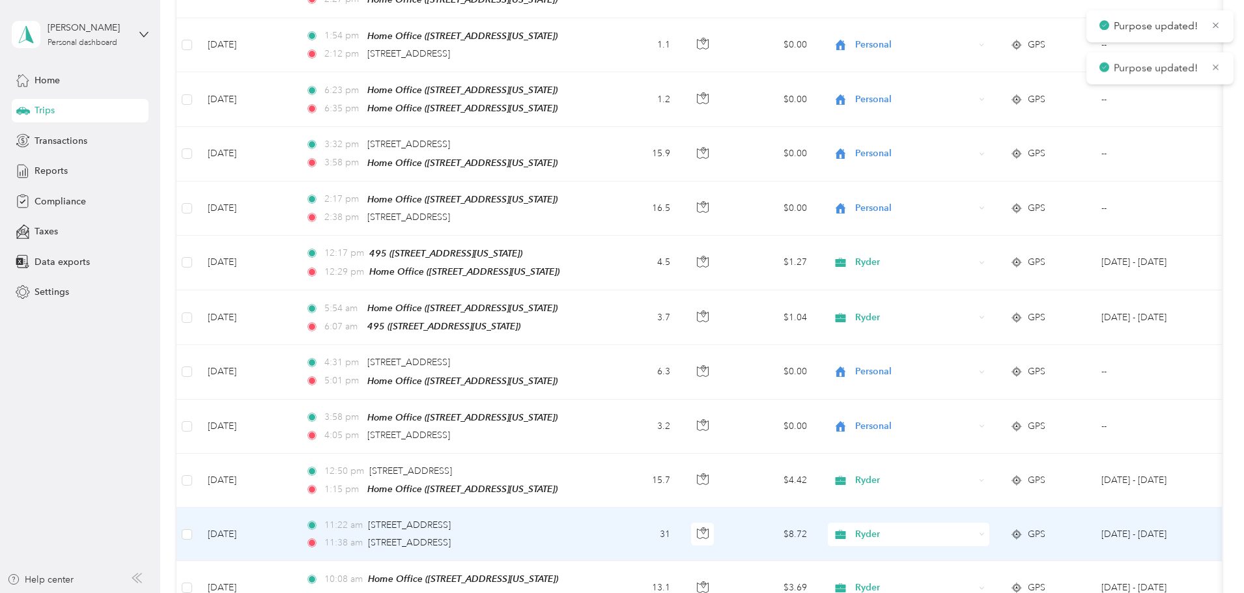
click at [974, 528] on span "Ryder" at bounding box center [914, 535] width 119 height 14
click at [991, 507] on span "Personal" at bounding box center [1007, 514] width 120 height 14
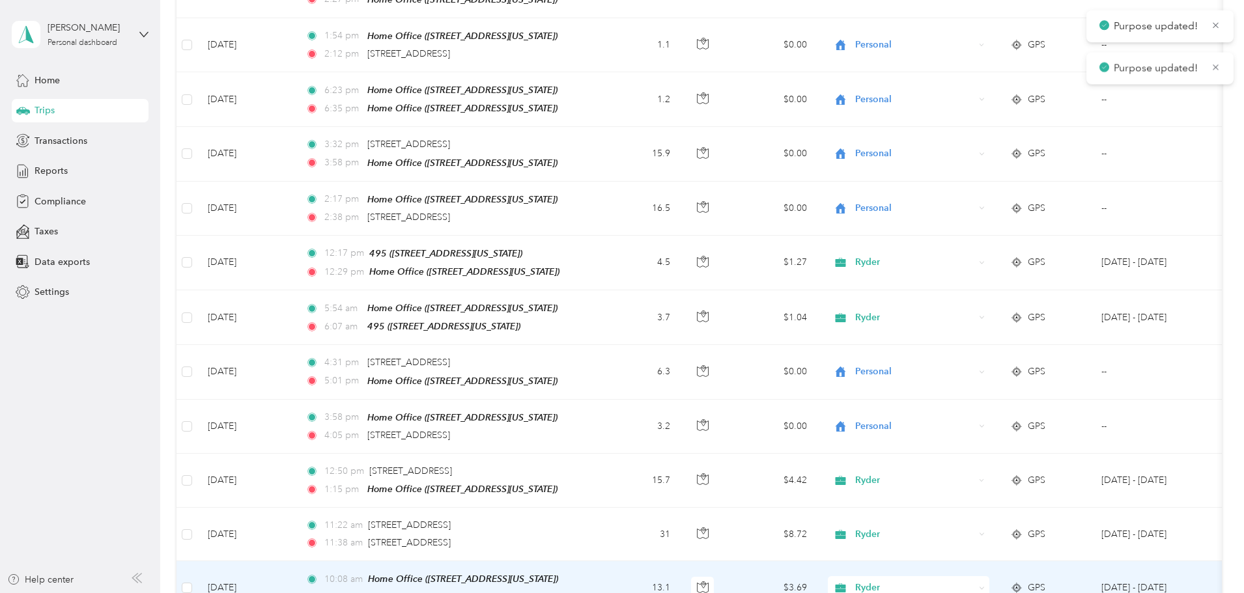
click at [974, 581] on span "Ryder" at bounding box center [914, 588] width 119 height 14
click at [984, 561] on span "Personal" at bounding box center [1007, 567] width 120 height 14
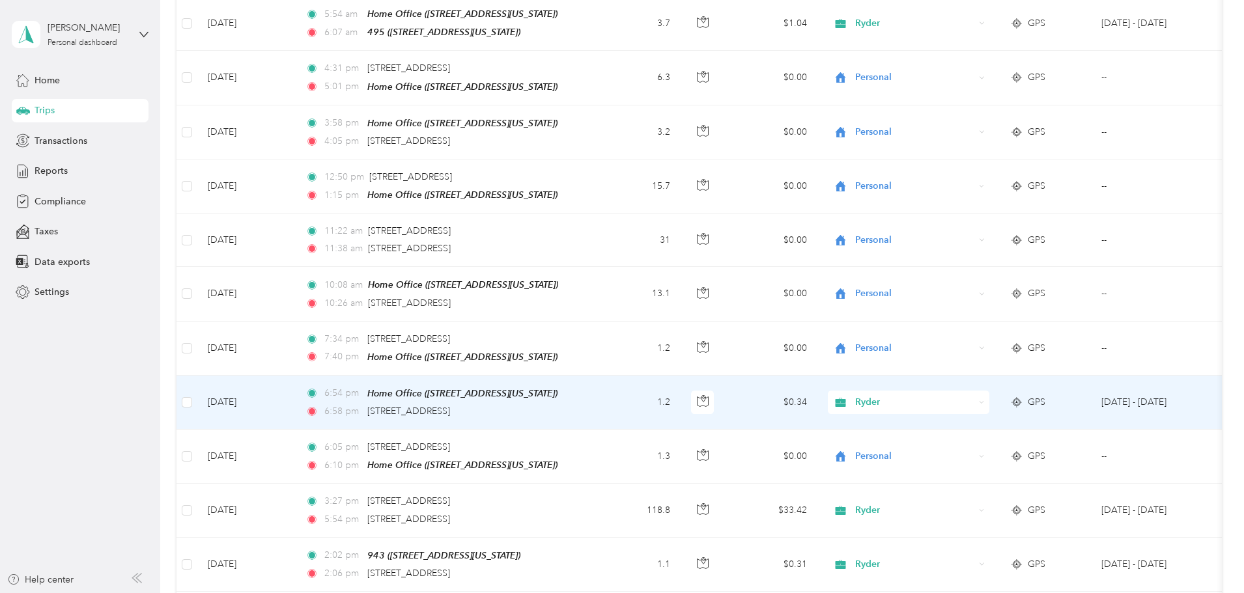
scroll to position [4820, 0]
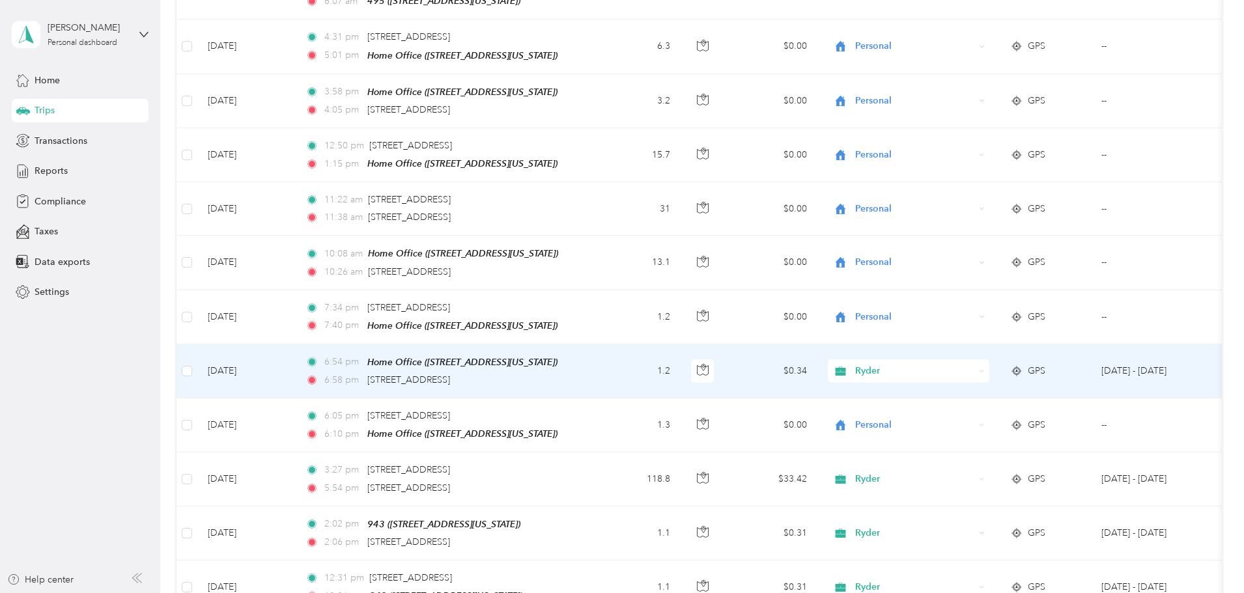
click at [989, 360] on div "Ryder" at bounding box center [909, 371] width 162 height 23
click at [1021, 341] on span "Personal" at bounding box center [1007, 348] width 120 height 14
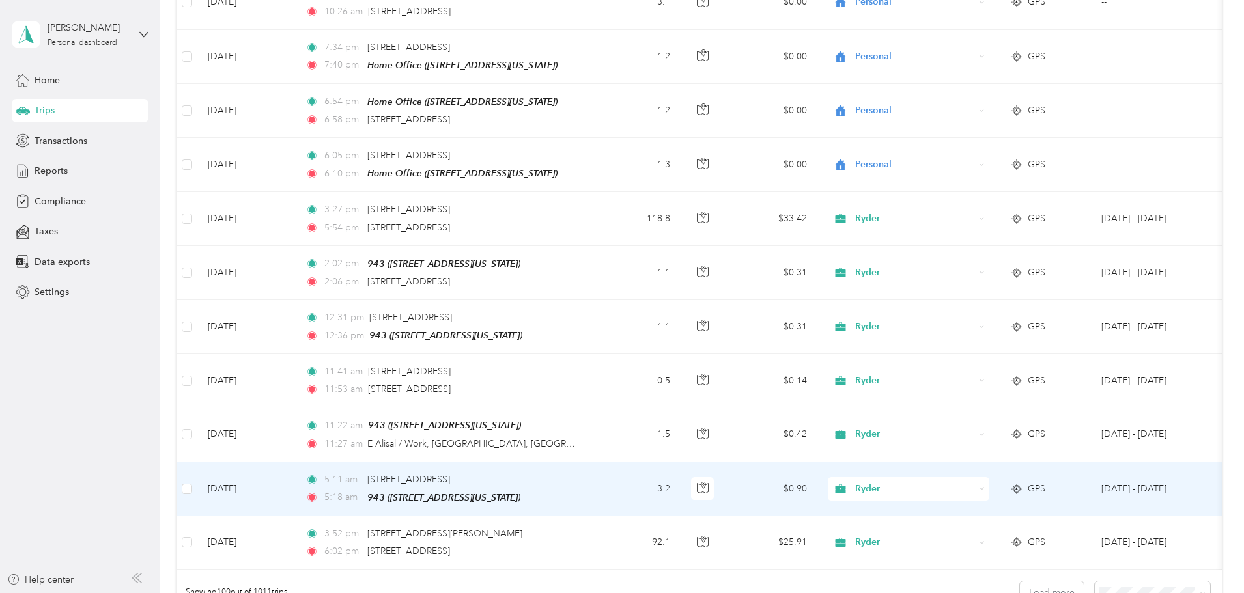
scroll to position [5145, 0]
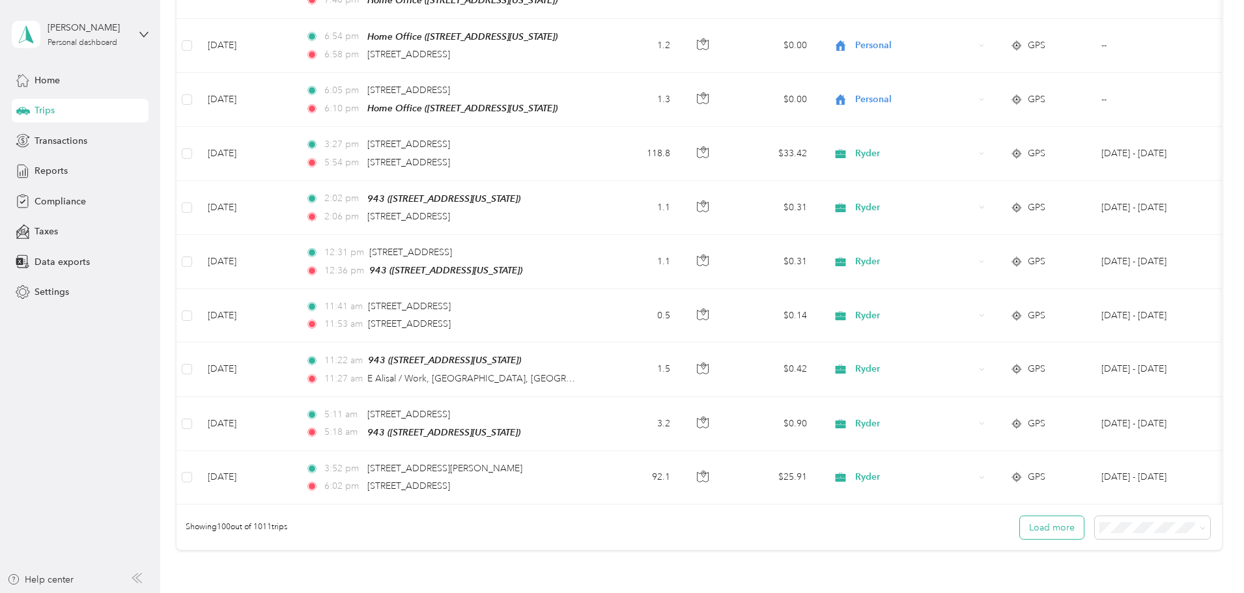
click at [1020, 516] on button "Load more" at bounding box center [1052, 527] width 64 height 23
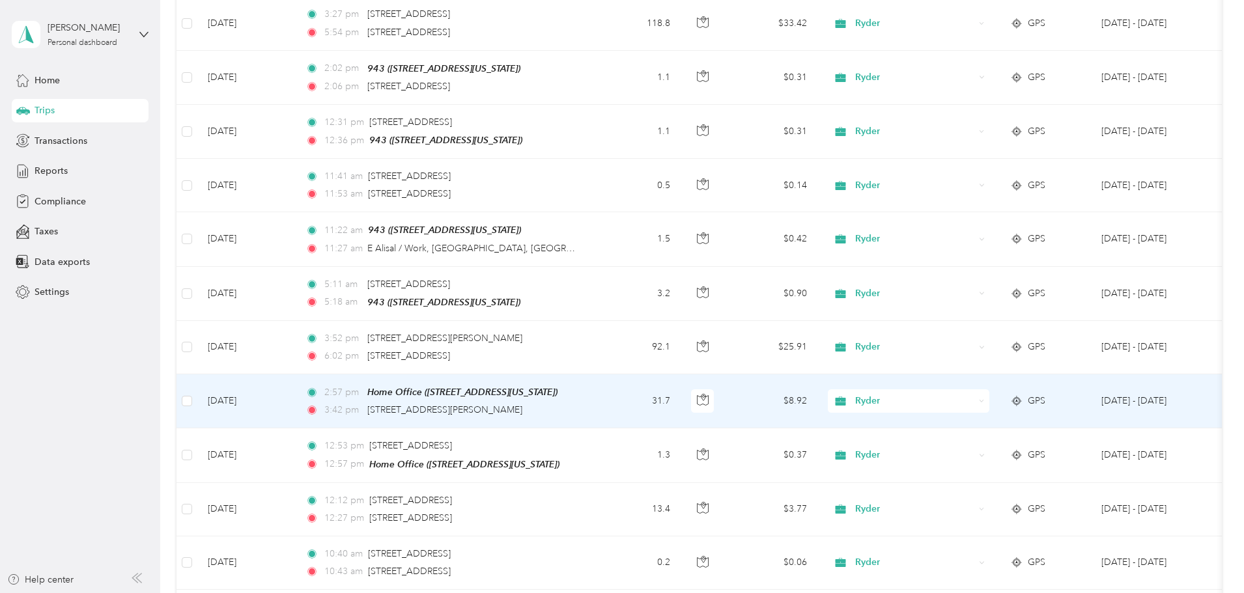
scroll to position [5341, 0]
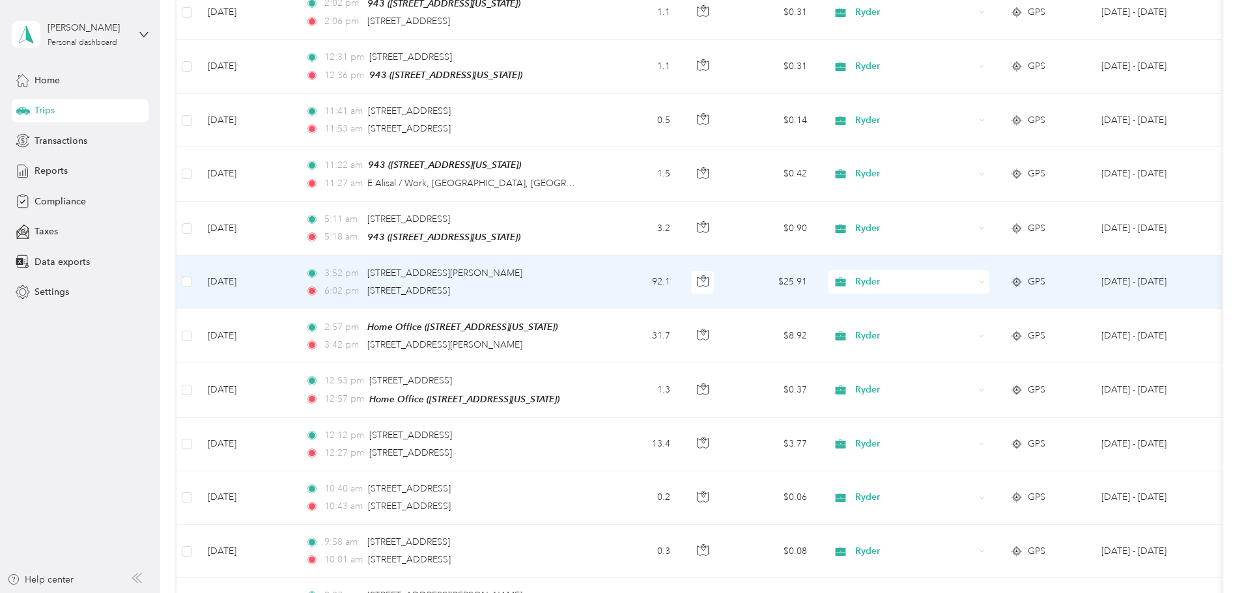
click at [974, 275] on span "Ryder" at bounding box center [914, 282] width 119 height 14
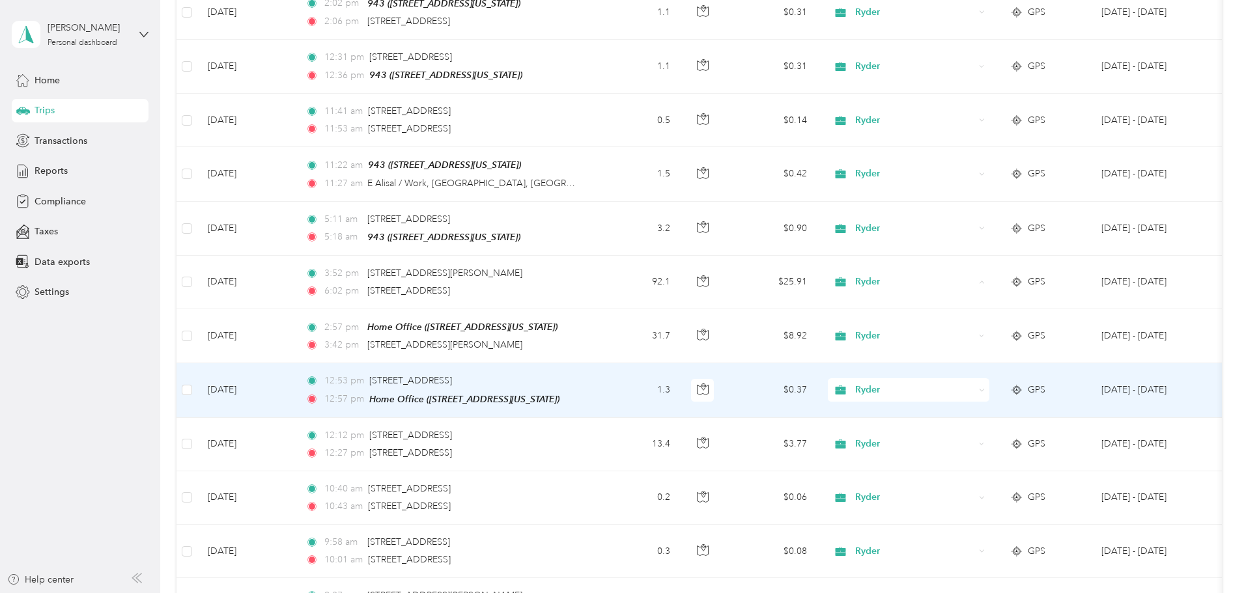
click at [681, 363] on td "1.3" at bounding box center [638, 390] width 86 height 54
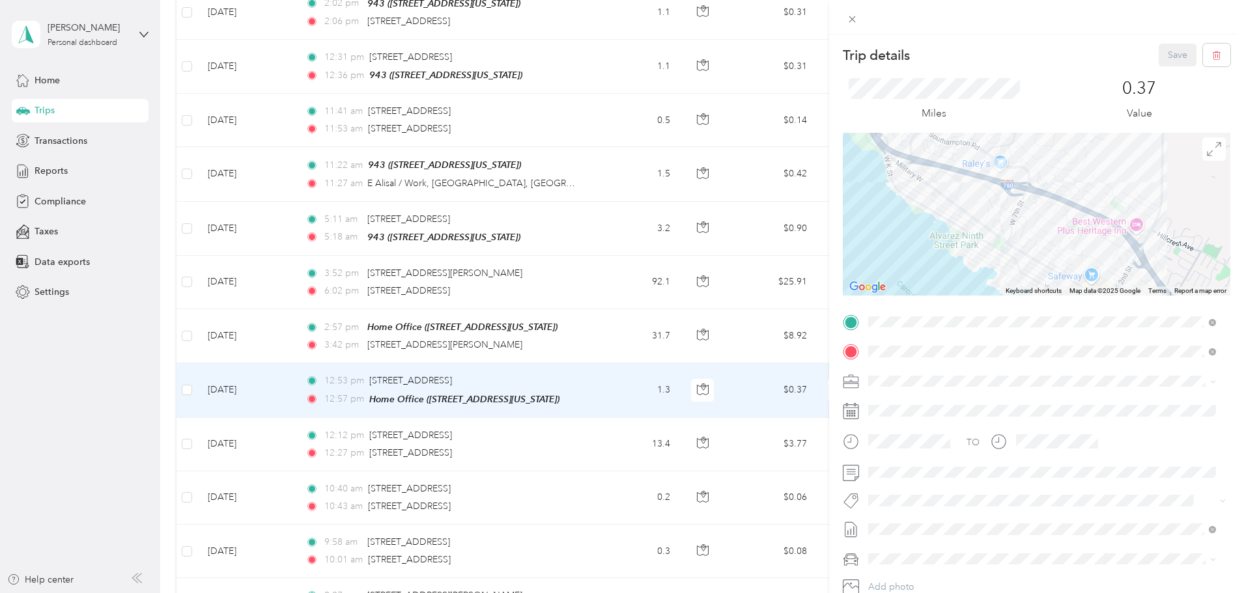
click at [696, 312] on div "Trip details Save This trip cannot be edited because it is either under review,…" at bounding box center [622, 296] width 1244 height 593
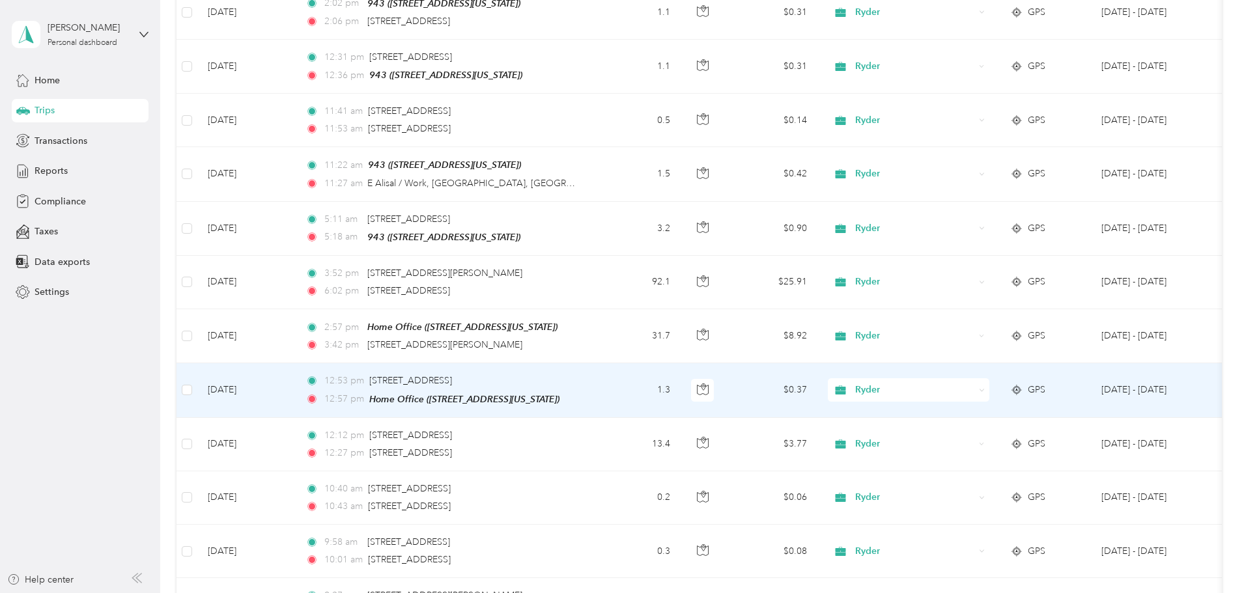
click at [974, 383] on span "Ryder" at bounding box center [914, 390] width 119 height 14
click at [1034, 358] on span "Personal" at bounding box center [1007, 363] width 120 height 14
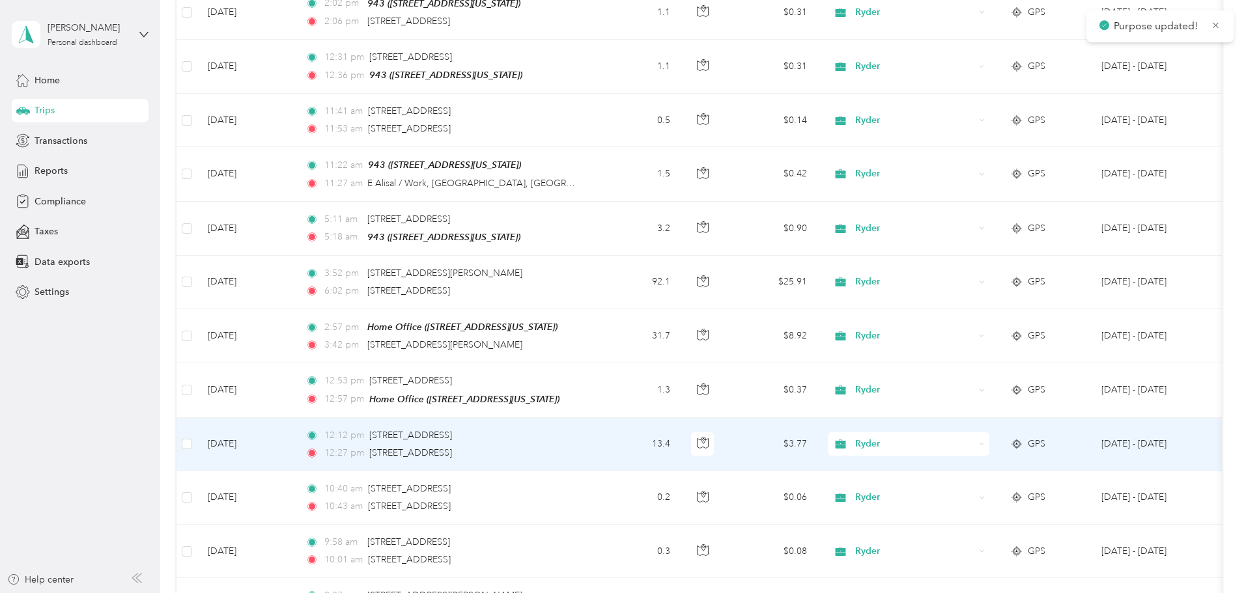
click at [974, 437] on span "Ryder" at bounding box center [914, 444] width 119 height 14
click at [1015, 412] on span "Personal" at bounding box center [1007, 417] width 120 height 14
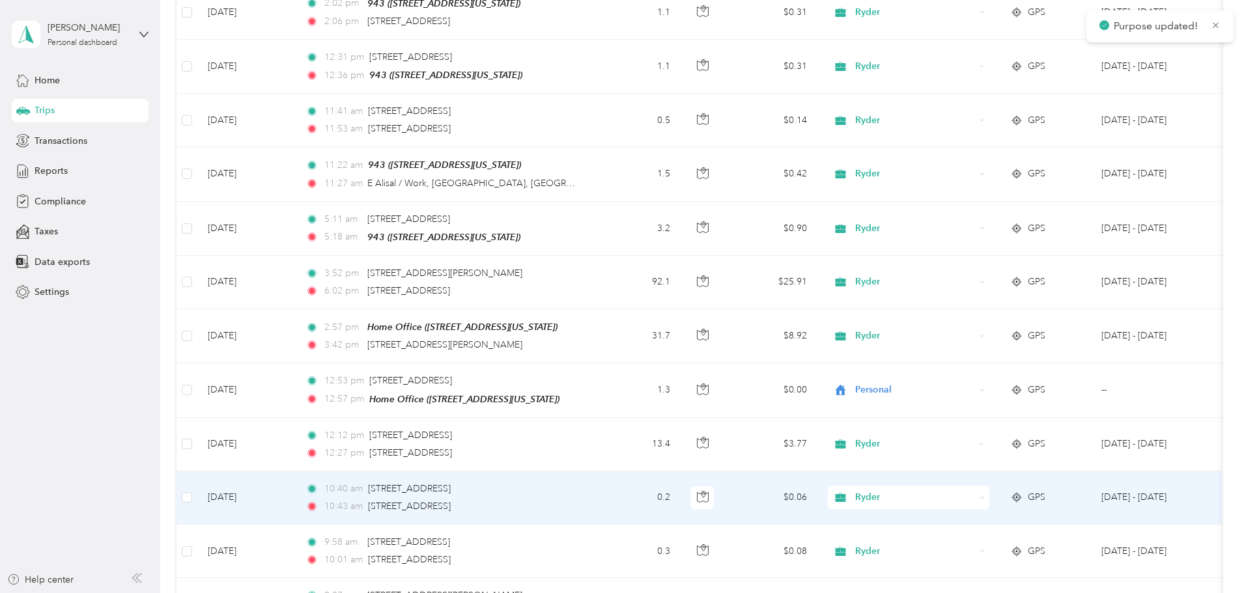
click at [974, 490] on span "Ryder" at bounding box center [914, 497] width 119 height 14
click at [1014, 465] on span "Personal" at bounding box center [1007, 470] width 120 height 14
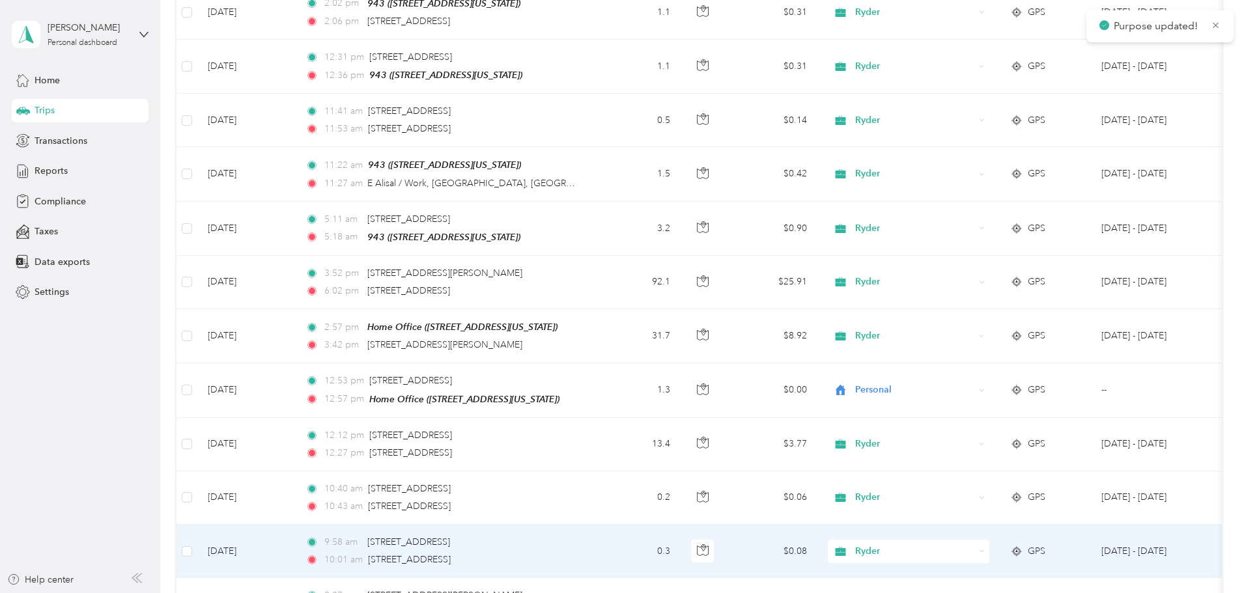
click at [974, 544] on span "Ryder" at bounding box center [914, 551] width 119 height 14
click at [1011, 530] on body "Purpose updated! [PERSON_NAME] Personal dashboard Home Trips Transactions Repor…" at bounding box center [618, 296] width 1237 height 593
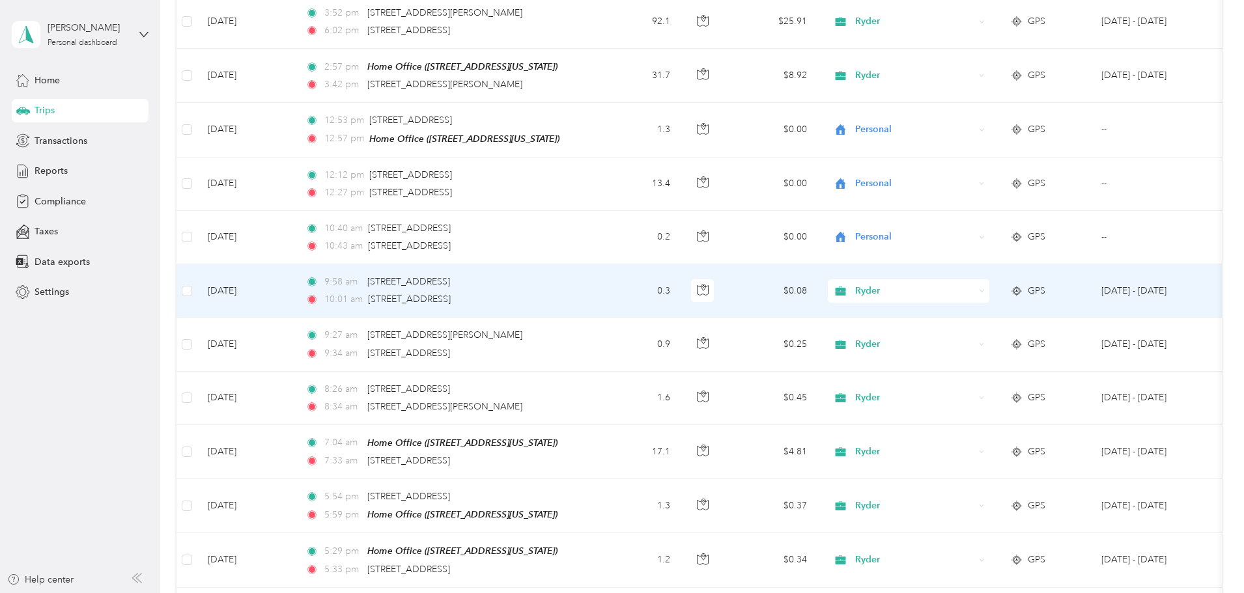
scroll to position [5666, 0]
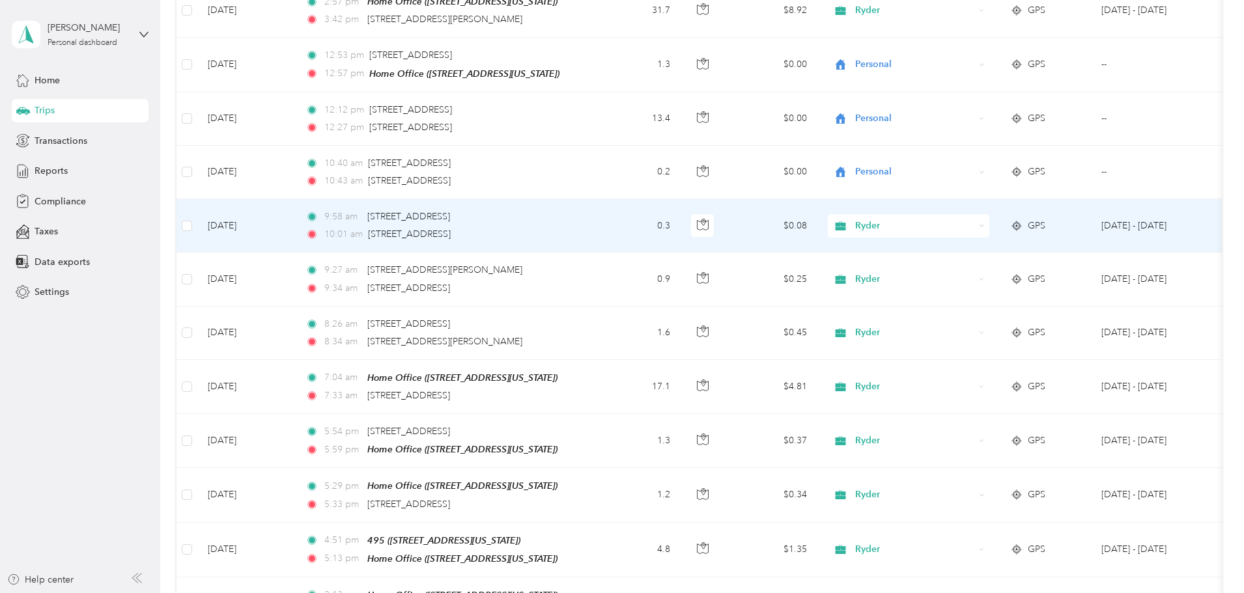
click at [974, 219] on span "Ryder" at bounding box center [914, 226] width 119 height 14
click at [1021, 191] on span "Personal" at bounding box center [1007, 198] width 120 height 14
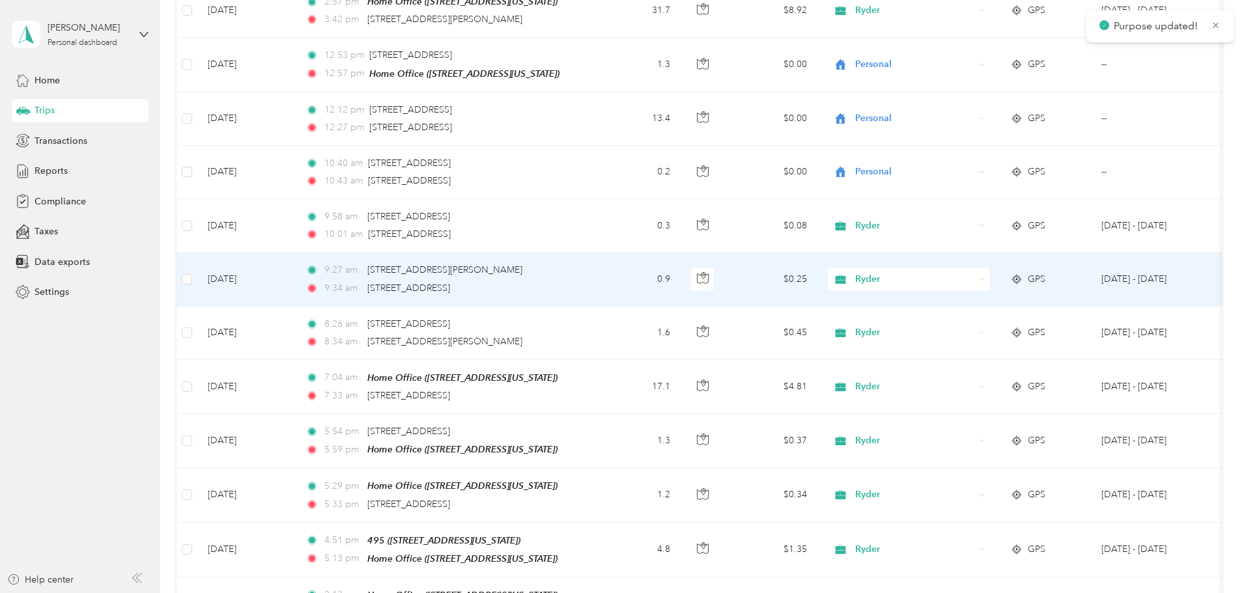
click at [974, 272] on span "Ryder" at bounding box center [914, 279] width 119 height 14
click at [1021, 252] on span "Personal" at bounding box center [1007, 252] width 120 height 14
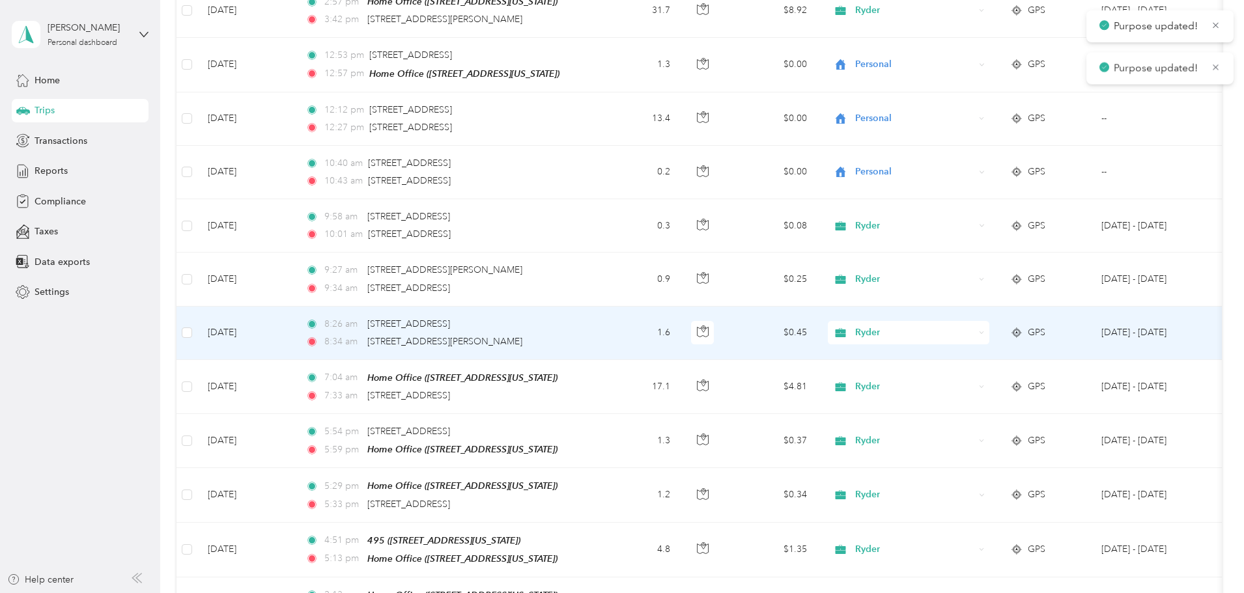
click at [974, 326] on span "Ryder" at bounding box center [914, 333] width 119 height 14
click at [1017, 303] on span "Personal" at bounding box center [1007, 305] width 120 height 14
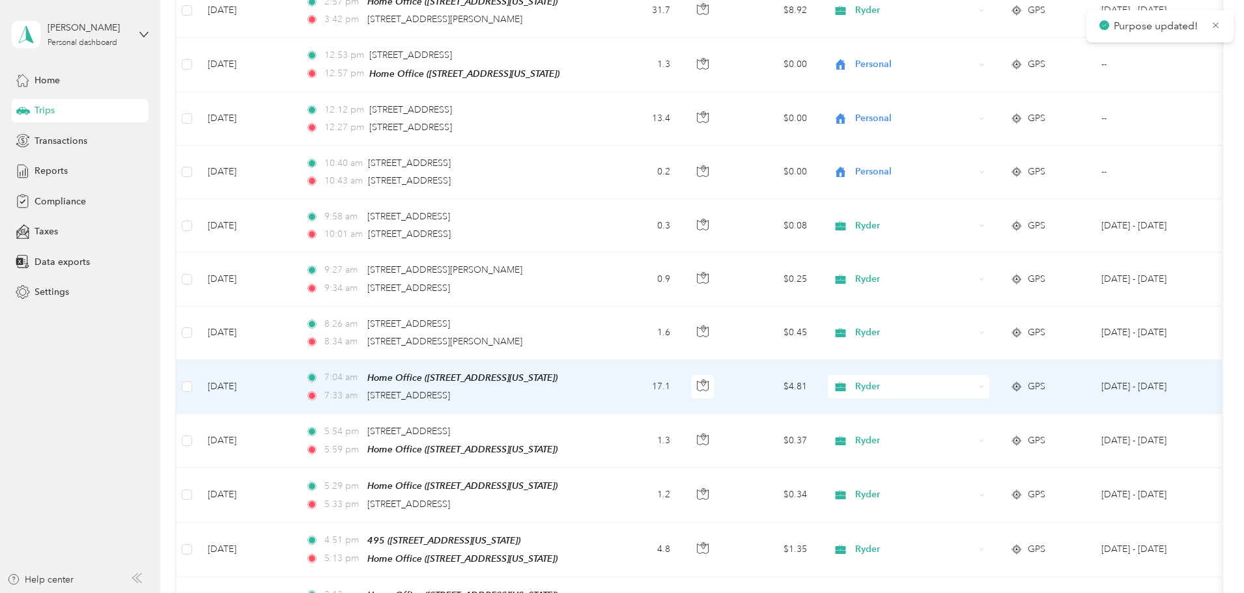
click at [974, 380] on span "Ryder" at bounding box center [914, 387] width 119 height 14
click at [1013, 354] on span "Personal" at bounding box center [1007, 355] width 120 height 14
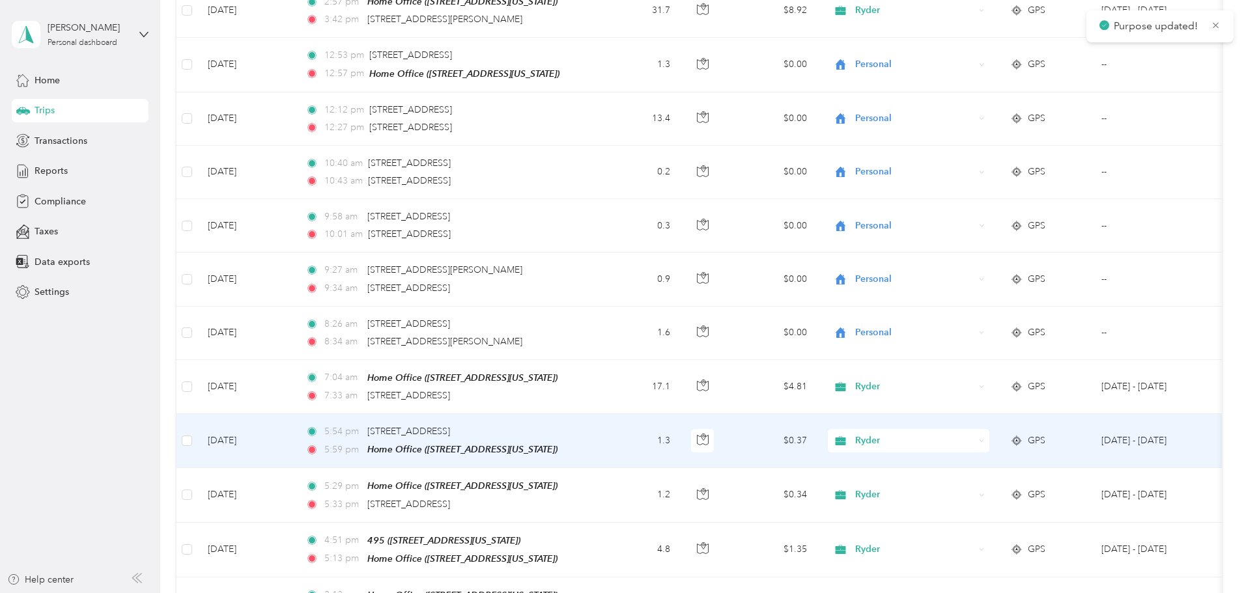
click at [974, 434] on span "Ryder" at bounding box center [914, 441] width 119 height 14
click at [1008, 407] on span "Personal" at bounding box center [1007, 412] width 120 height 14
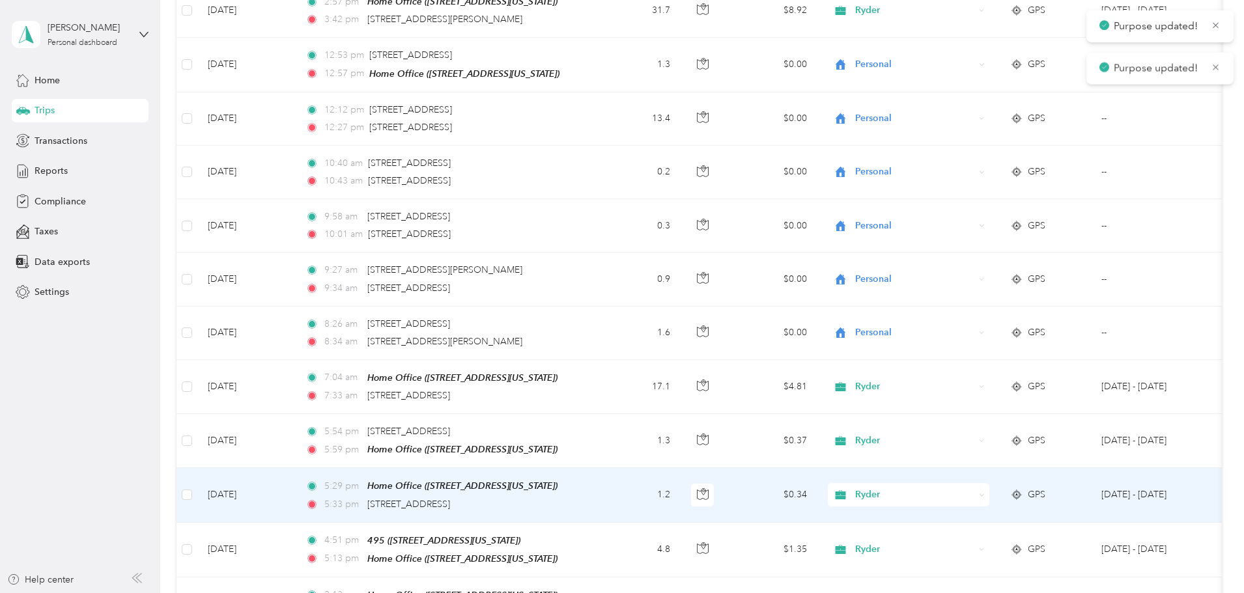
click at [974, 488] on span "Ryder" at bounding box center [914, 495] width 119 height 14
click at [1002, 462] on span "Personal" at bounding box center [1007, 466] width 120 height 14
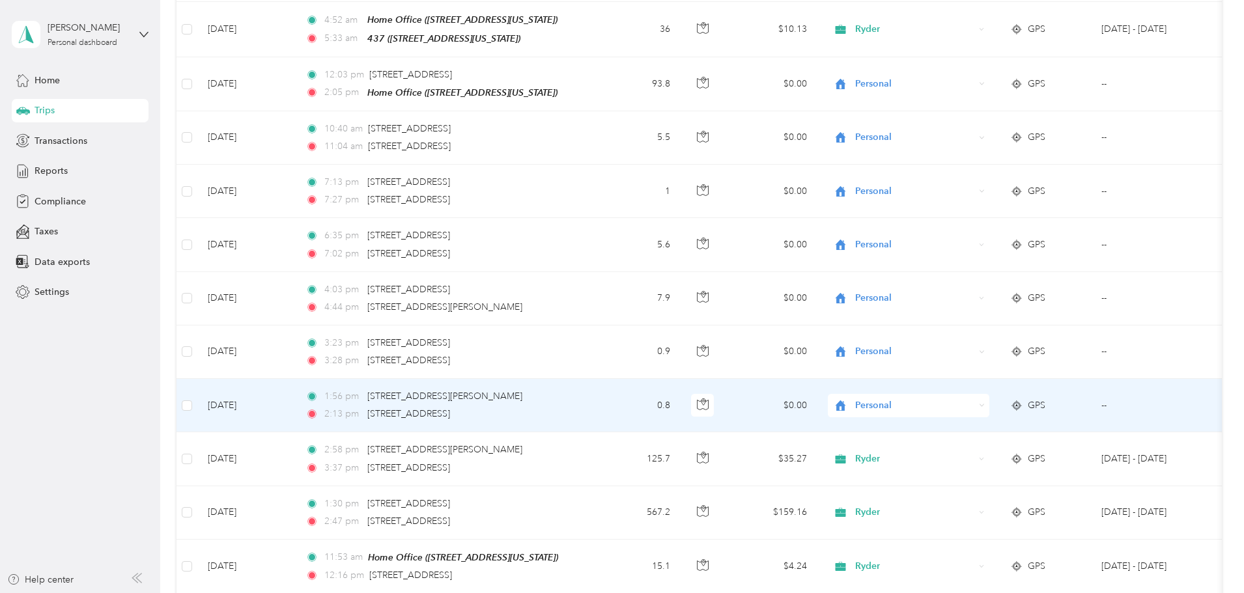
scroll to position [6383, 0]
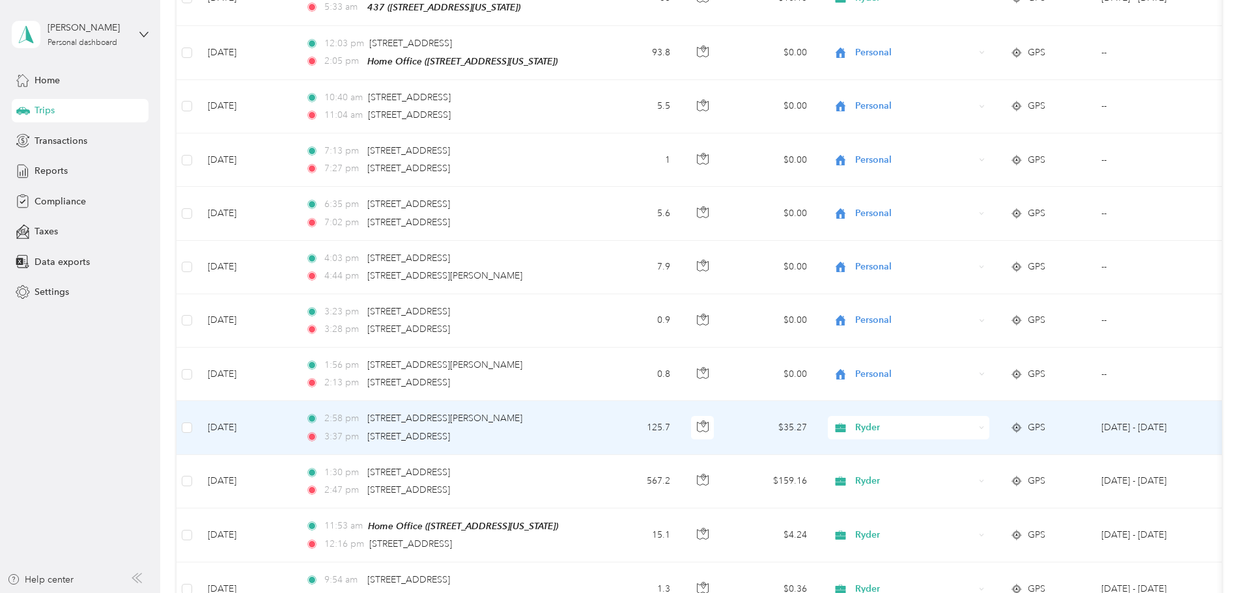
click at [974, 421] on span "Ryder" at bounding box center [914, 428] width 119 height 14
click at [1007, 386] on span "Personal" at bounding box center [1007, 393] width 120 height 14
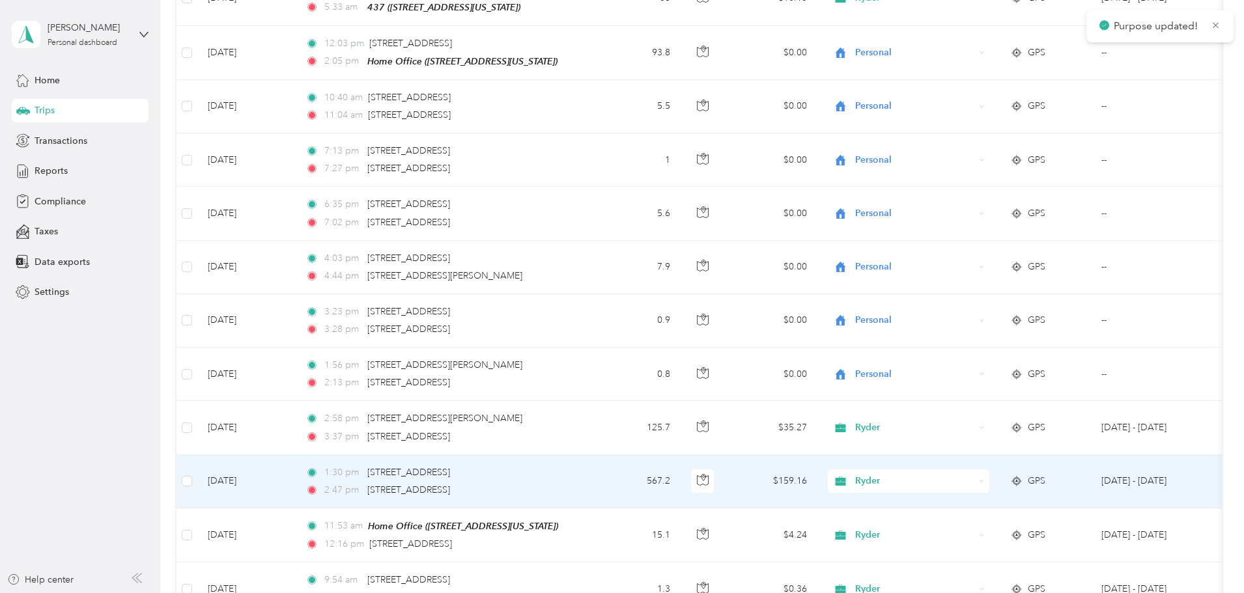
click at [974, 474] on span "Ryder" at bounding box center [914, 481] width 119 height 14
click at [1006, 444] on span "Personal" at bounding box center [1007, 446] width 120 height 14
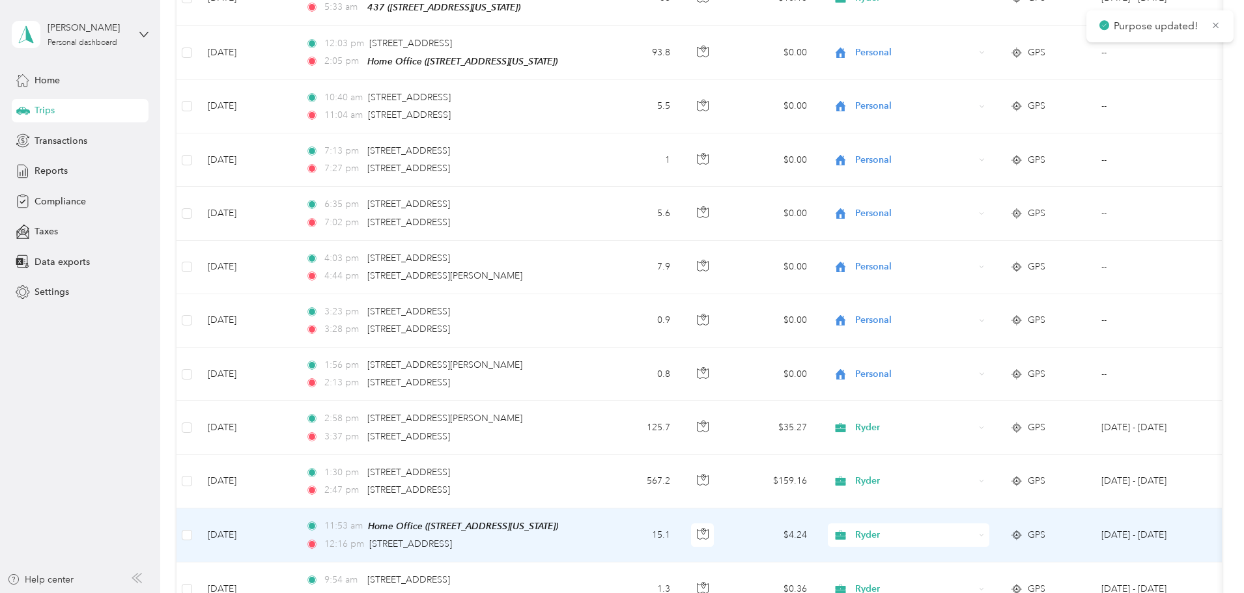
click at [974, 528] on span "Ryder" at bounding box center [914, 535] width 119 height 14
click at [991, 500] on span "Personal" at bounding box center [1007, 499] width 120 height 14
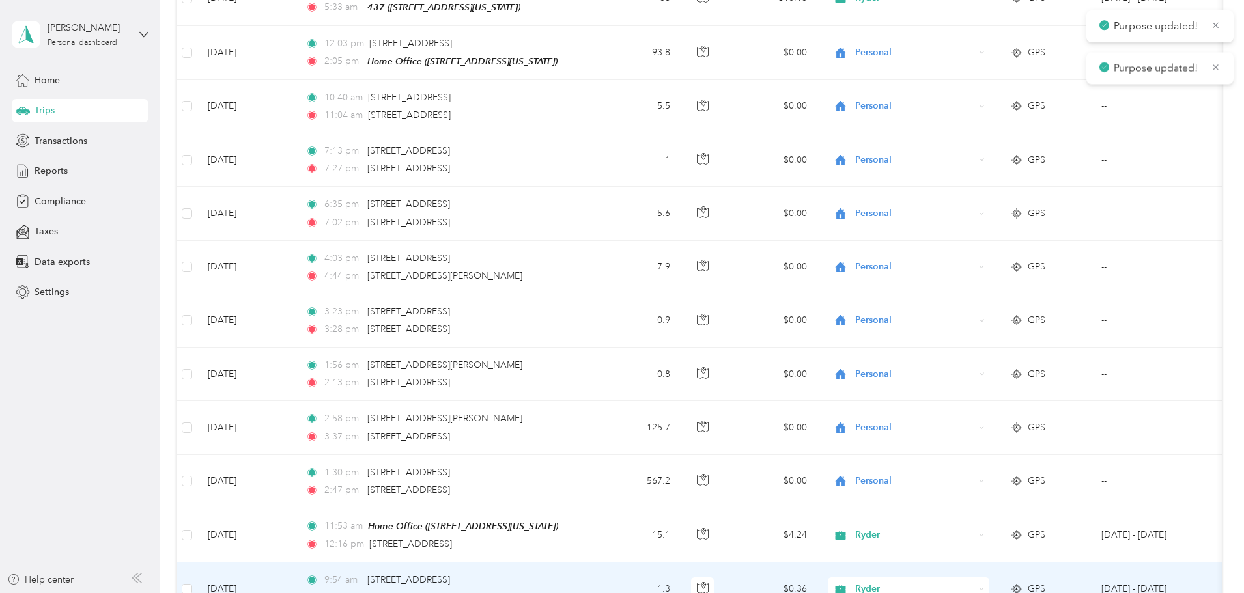
click at [974, 582] on span "Ryder" at bounding box center [914, 589] width 119 height 14
click at [987, 546] on span "Personal" at bounding box center [1007, 553] width 120 height 14
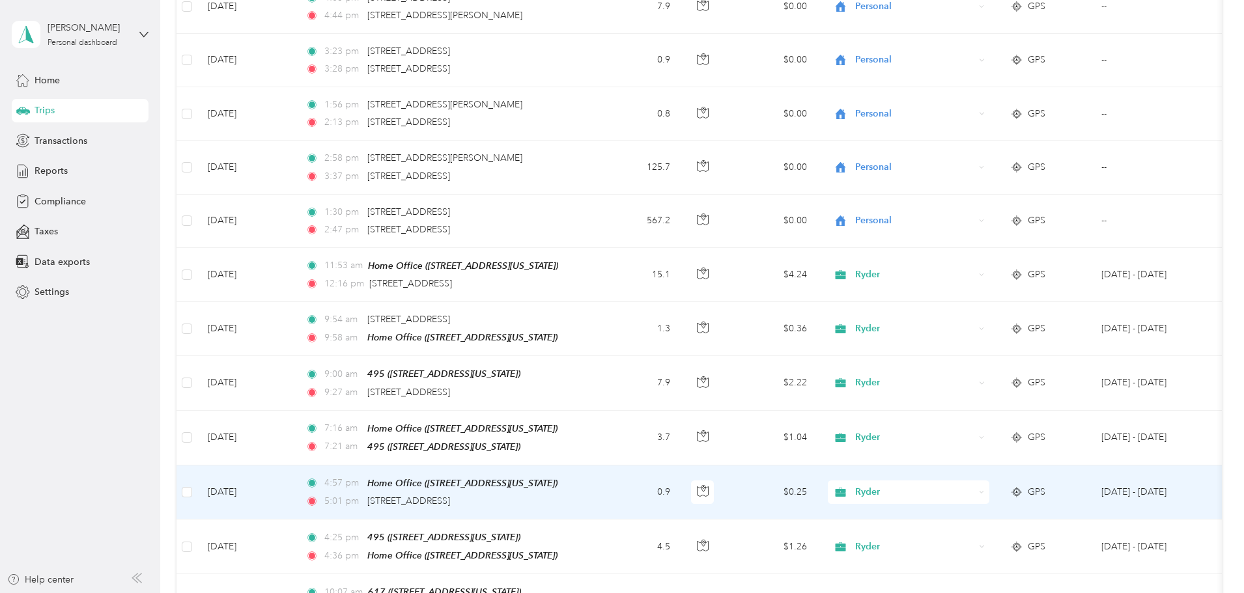
scroll to position [6708, 0]
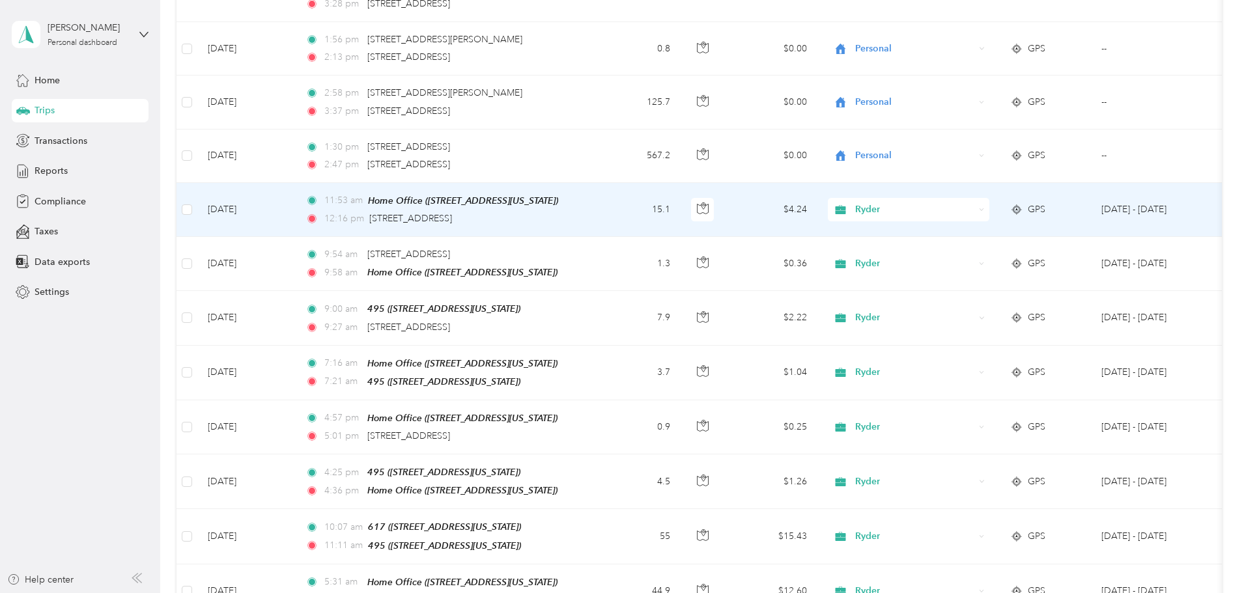
click at [974, 203] on span "Ryder" at bounding box center [914, 210] width 119 height 14
click at [1023, 175] on span "Personal" at bounding box center [1007, 174] width 120 height 14
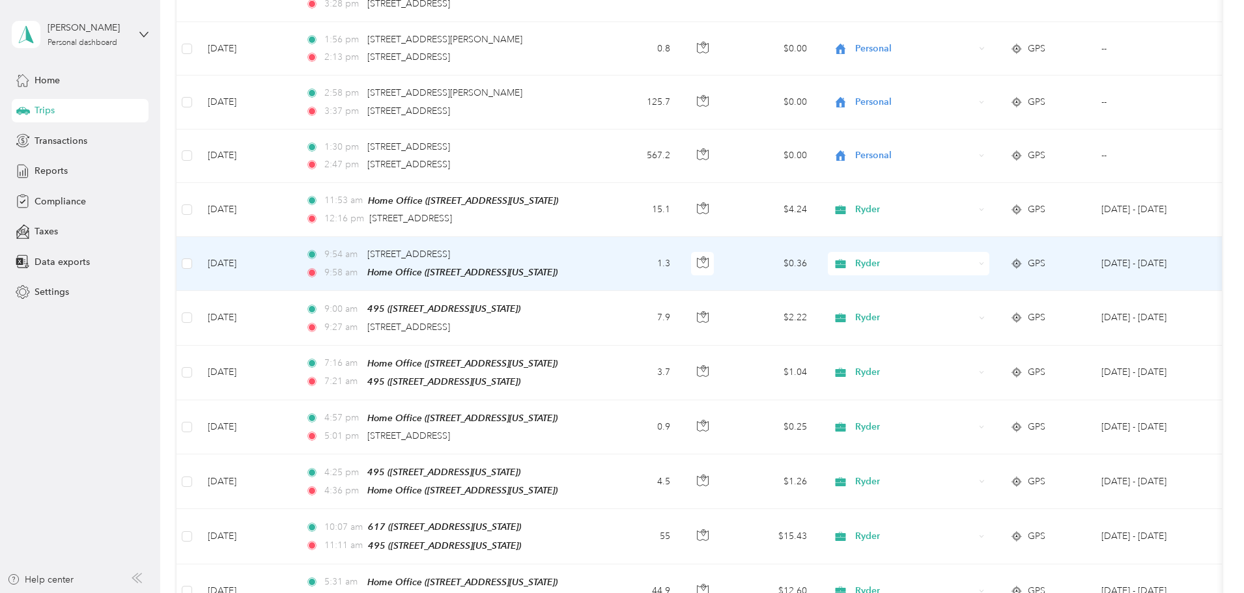
click at [974, 257] on span "Ryder" at bounding box center [914, 264] width 119 height 14
click at [968, 227] on span "Personal" at bounding box center [1007, 222] width 120 height 14
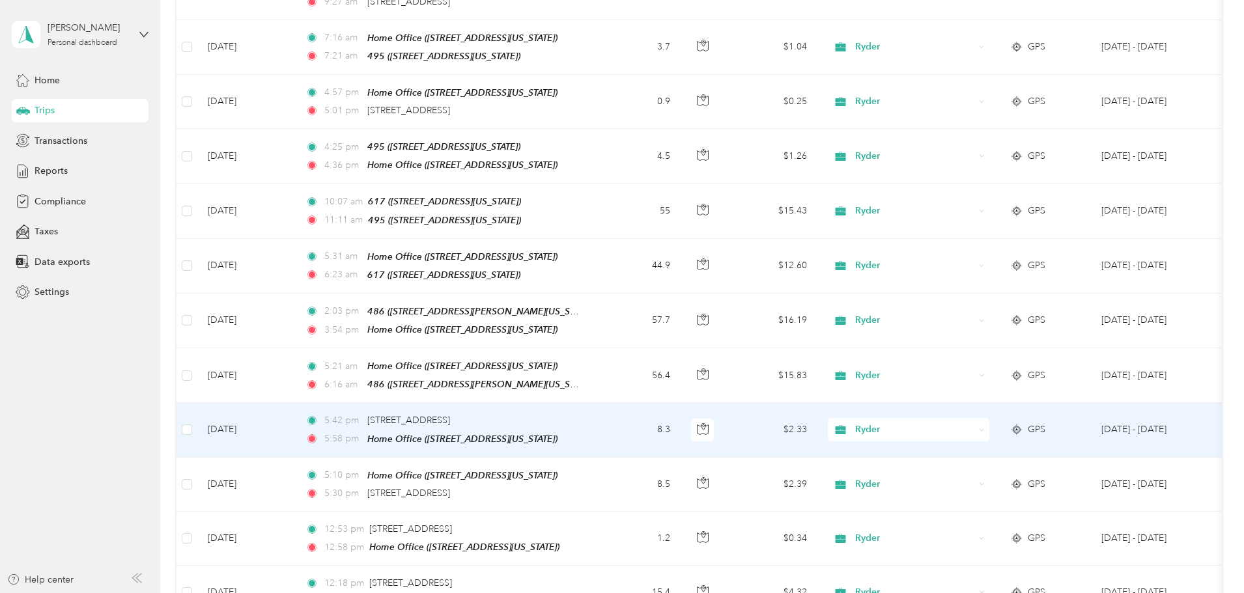
scroll to position [7099, 0]
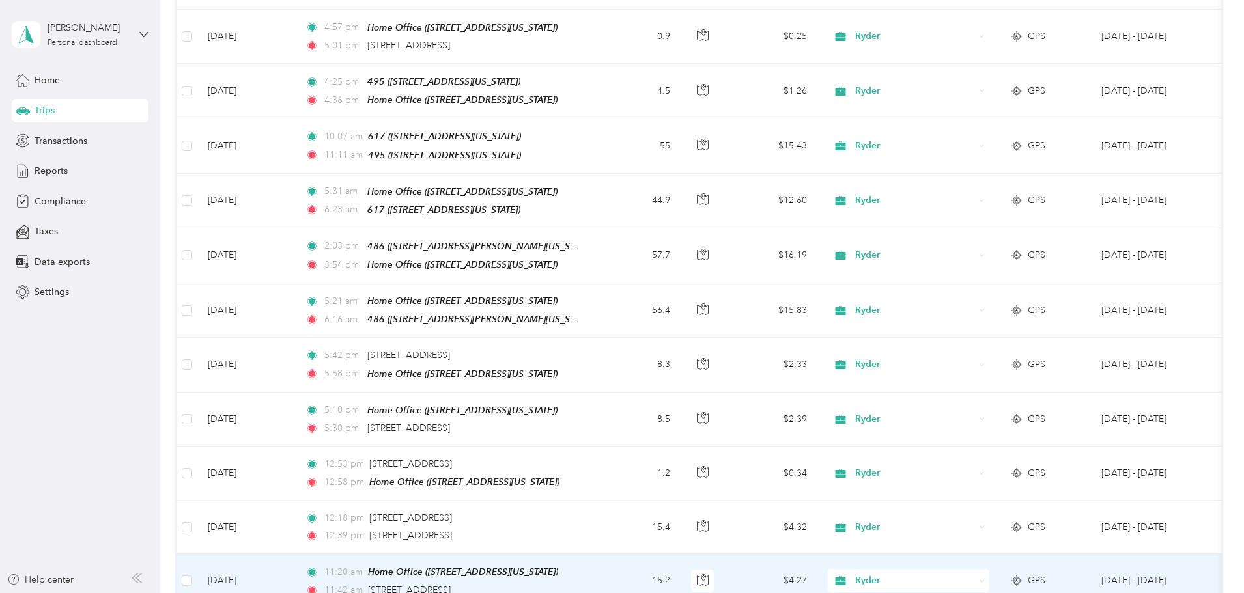
click at [970, 574] on span "Ryder" at bounding box center [914, 581] width 119 height 14
click at [970, 535] on li "Personal" at bounding box center [995, 533] width 162 height 23
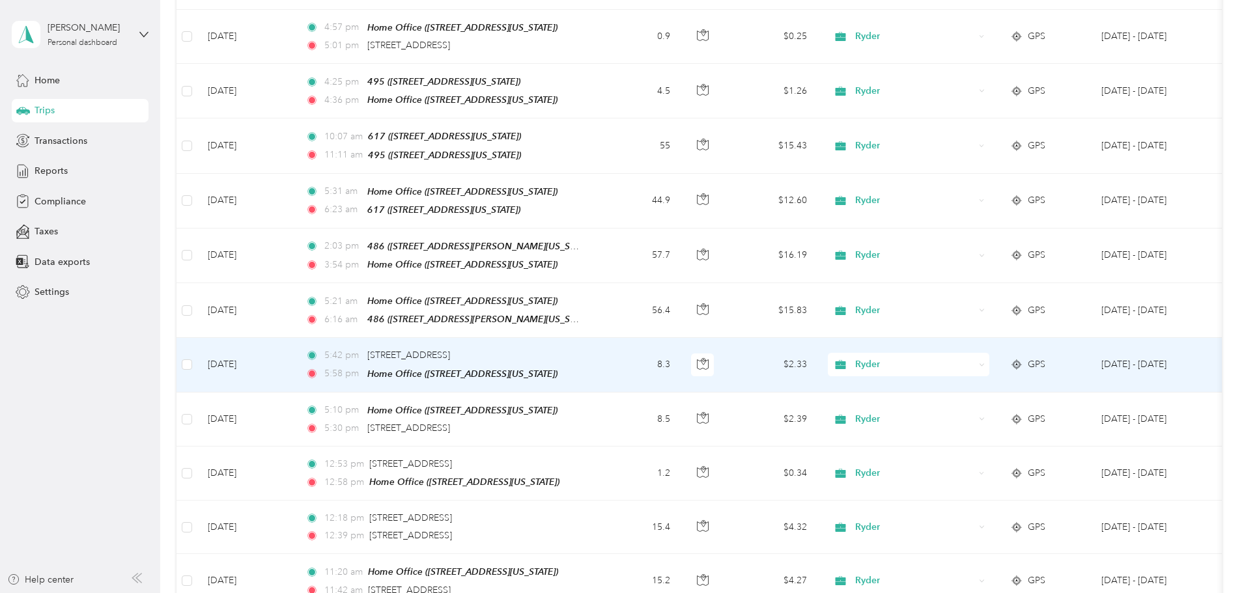
click at [974, 358] on span "Ryder" at bounding box center [914, 365] width 119 height 14
click at [972, 316] on span "Personal" at bounding box center [1007, 319] width 120 height 14
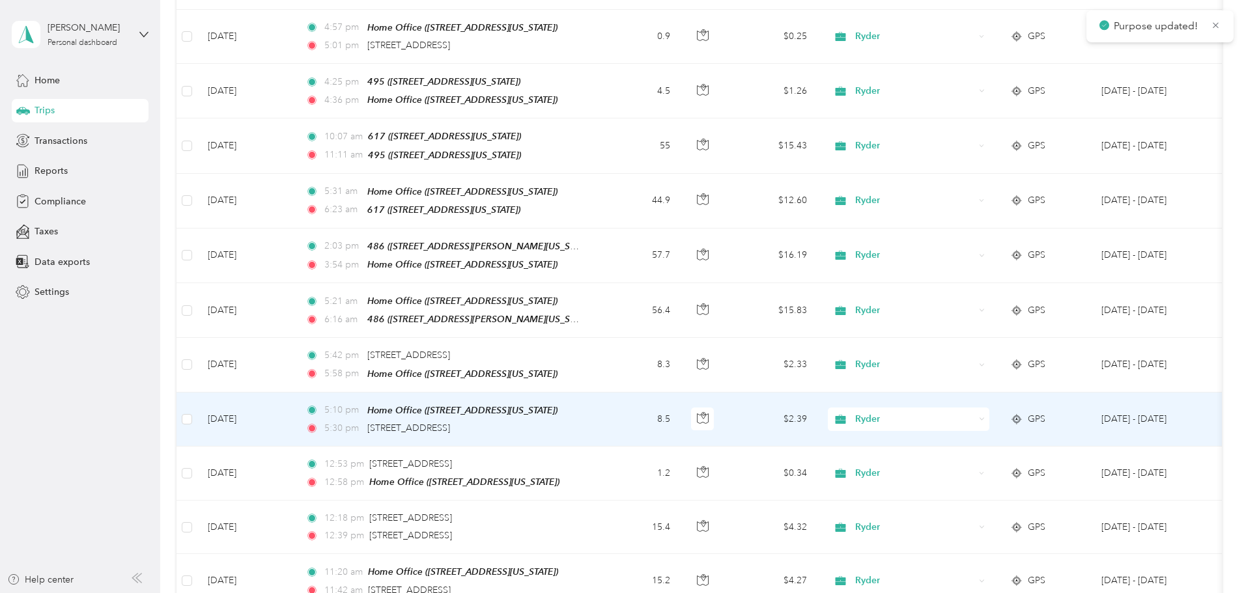
click at [969, 412] on span "Ryder" at bounding box center [914, 419] width 119 height 14
click at [965, 371] on span "Personal" at bounding box center [1007, 370] width 120 height 14
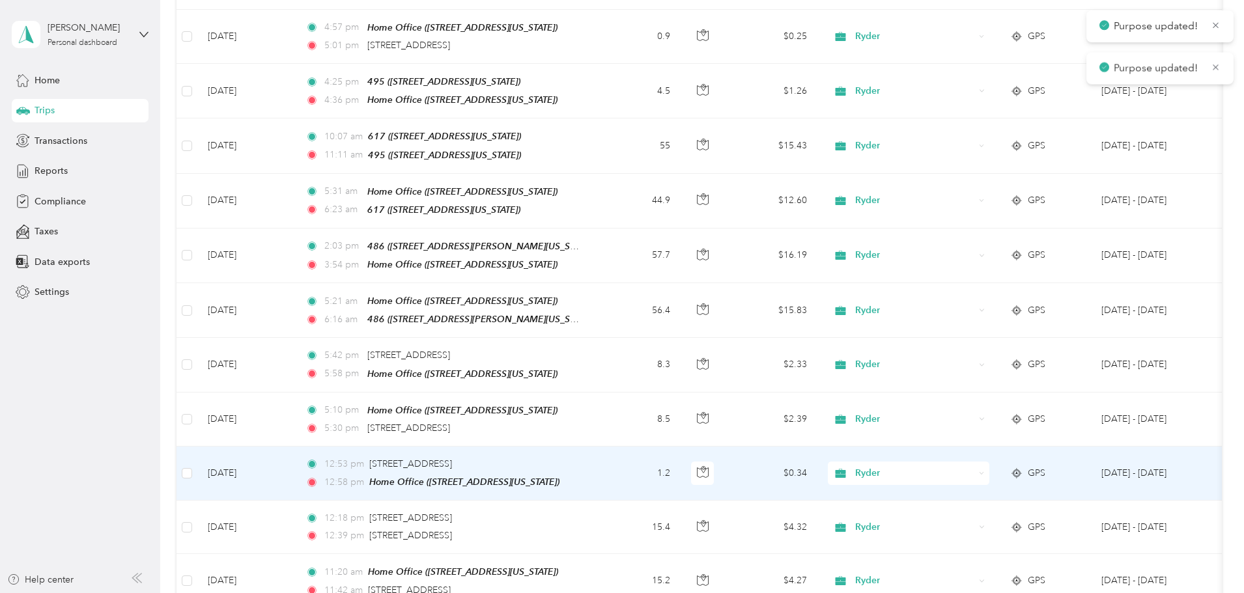
click at [965, 466] on span "Ryder" at bounding box center [914, 473] width 119 height 14
click at [963, 421] on span "Personal" at bounding box center [1007, 426] width 120 height 14
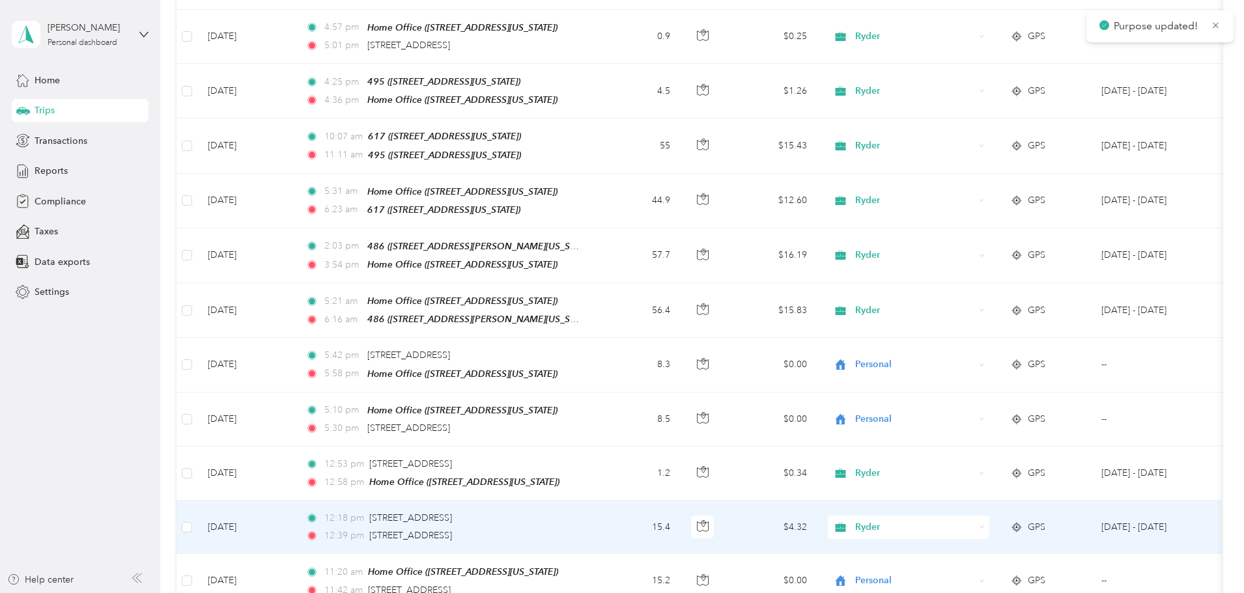
click at [965, 520] on span "Ryder" at bounding box center [914, 527] width 119 height 14
click at [965, 479] on span "Personal" at bounding box center [1007, 480] width 120 height 14
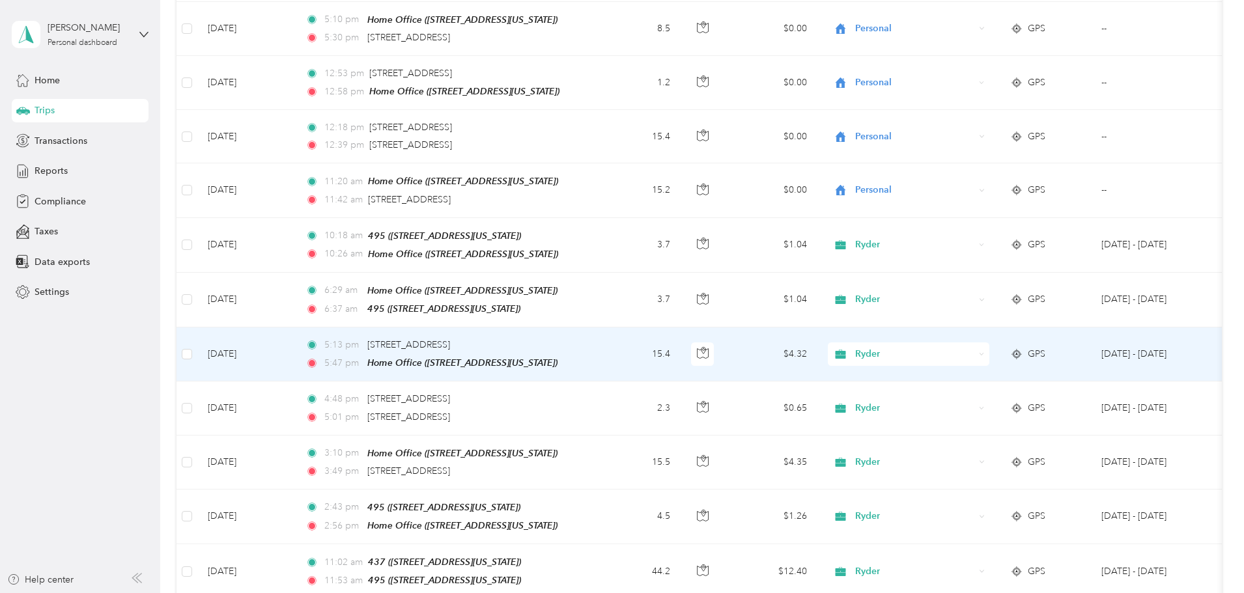
scroll to position [7555, 0]
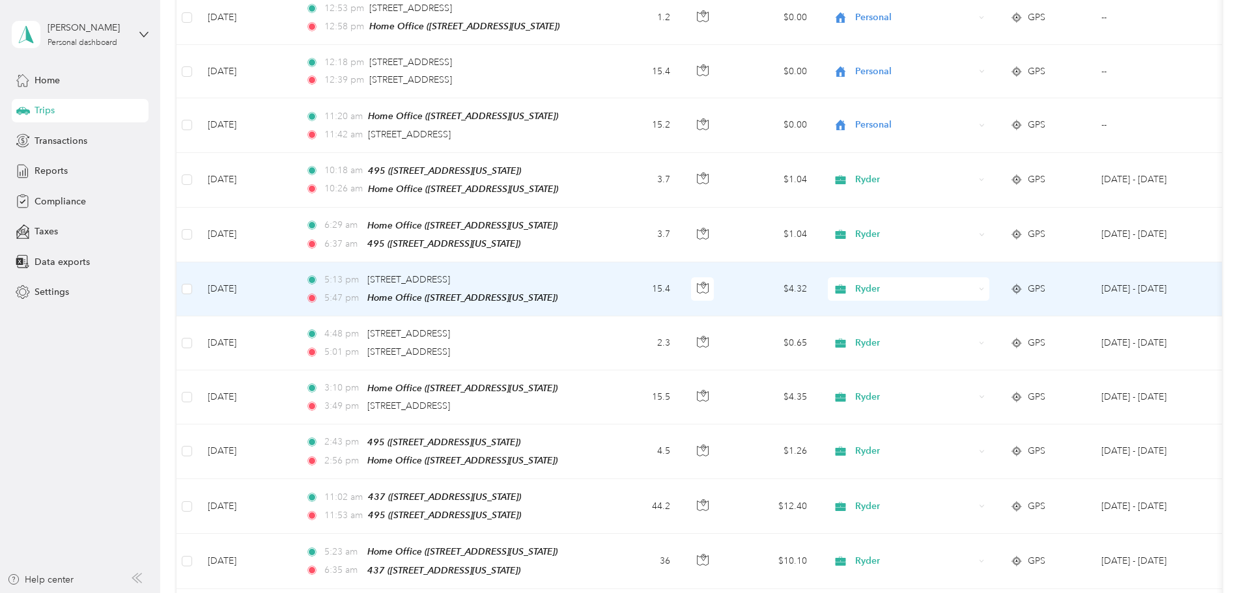
click at [974, 282] on span "Ryder" at bounding box center [914, 289] width 119 height 14
click at [980, 241] on li "Personal" at bounding box center [995, 238] width 162 height 23
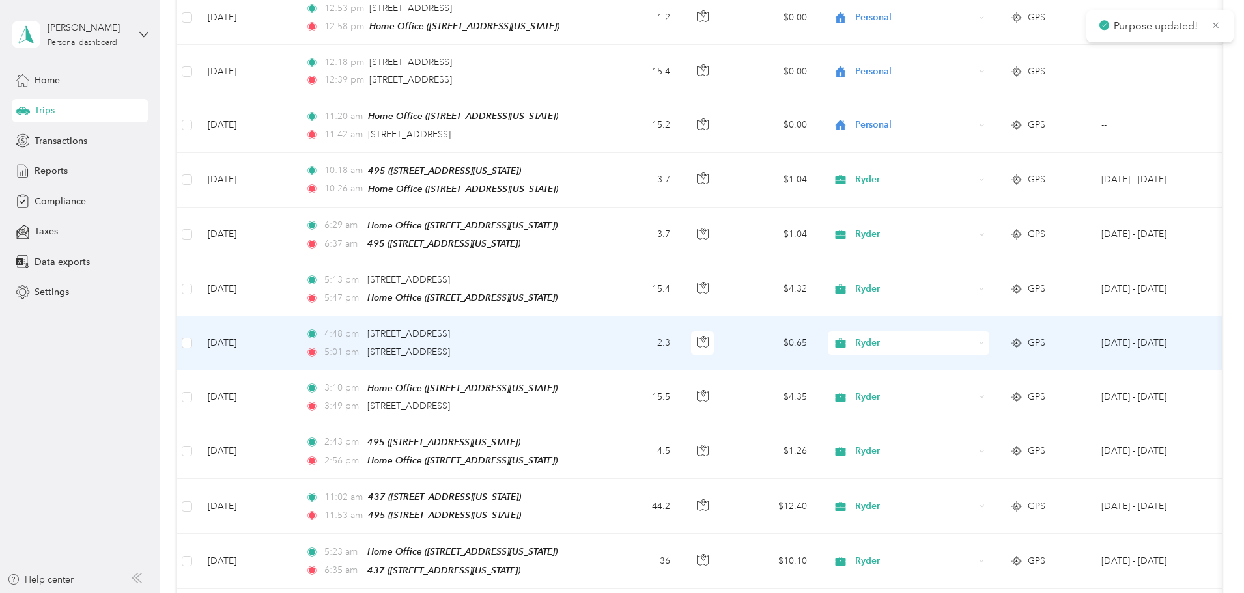
click at [974, 336] on span "Ryder" at bounding box center [914, 343] width 119 height 14
click at [977, 290] on span "Personal" at bounding box center [1007, 292] width 120 height 14
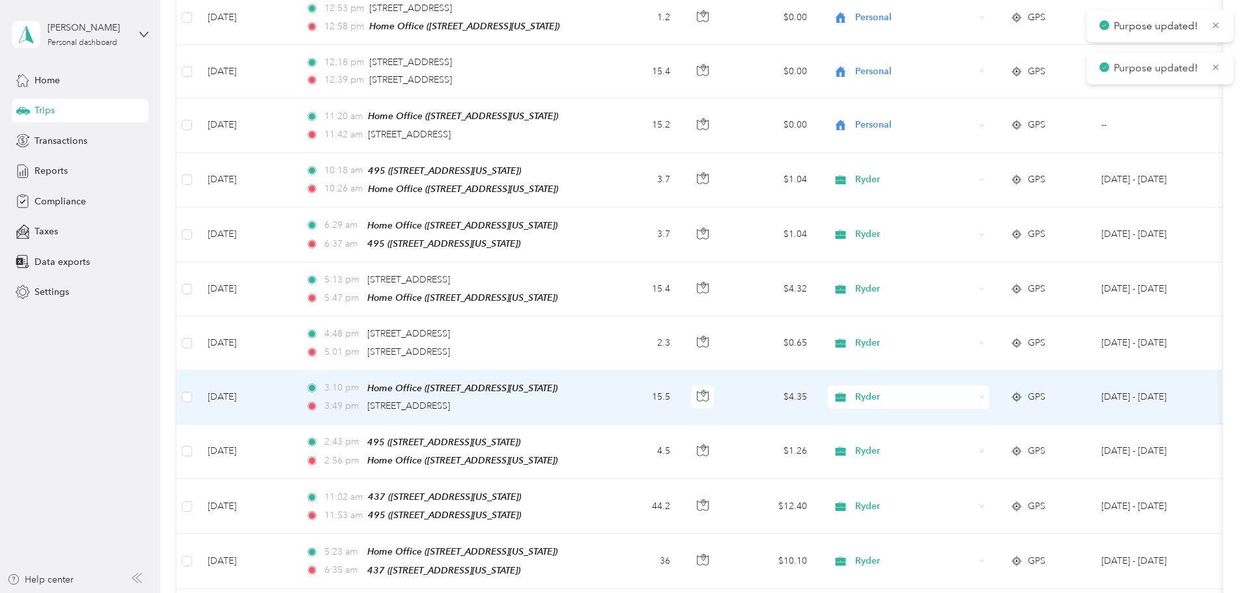
click at [974, 390] on span "Ryder" at bounding box center [914, 397] width 119 height 14
click at [974, 342] on span "Personal" at bounding box center [1007, 344] width 120 height 14
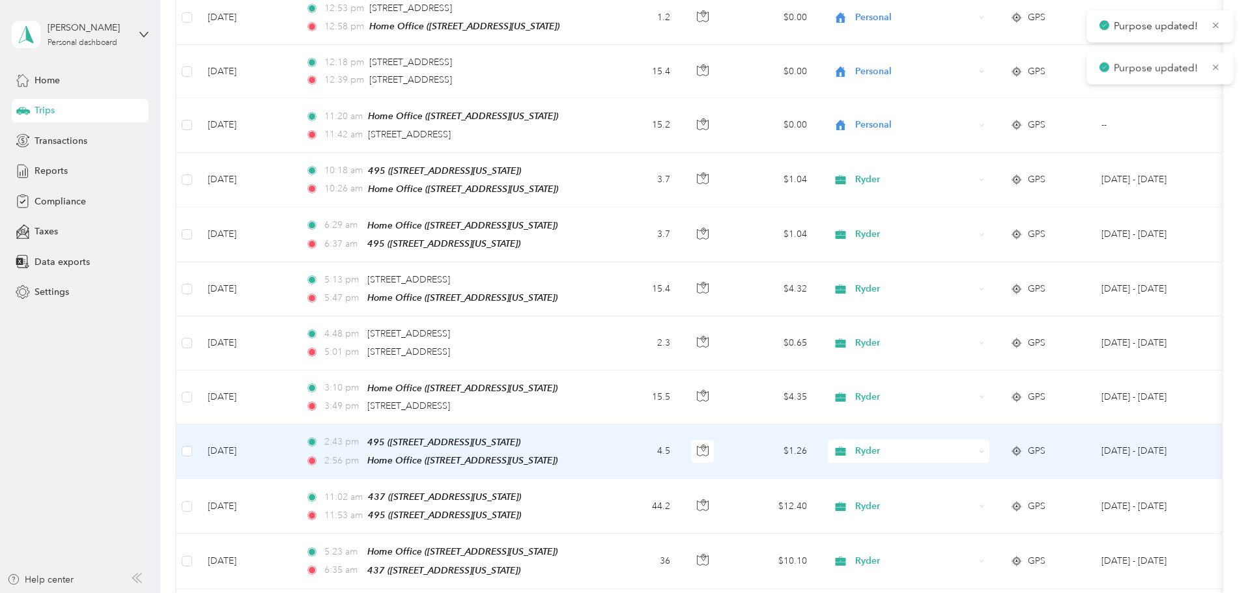
click at [972, 444] on span "Ryder" at bounding box center [914, 451] width 119 height 14
click at [967, 394] on span "Personal" at bounding box center [1007, 398] width 120 height 14
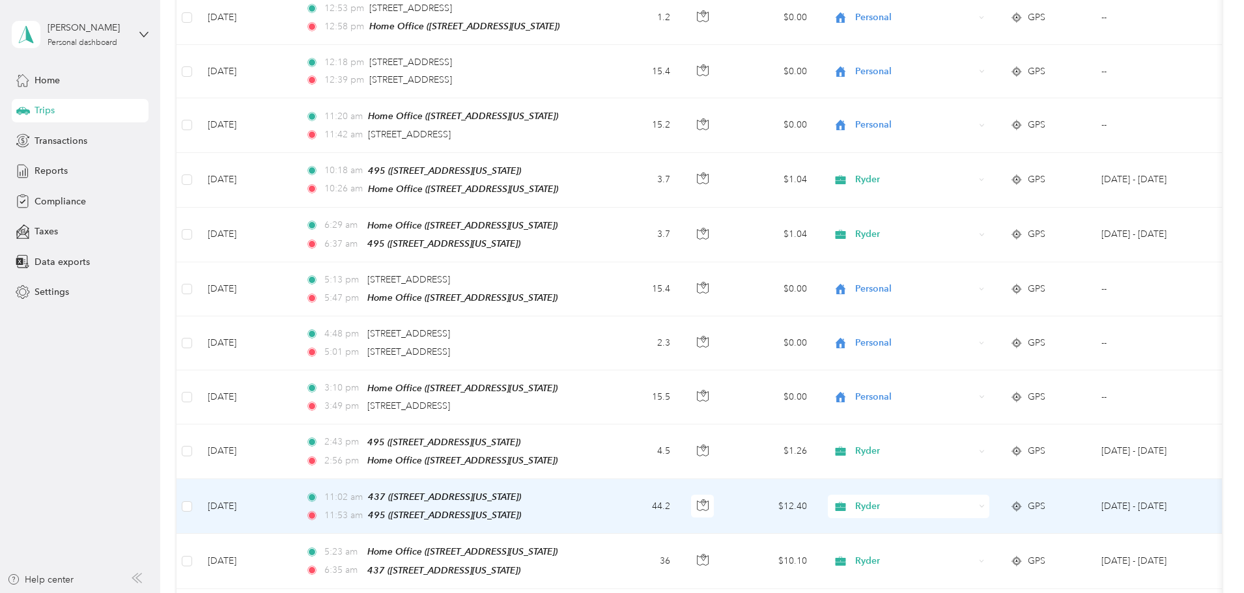
click at [968, 500] on span "Ryder" at bounding box center [914, 507] width 119 height 14
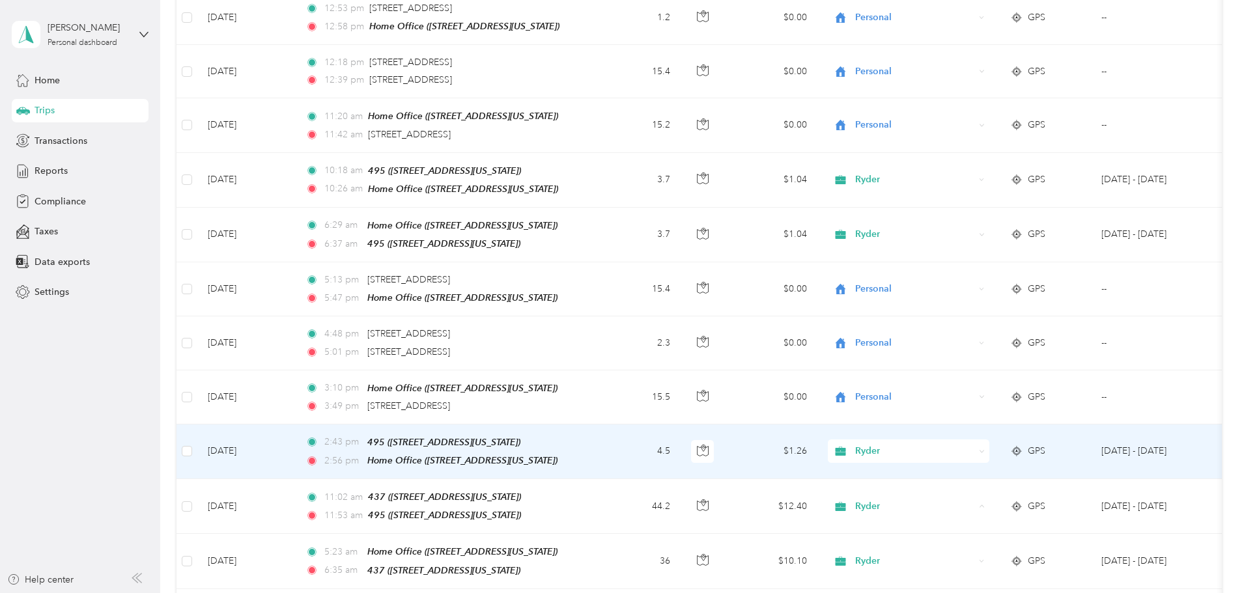
click at [974, 444] on span "Ryder" at bounding box center [914, 451] width 119 height 14
click at [968, 374] on span "Ryder" at bounding box center [1007, 376] width 120 height 14
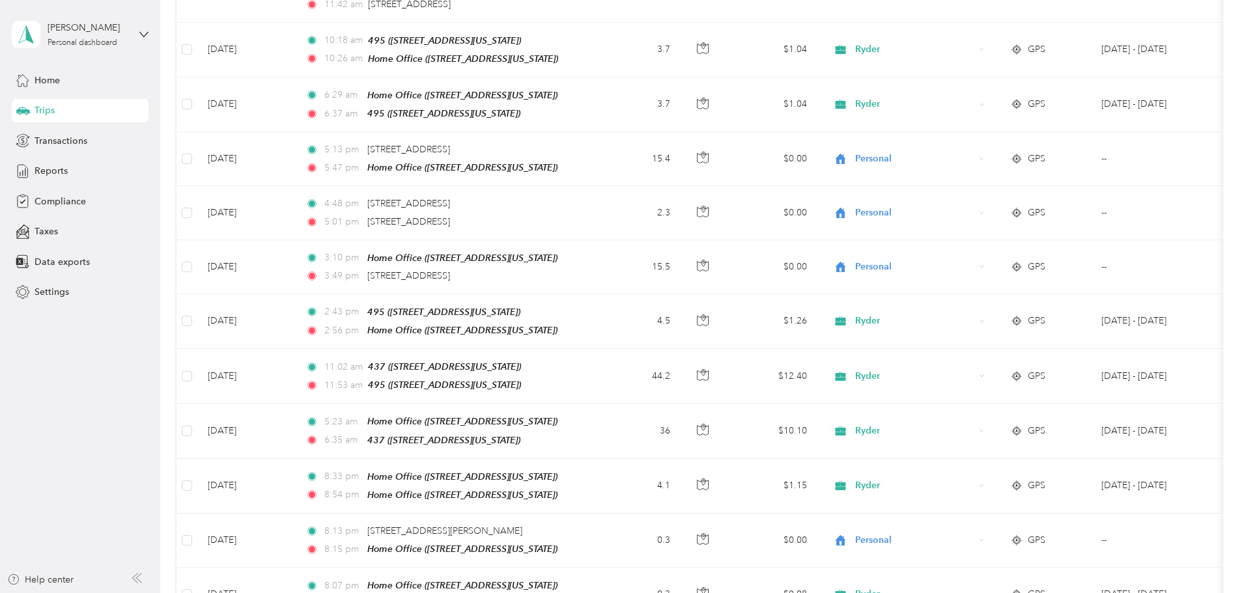
scroll to position [7750, 0]
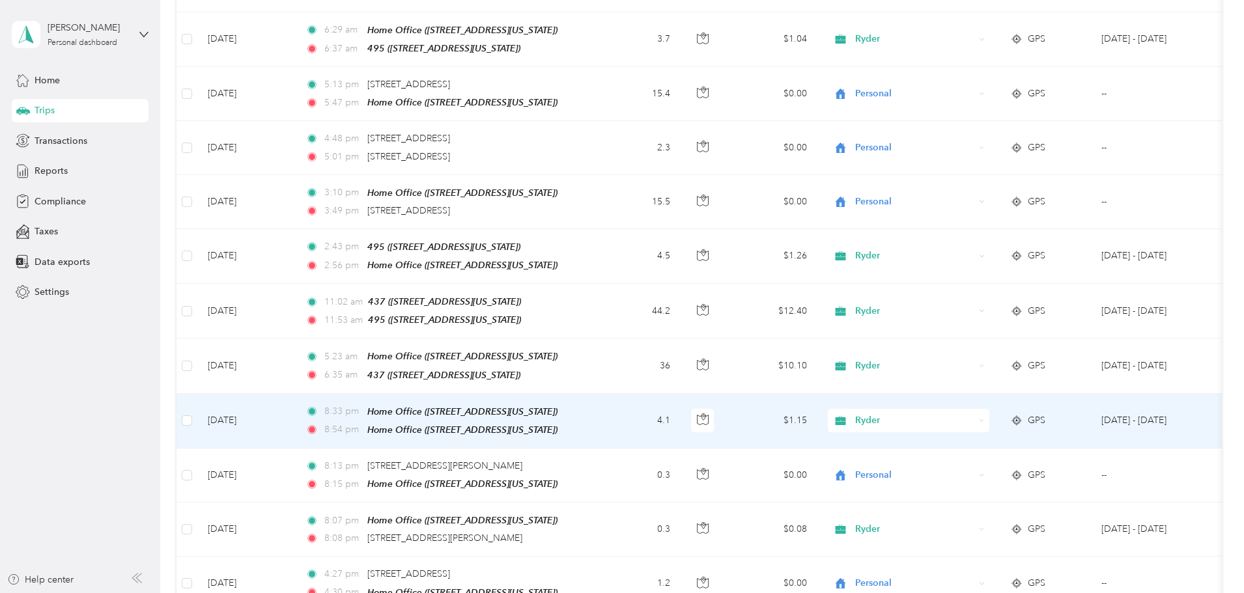
click at [974, 414] on span "Ryder" at bounding box center [914, 421] width 119 height 14
click at [987, 357] on span "Personal" at bounding box center [1007, 364] width 120 height 14
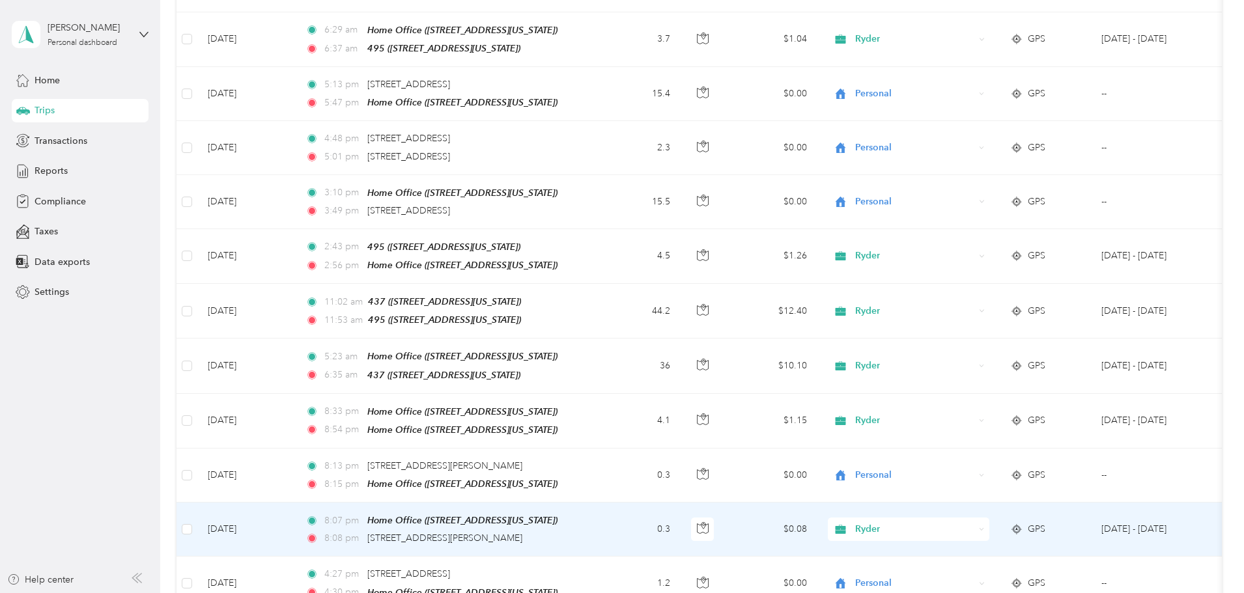
click at [969, 522] on span "Ryder" at bounding box center [914, 529] width 119 height 14
click at [968, 469] on span "Personal" at bounding box center [1007, 471] width 120 height 14
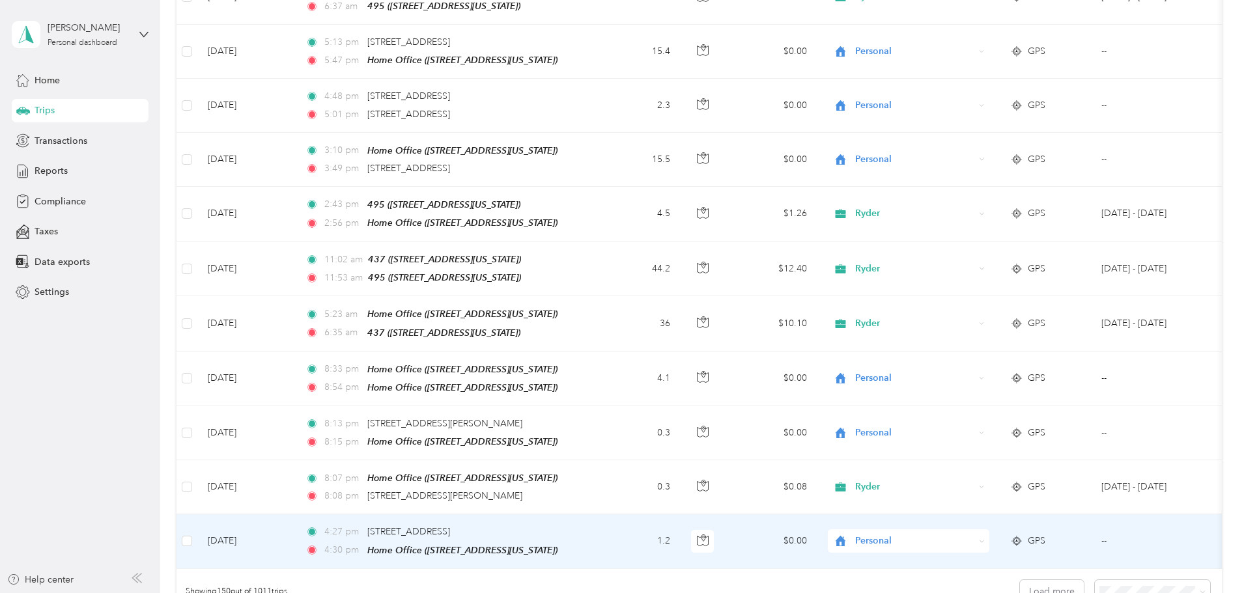
scroll to position [7816, 0]
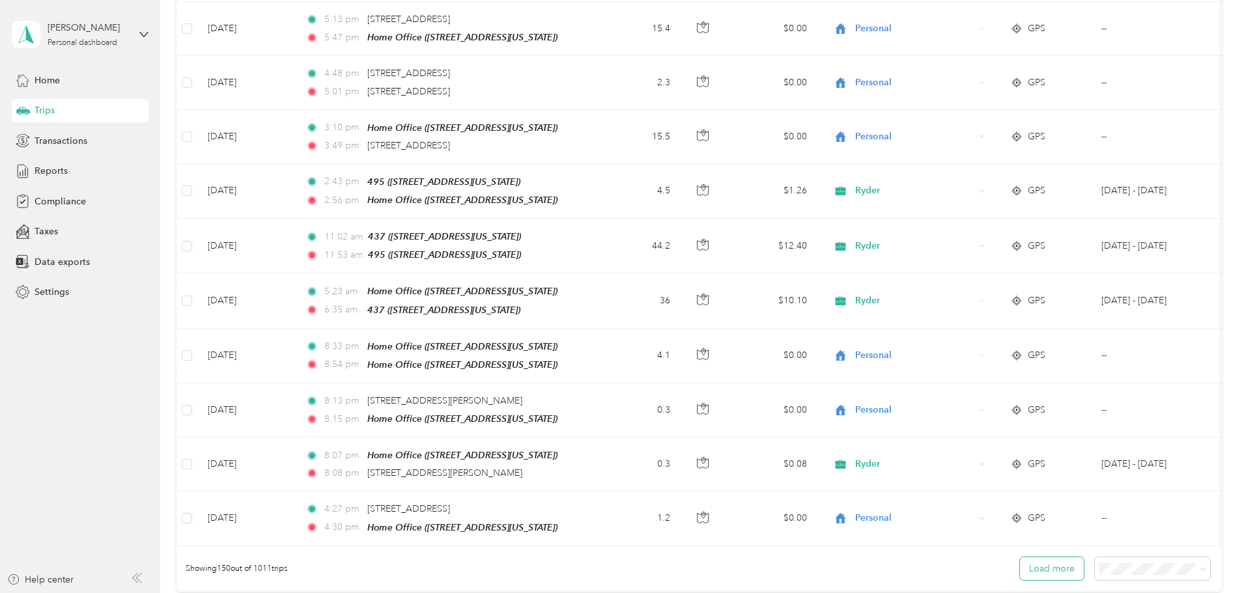
click at [1020, 558] on button "Load more" at bounding box center [1052, 569] width 64 height 23
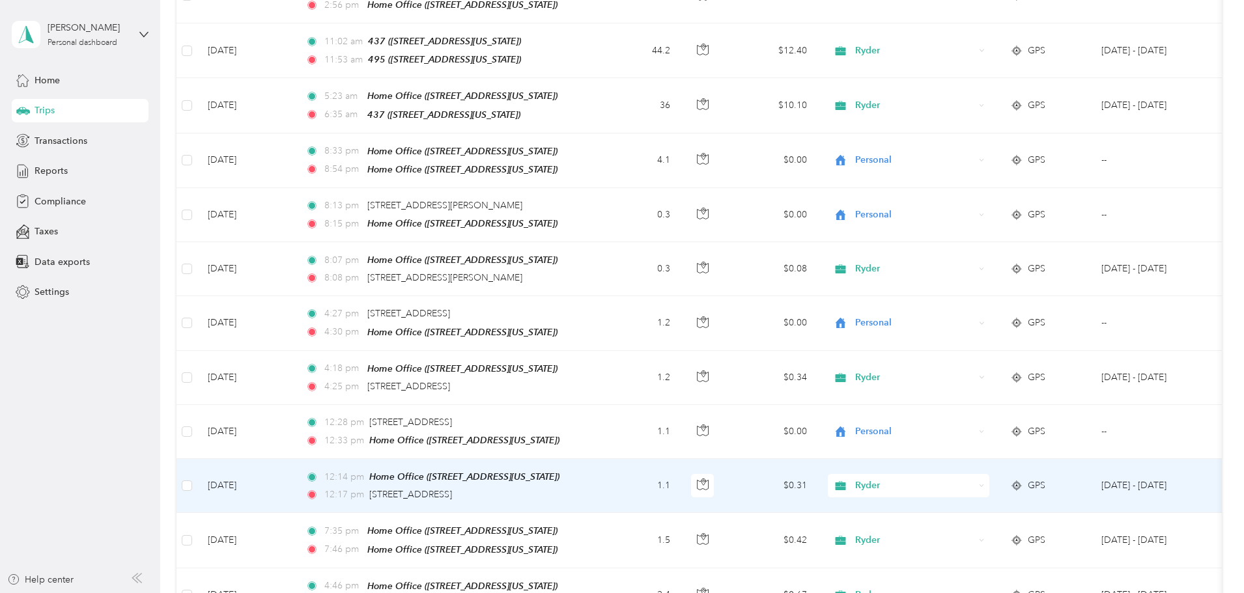
scroll to position [8076, 0]
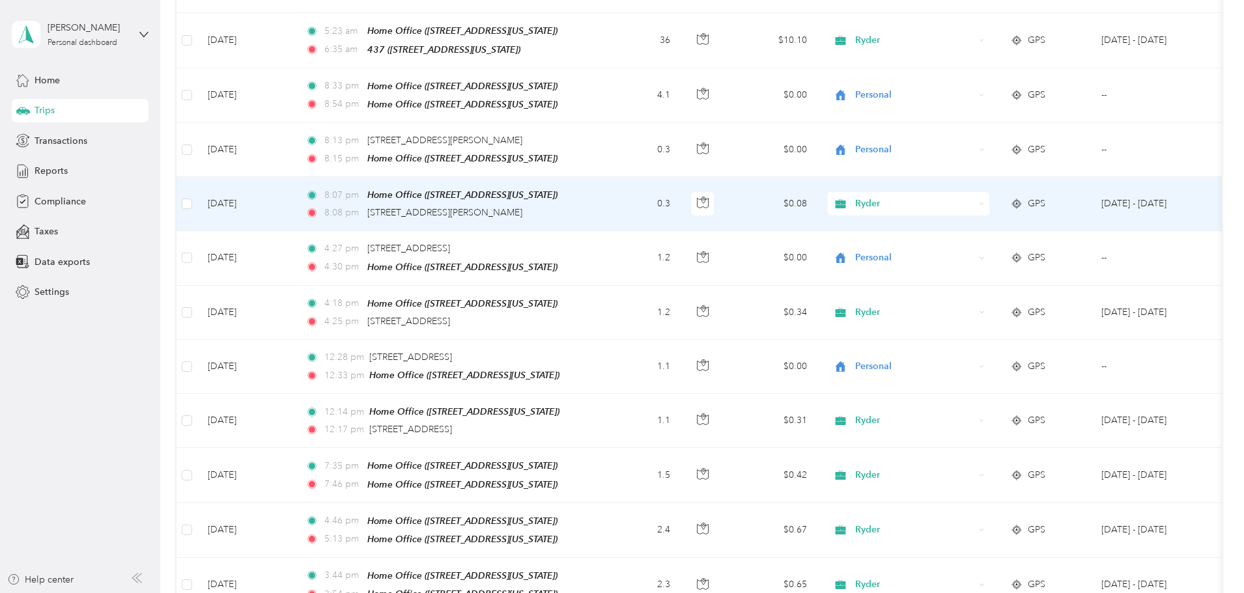
click at [974, 197] on span "Ryder" at bounding box center [914, 204] width 119 height 14
click at [970, 144] on span "Personal" at bounding box center [1007, 146] width 120 height 14
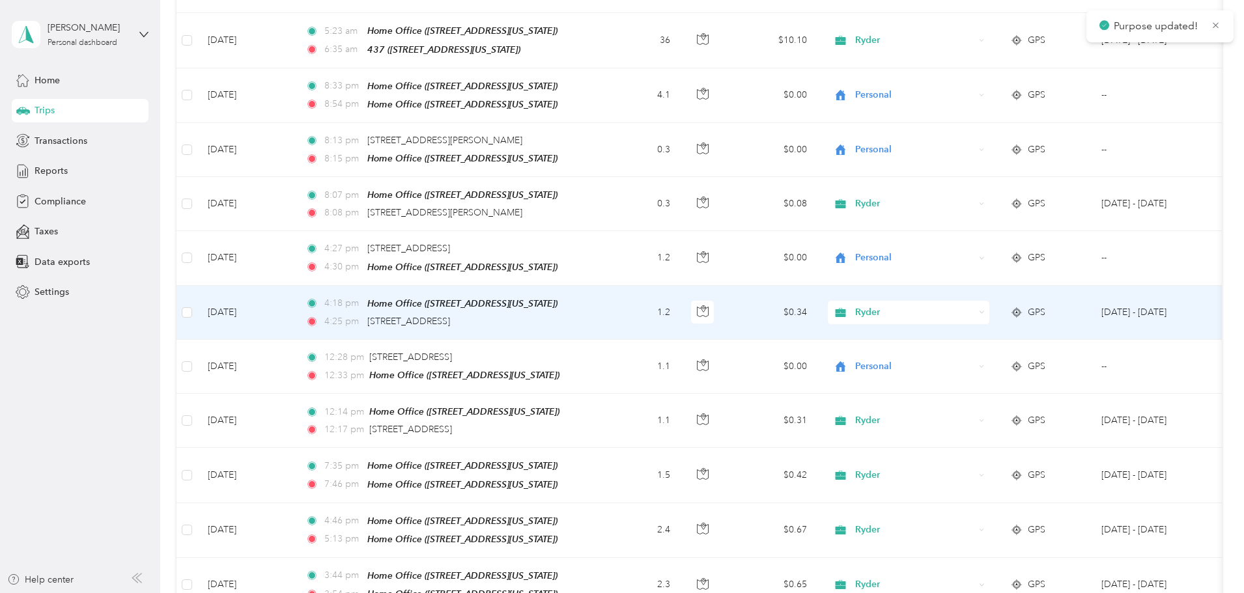
click at [974, 305] on span "Ryder" at bounding box center [914, 312] width 119 height 14
click at [976, 255] on li "Personal" at bounding box center [995, 252] width 162 height 23
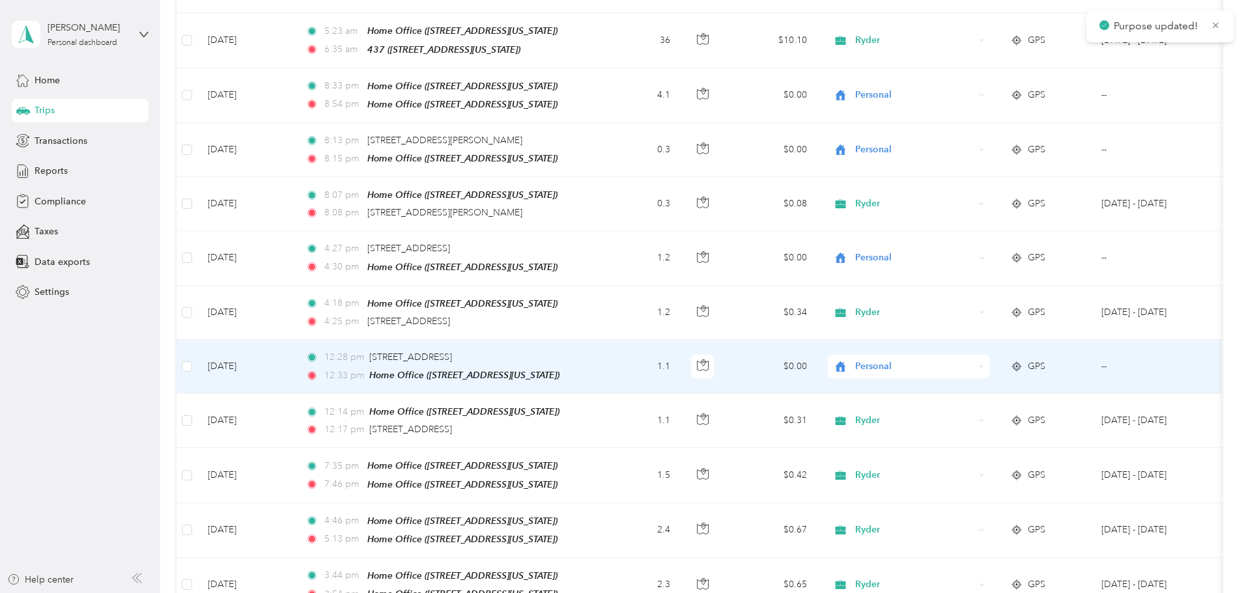
click at [974, 360] on span "Personal" at bounding box center [914, 367] width 119 height 14
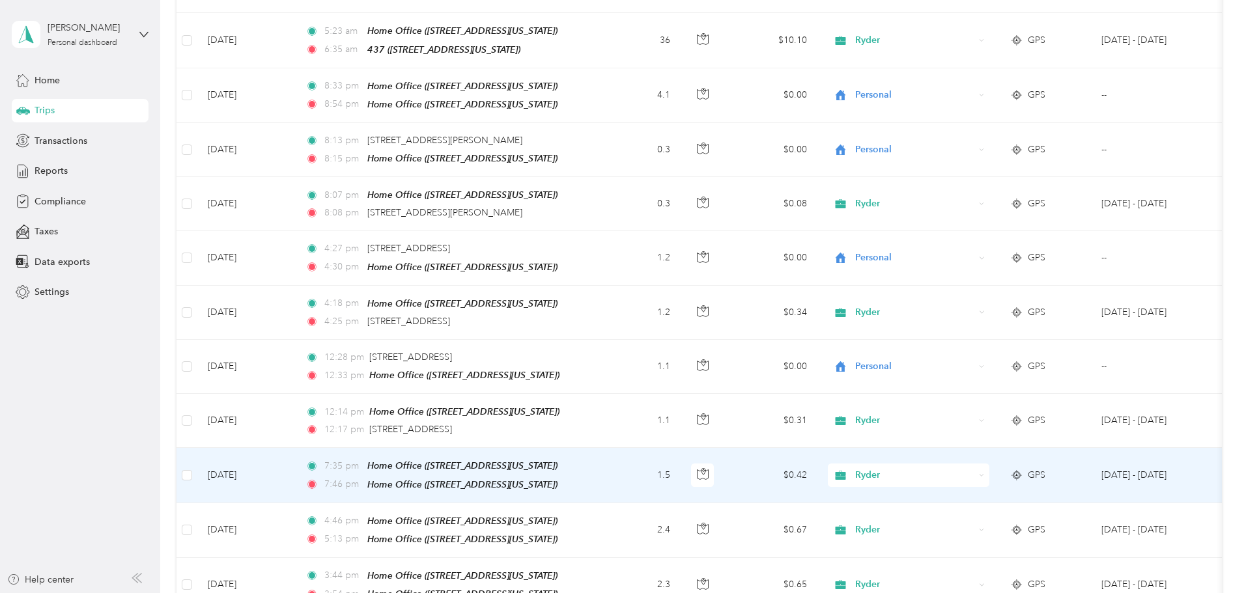
click at [974, 468] on span "Ryder" at bounding box center [914, 475] width 119 height 14
click at [966, 417] on span "Personal" at bounding box center [1007, 413] width 120 height 14
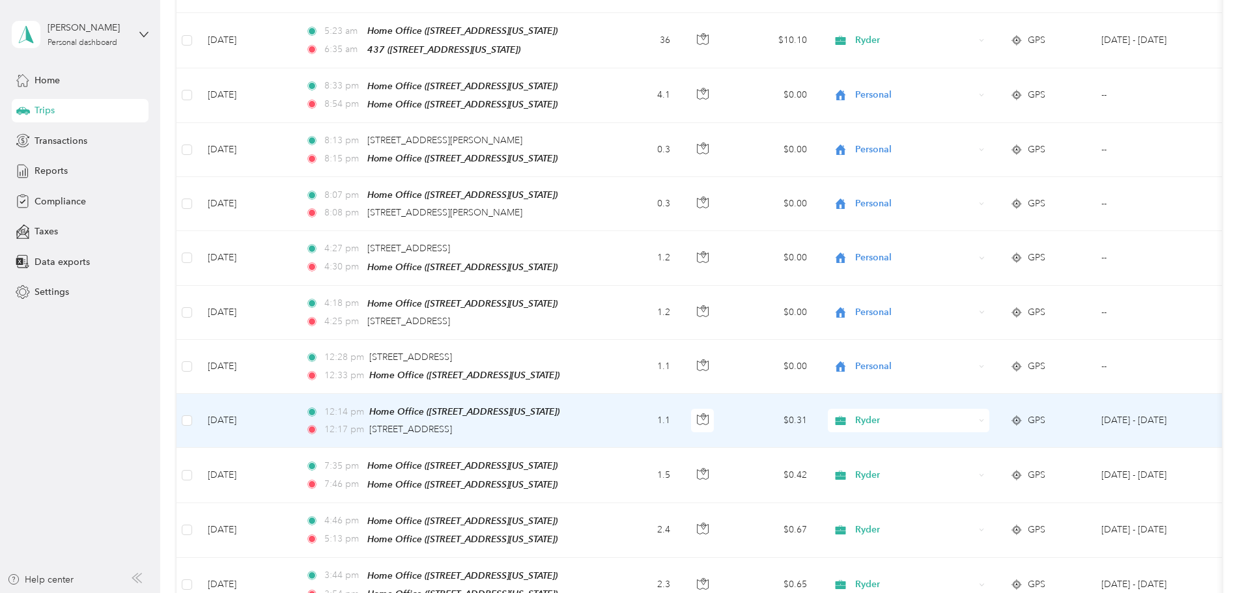
scroll to position [8141, 0]
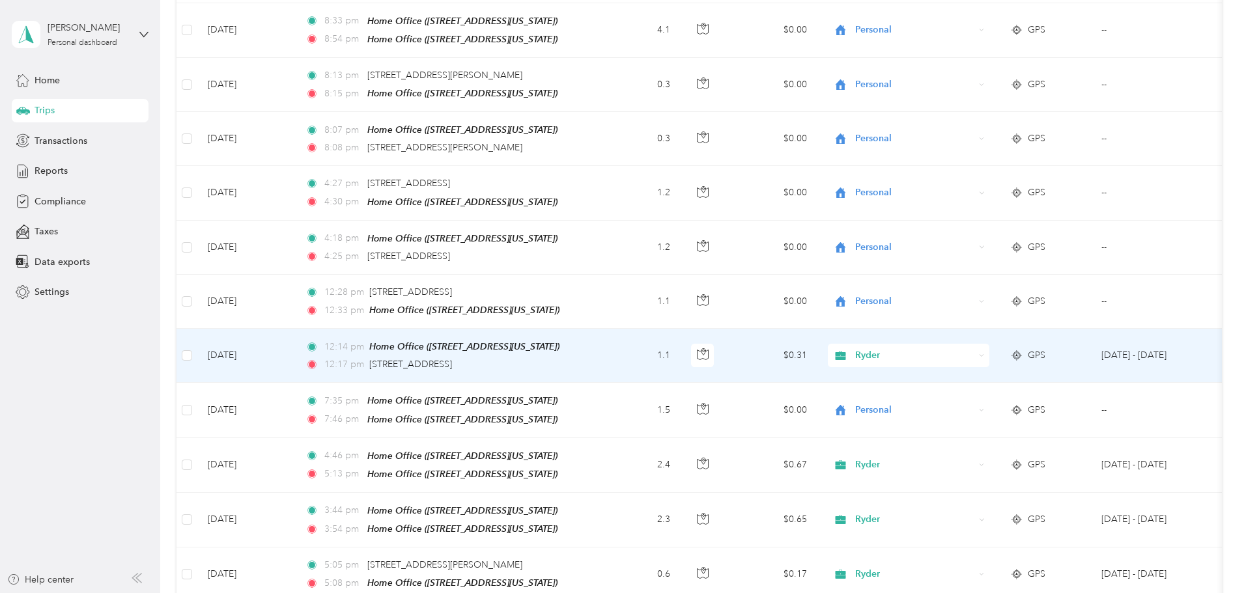
click at [967, 348] on span "Ryder" at bounding box center [914, 355] width 119 height 14
click at [972, 291] on span "Personal" at bounding box center [1007, 294] width 120 height 14
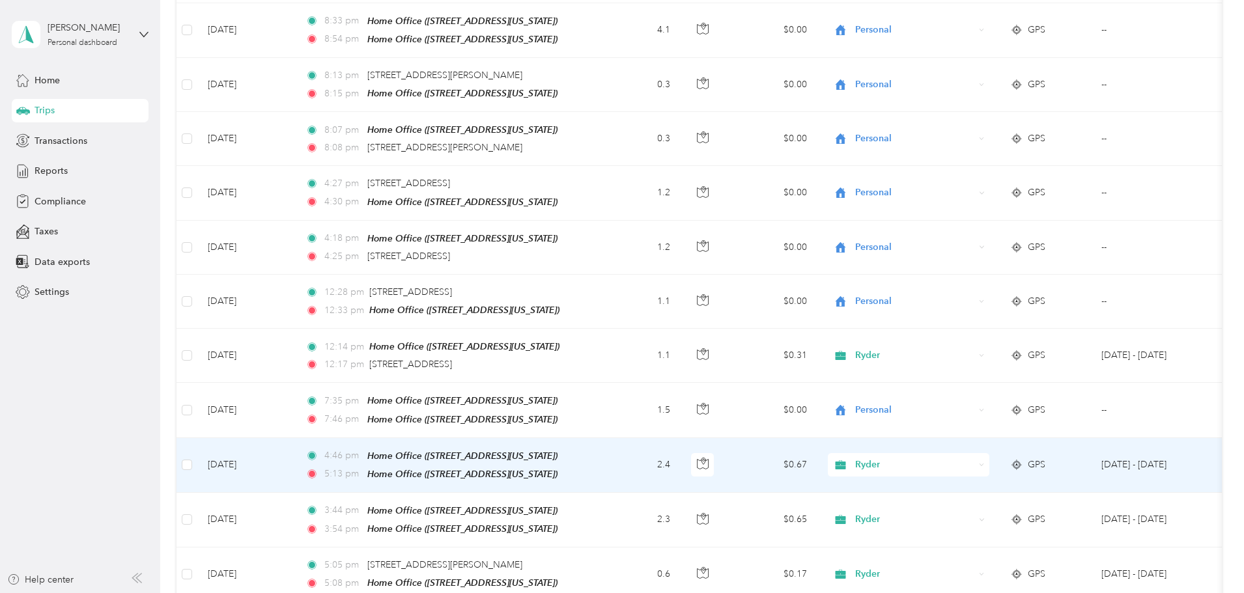
click at [967, 458] on span "Ryder" at bounding box center [914, 465] width 119 height 14
click at [967, 398] on span "Personal" at bounding box center [1007, 402] width 120 height 14
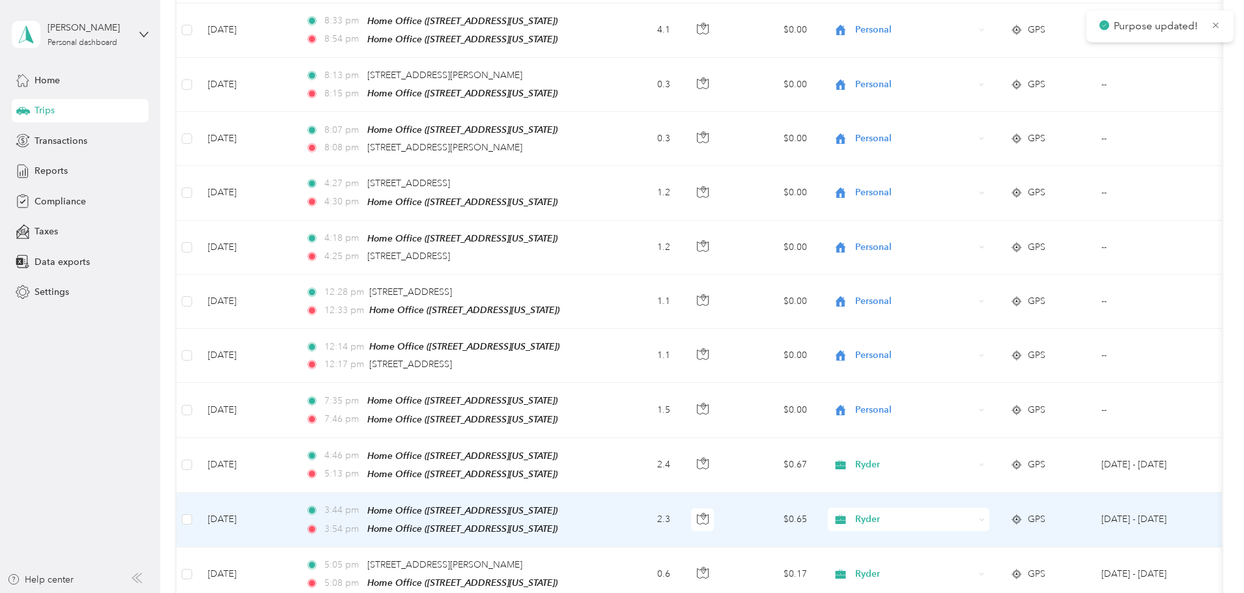
click at [967, 508] on div "Ryder" at bounding box center [909, 519] width 162 height 23
click at [963, 450] on span "Personal" at bounding box center [1007, 449] width 120 height 14
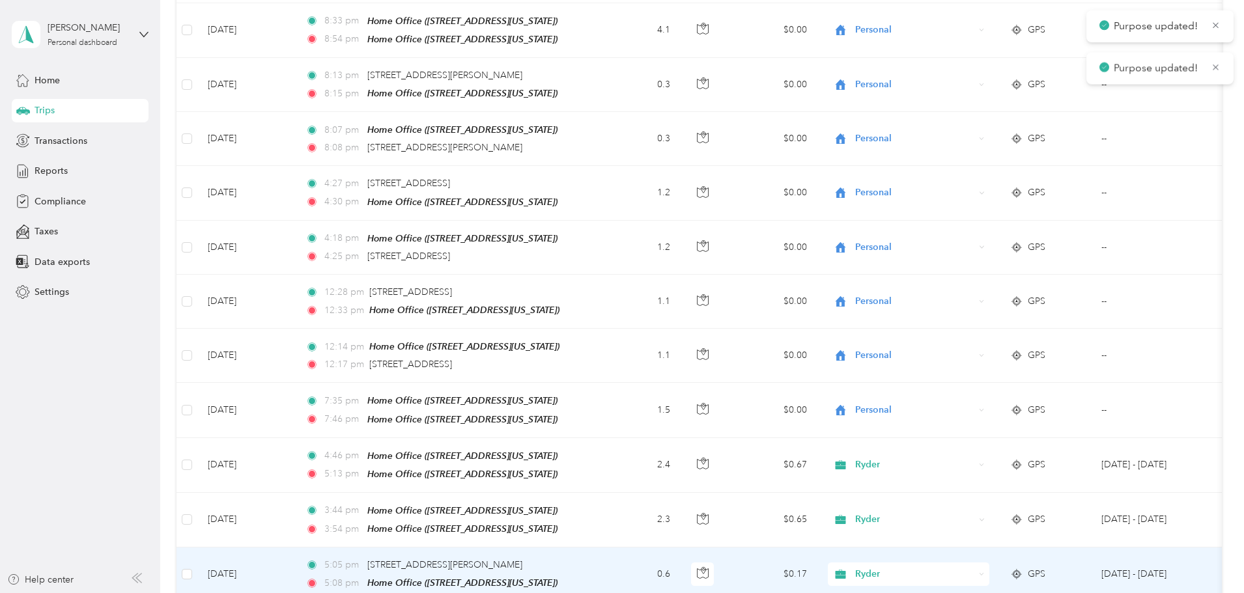
click at [964, 567] on span "Ryder" at bounding box center [914, 574] width 119 height 14
click at [964, 507] on span "Personal" at bounding box center [1007, 509] width 120 height 14
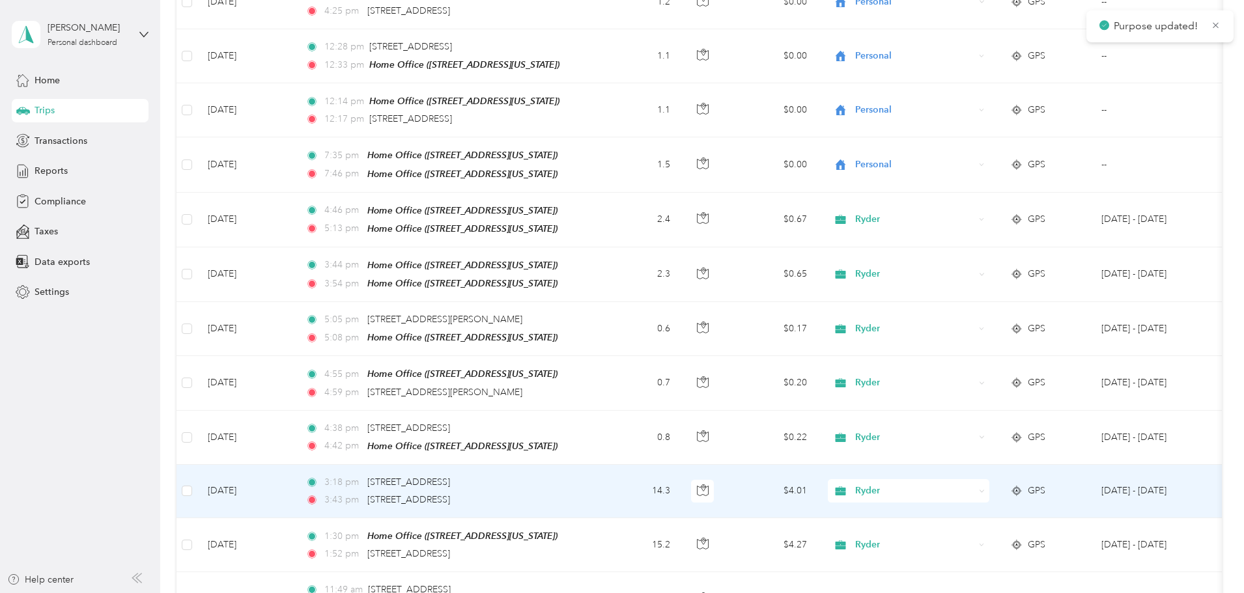
scroll to position [8402, 0]
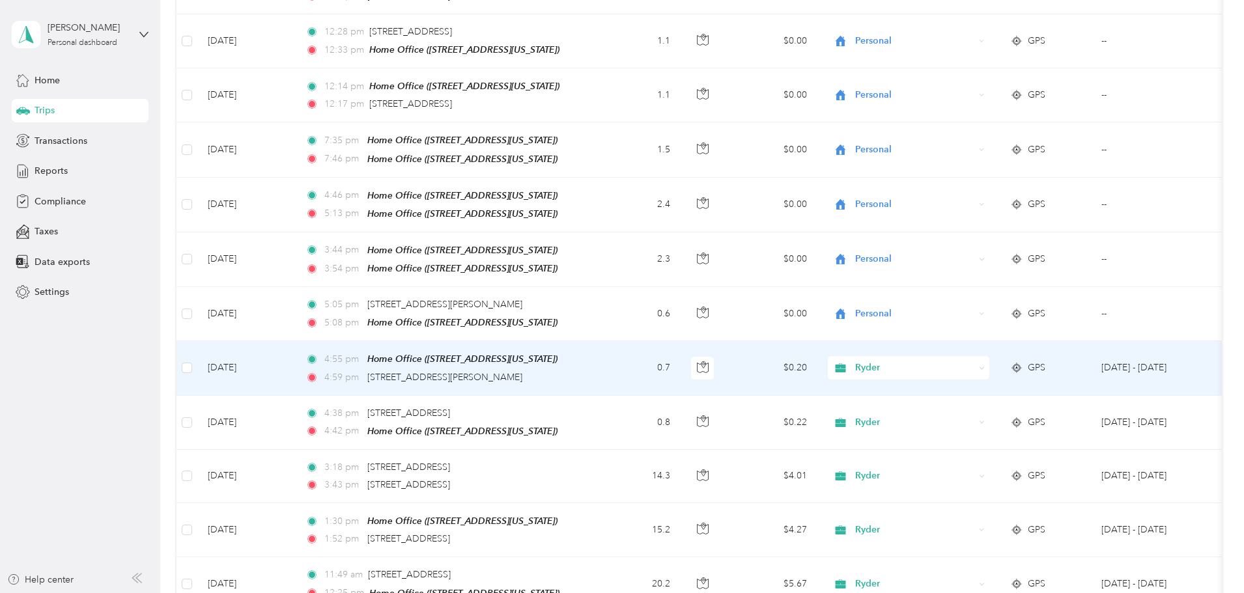
click at [954, 361] on span "Ryder" at bounding box center [914, 368] width 119 height 14
click at [955, 299] on span "Personal" at bounding box center [1007, 302] width 120 height 14
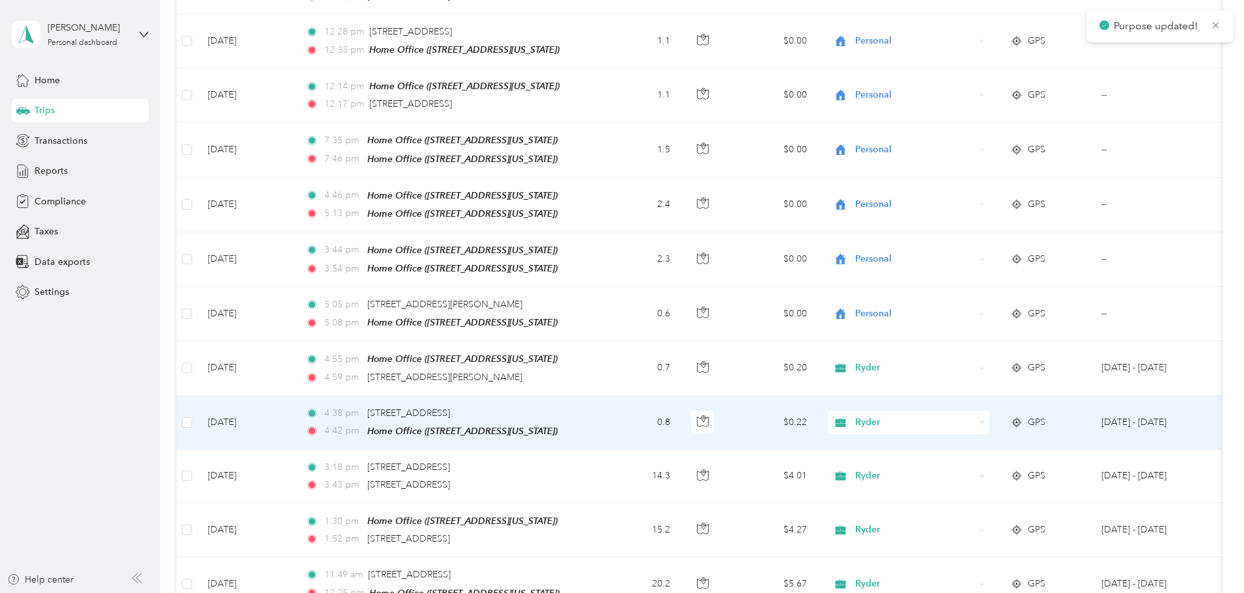
click at [959, 416] on span "Ryder" at bounding box center [914, 423] width 119 height 14
click at [957, 351] on span "Personal" at bounding box center [1007, 352] width 120 height 14
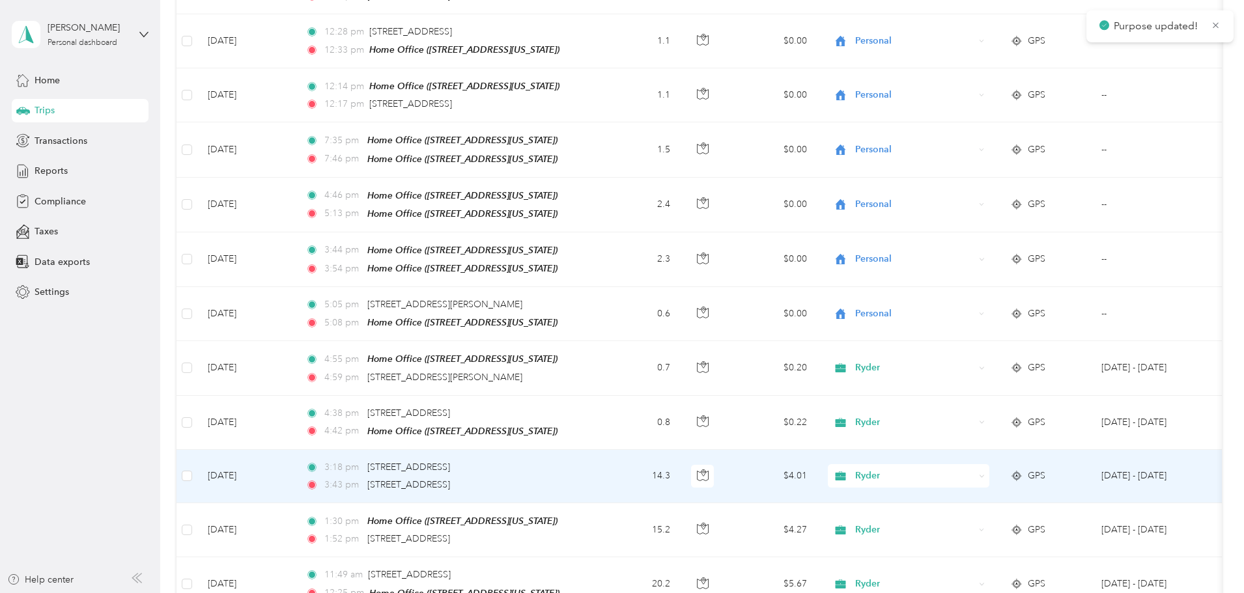
click at [957, 469] on span "Ryder" at bounding box center [914, 476] width 119 height 14
click at [958, 403] on span "Personal" at bounding box center [1007, 409] width 120 height 14
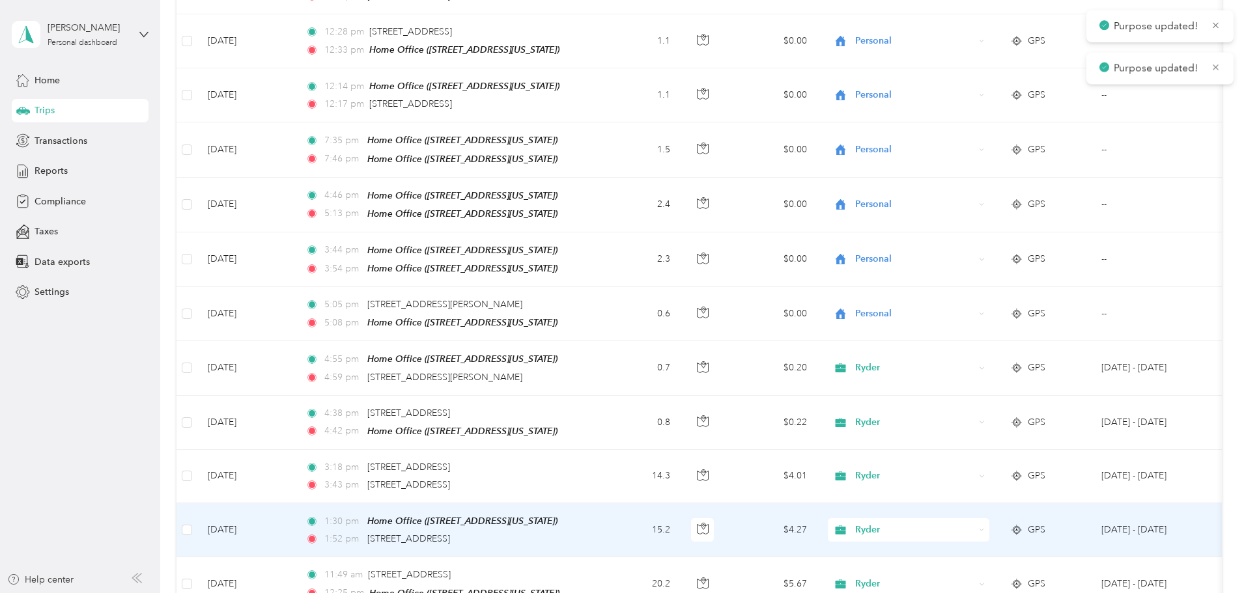
click at [967, 523] on span "Ryder" at bounding box center [914, 530] width 119 height 14
click at [970, 459] on span "Personal" at bounding box center [1007, 463] width 120 height 14
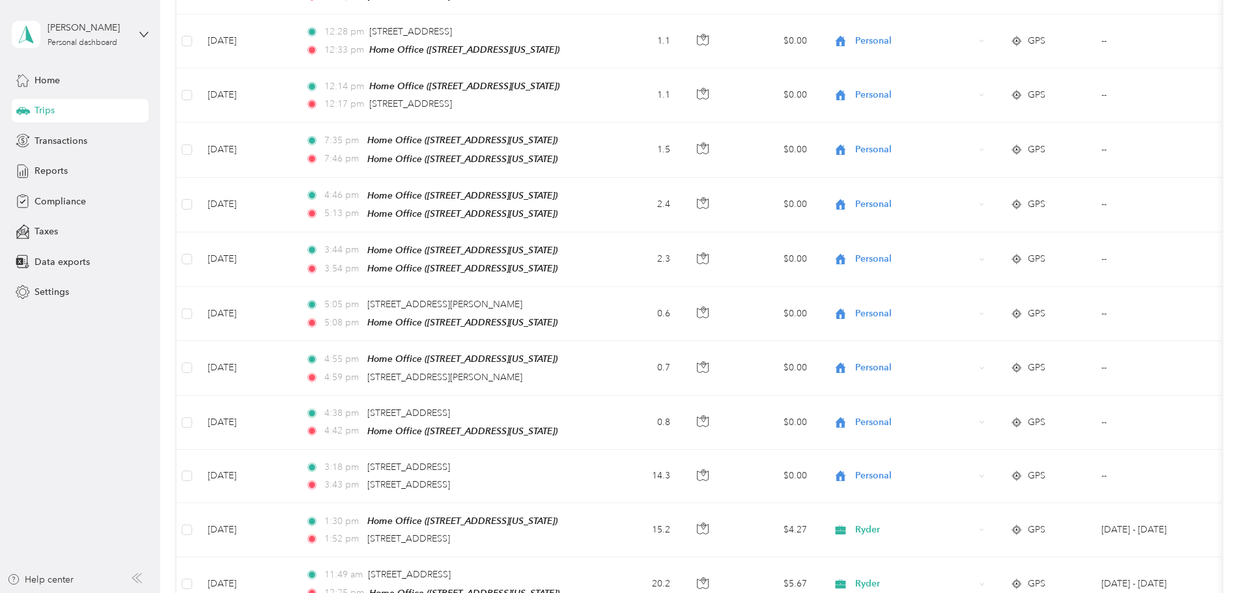
click at [958, 568] on span "Personal" at bounding box center [1007, 570] width 120 height 14
click at [967, 546] on span "Personal" at bounding box center [1007, 547] width 120 height 14
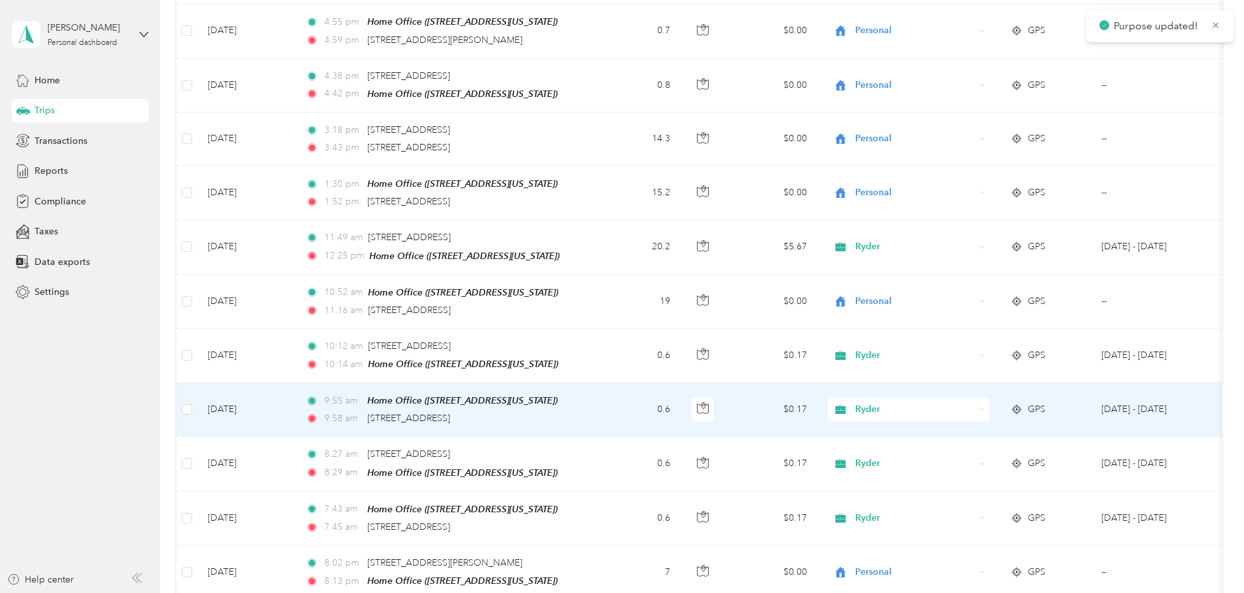
scroll to position [8792, 0]
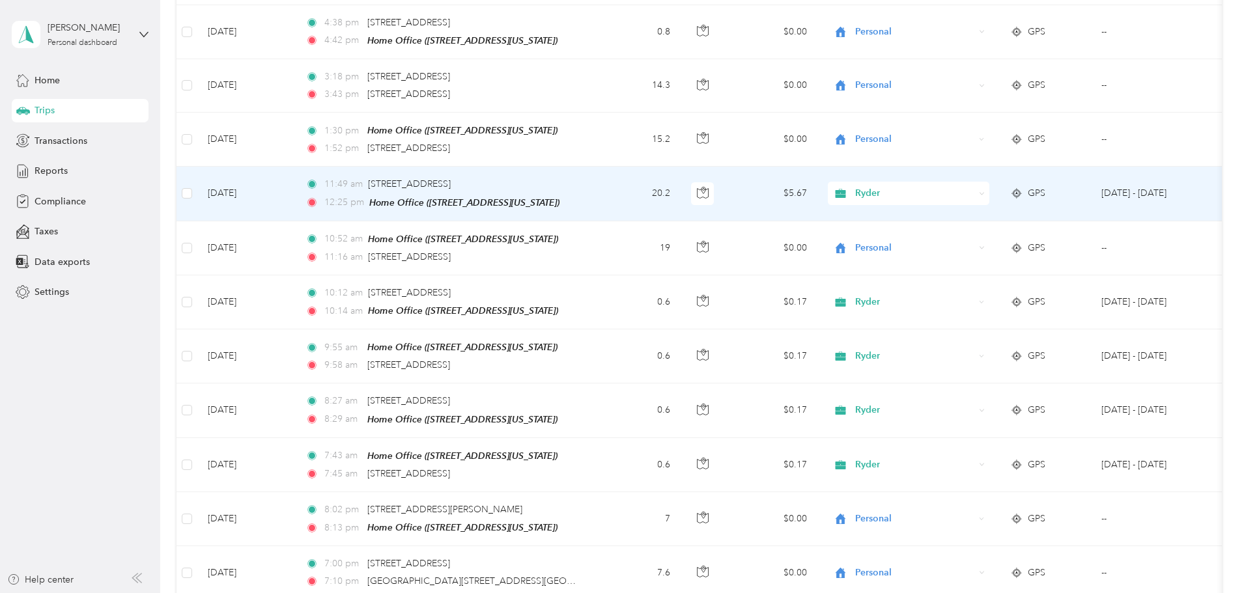
click at [974, 186] on span "Ryder" at bounding box center [914, 193] width 119 height 14
click at [963, 119] on span "Personal" at bounding box center [1007, 126] width 120 height 14
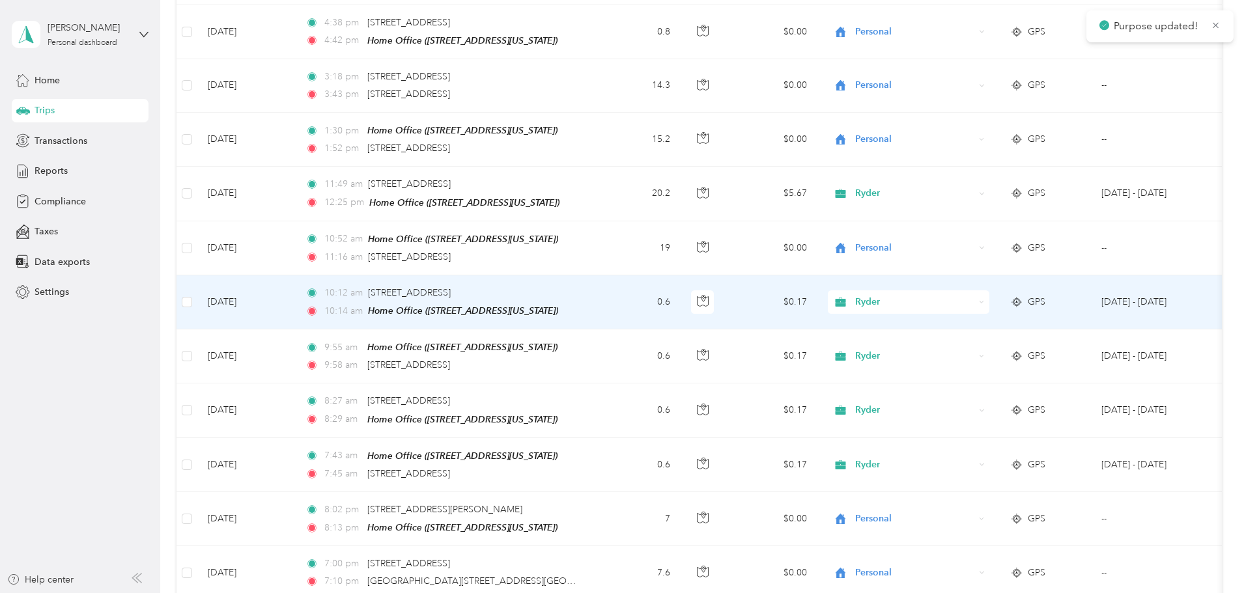
click at [963, 290] on div "Ryder" at bounding box center [909, 301] width 162 height 23
click at [957, 226] on span "Personal" at bounding box center [1007, 232] width 120 height 14
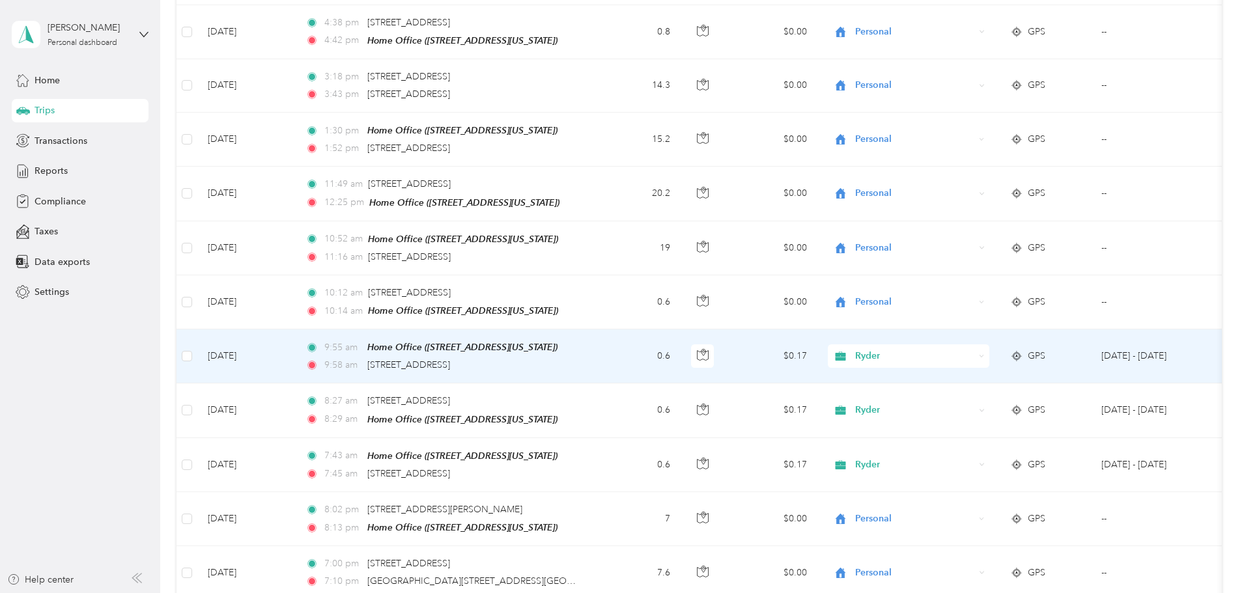
click at [957, 349] on span "Ryder" at bounding box center [914, 356] width 119 height 14
click at [955, 279] on span "Personal" at bounding box center [1007, 286] width 120 height 14
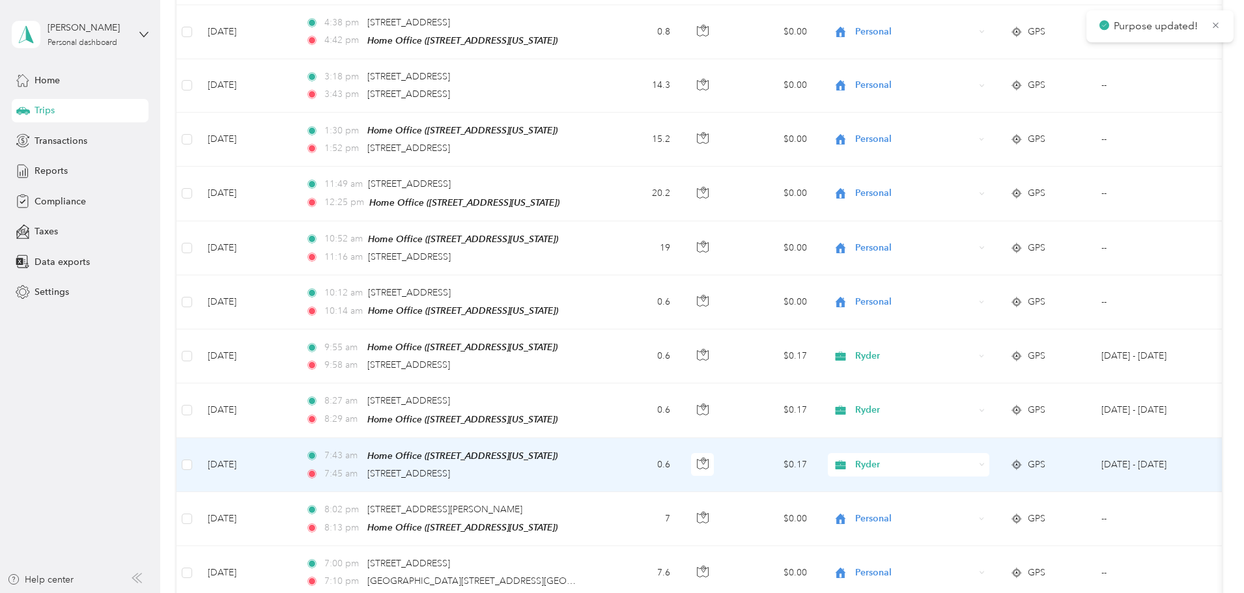
click at [962, 458] on span "Ryder" at bounding box center [914, 465] width 119 height 14
click at [958, 395] on li "Personal" at bounding box center [995, 393] width 162 height 23
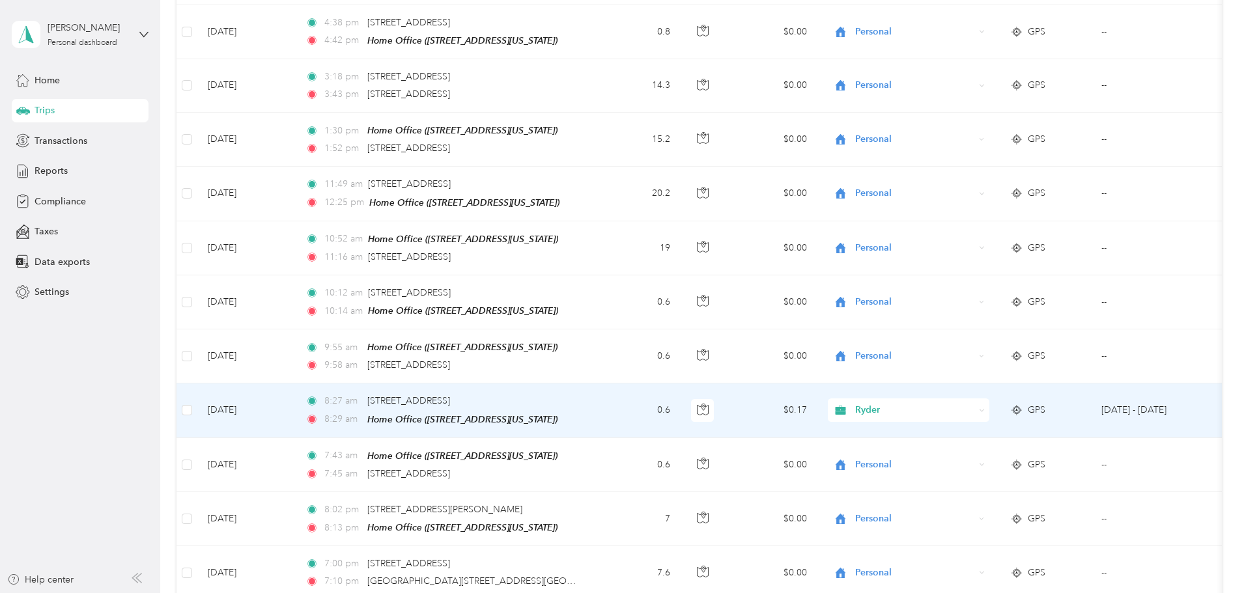
click at [974, 403] on span "Ryder" at bounding box center [914, 410] width 119 height 14
click at [972, 337] on span "Personal" at bounding box center [1007, 340] width 120 height 14
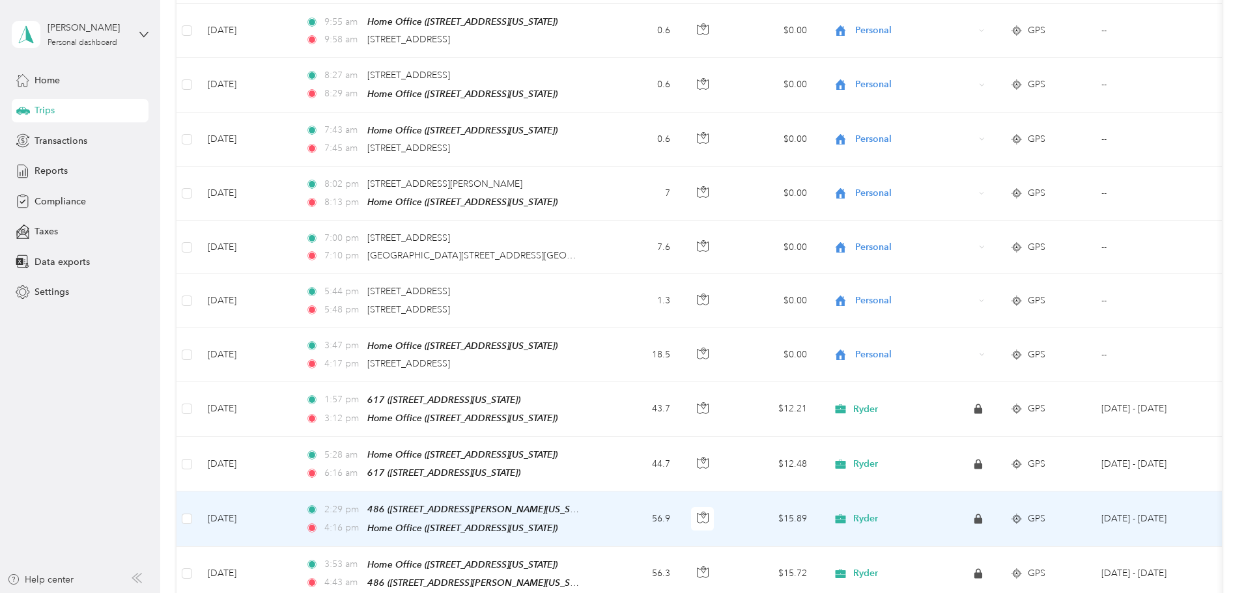
scroll to position [9183, 0]
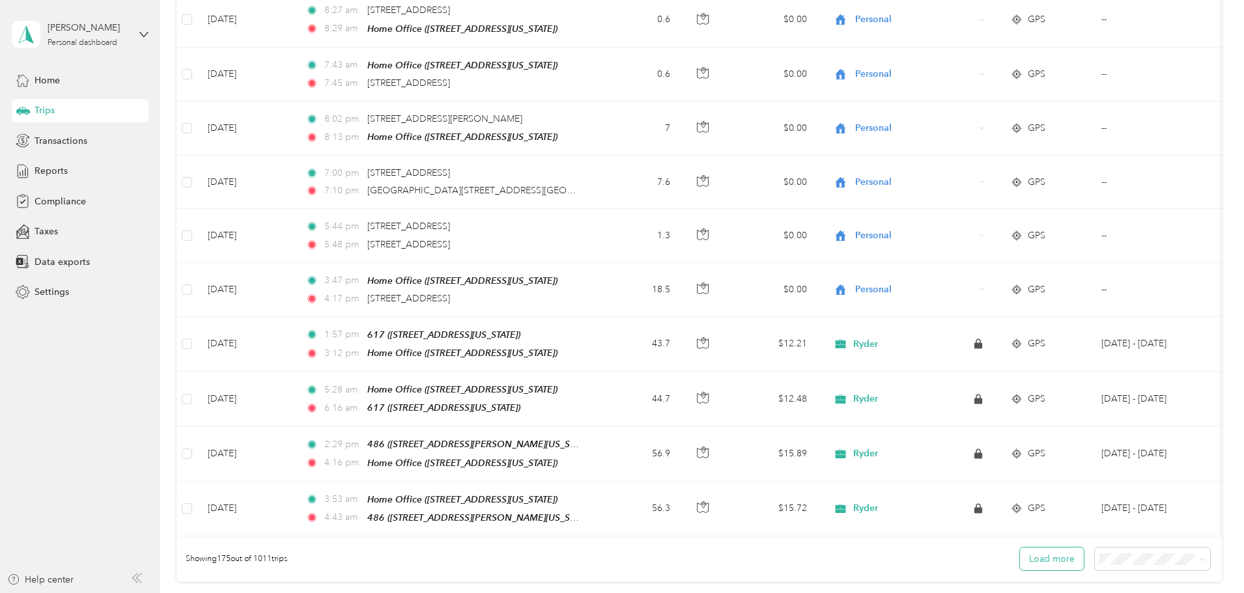
click at [1020, 548] on button "Load more" at bounding box center [1052, 559] width 64 height 23
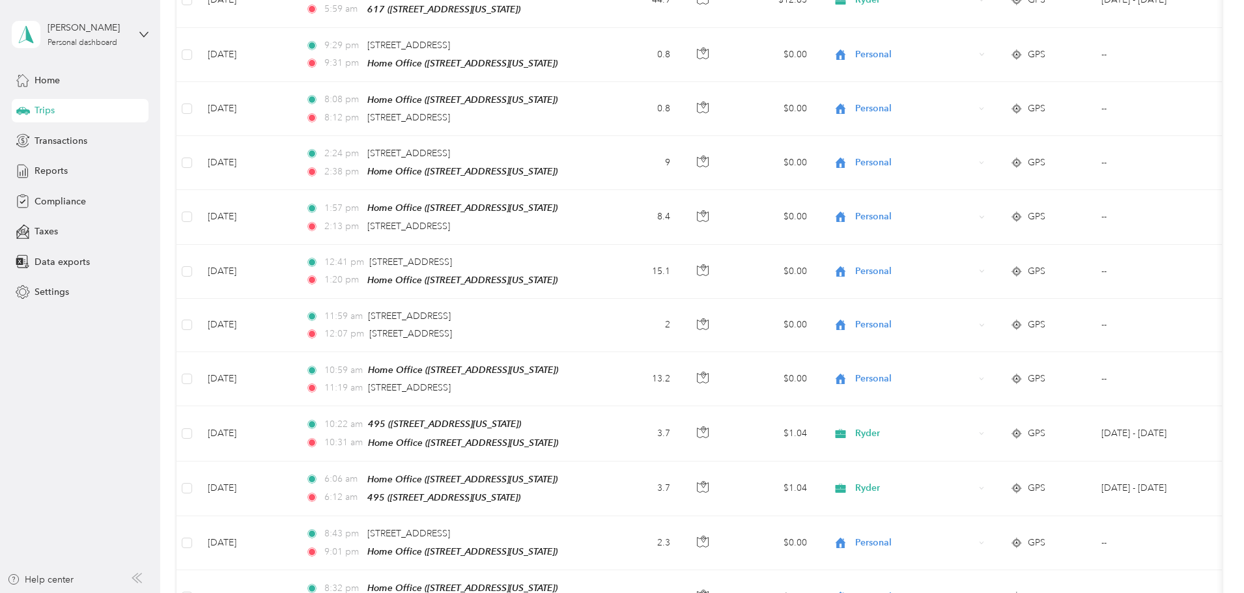
scroll to position [2410, 0]
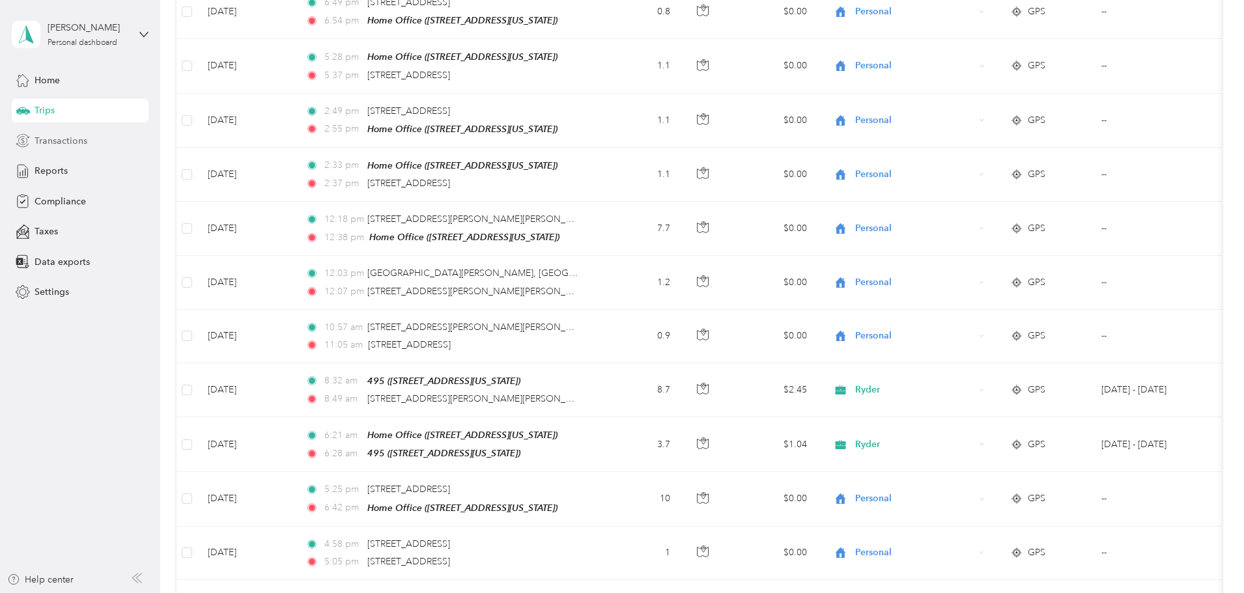
click at [70, 137] on span "Transactions" at bounding box center [61, 141] width 53 height 14
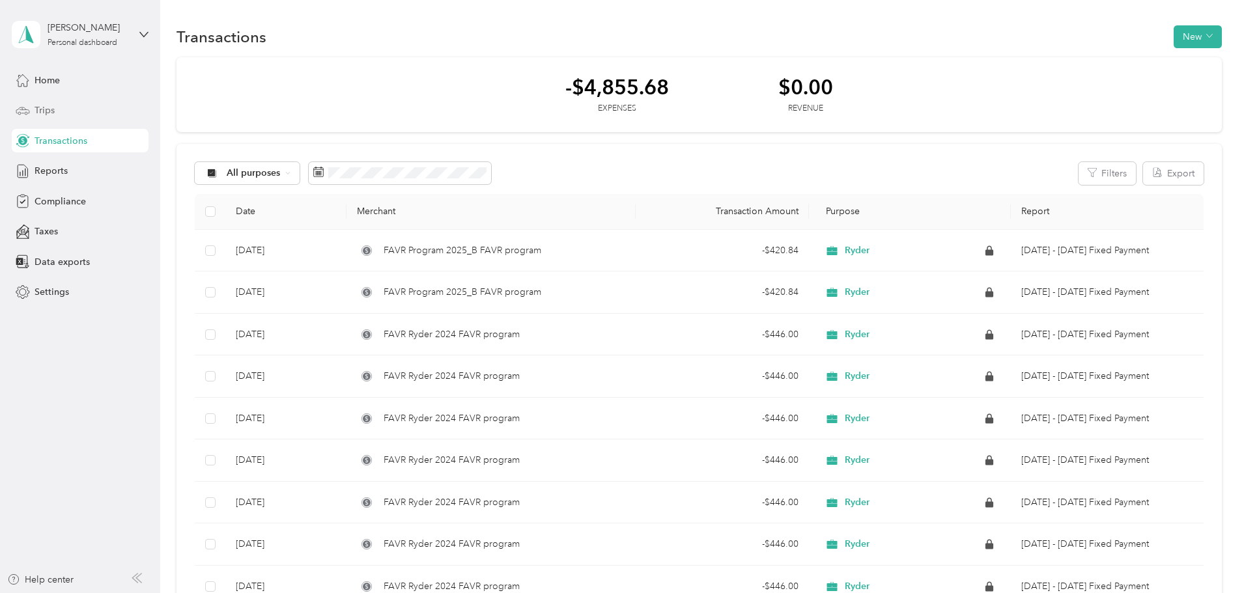
click at [92, 113] on div "Trips" at bounding box center [80, 110] width 137 height 23
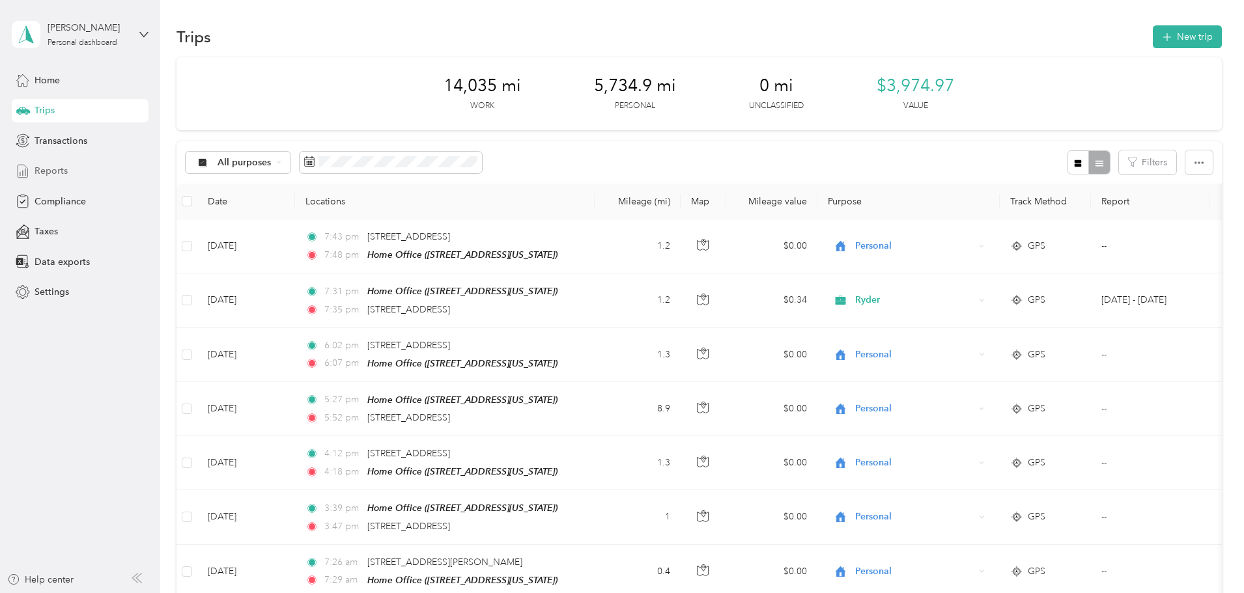
click at [66, 174] on span "Reports" at bounding box center [51, 171] width 33 height 14
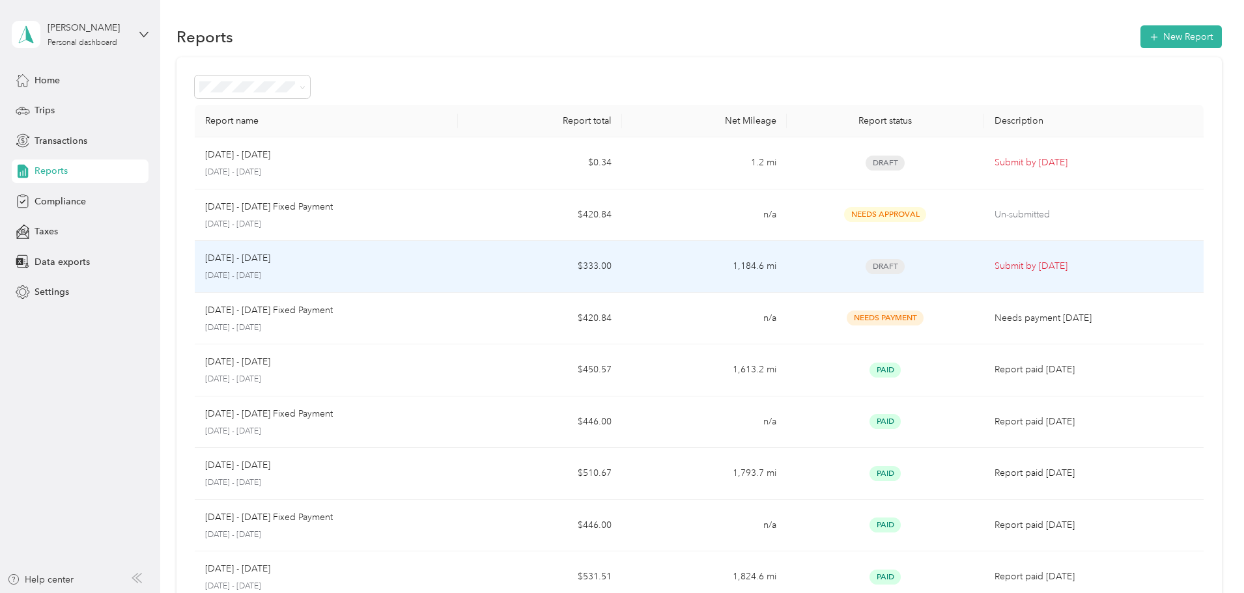
click at [675, 270] on td "1,184.6 mi" at bounding box center [704, 267] width 164 height 52
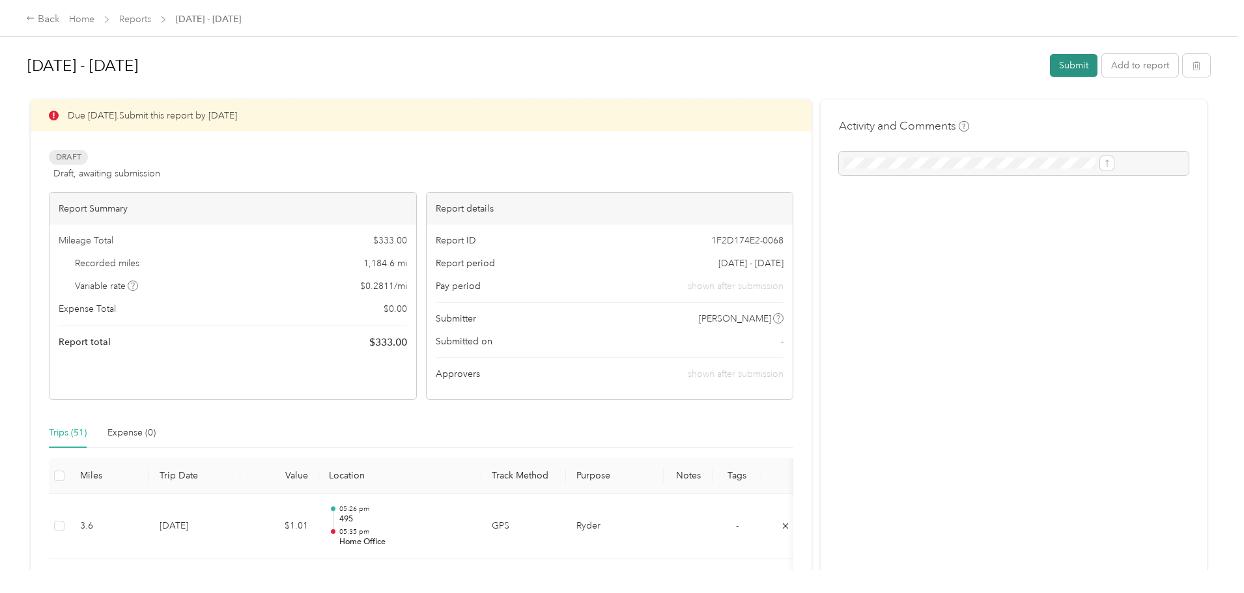
click at [1050, 66] on button "Submit" at bounding box center [1074, 65] width 48 height 23
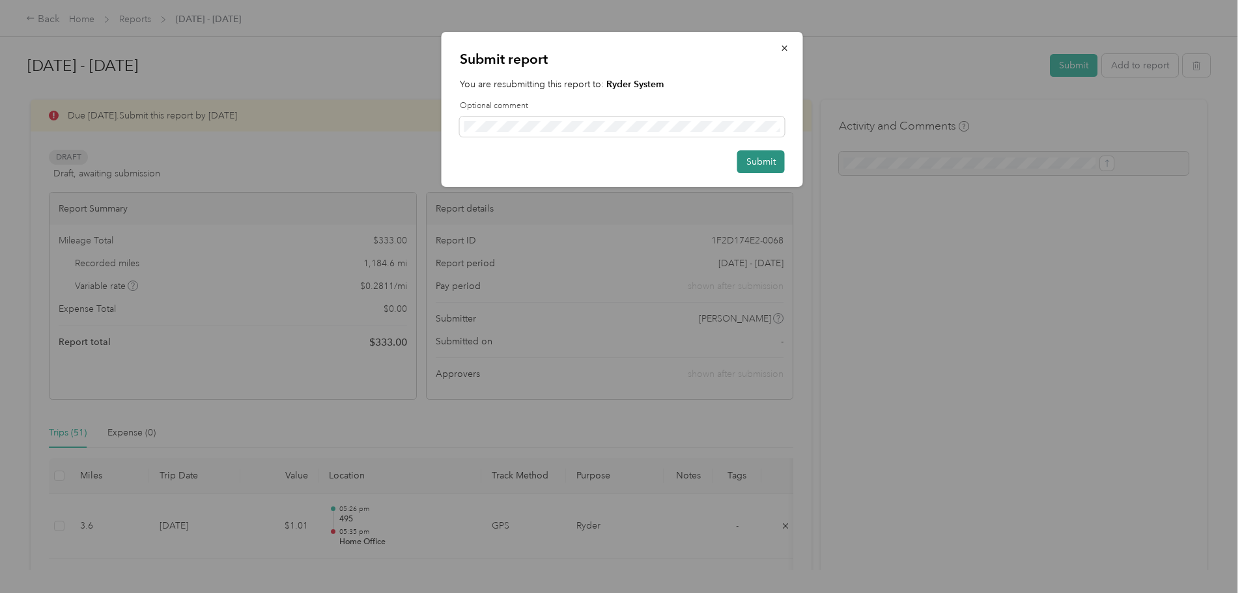
click at [777, 165] on button "Submit" at bounding box center [761, 161] width 48 height 23
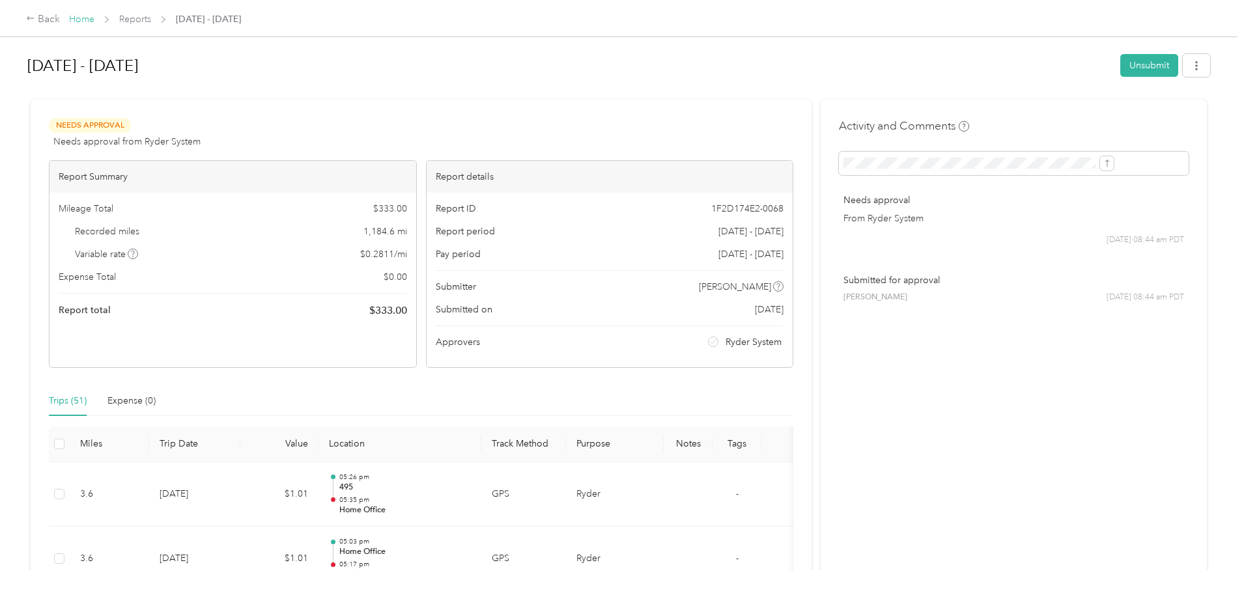
click at [94, 22] on link "Home" at bounding box center [81, 19] width 25 height 11
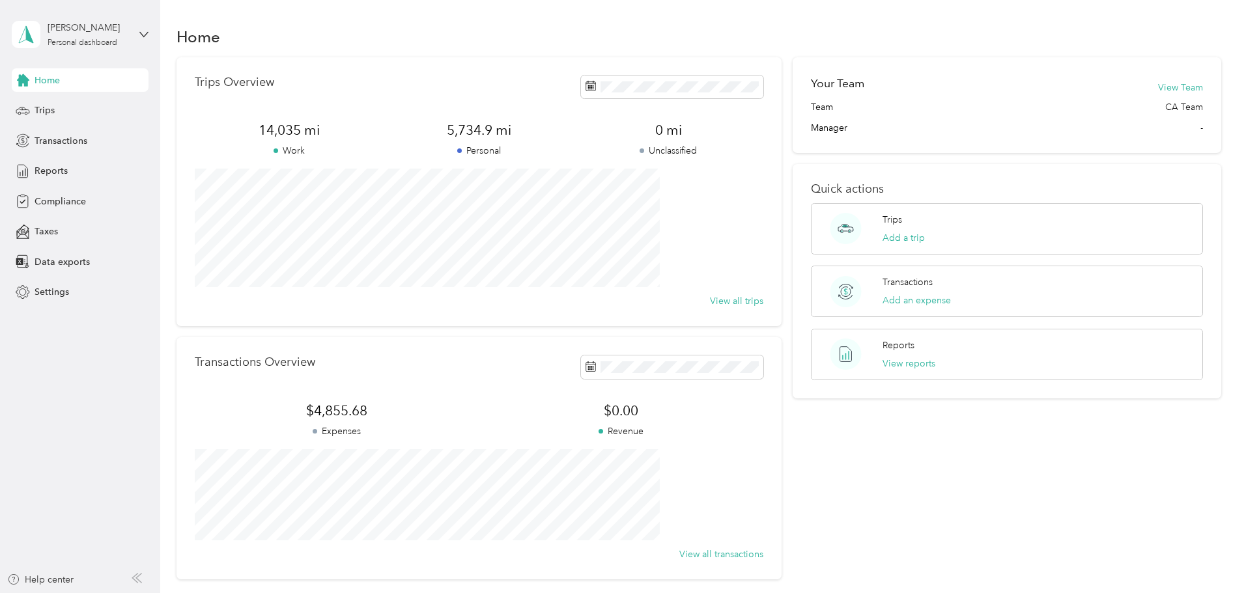
click at [913, 491] on div "Your Team View Team Team CA Team Manager - Quick actions Trips Add a trip Trans…" at bounding box center [1007, 318] width 429 height 522
